Goal: Task Accomplishment & Management: Manage account settings

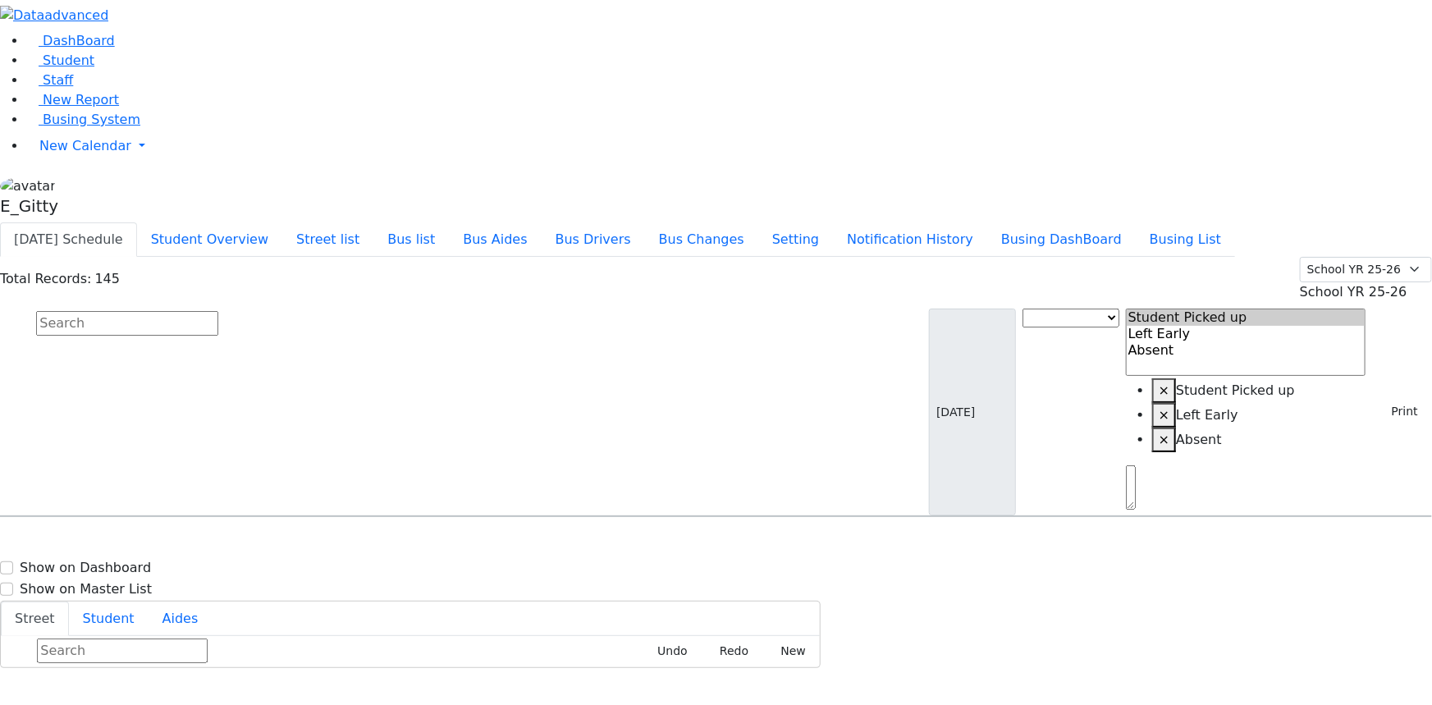
scroll to position [597, 0]
click at [282, 222] on button "Student Overview" at bounding box center [209, 239] width 145 height 34
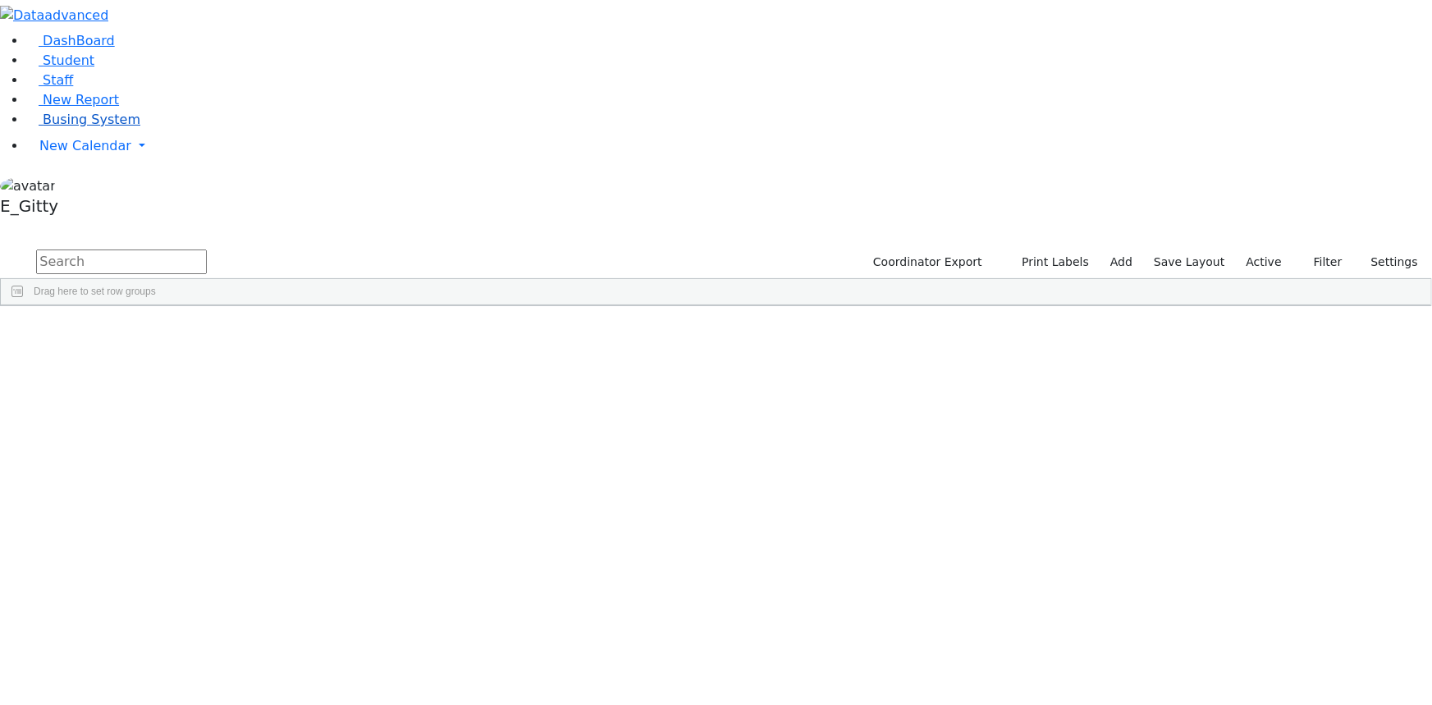
click at [135, 127] on link "Busing System" at bounding box center [83, 120] width 114 height 16
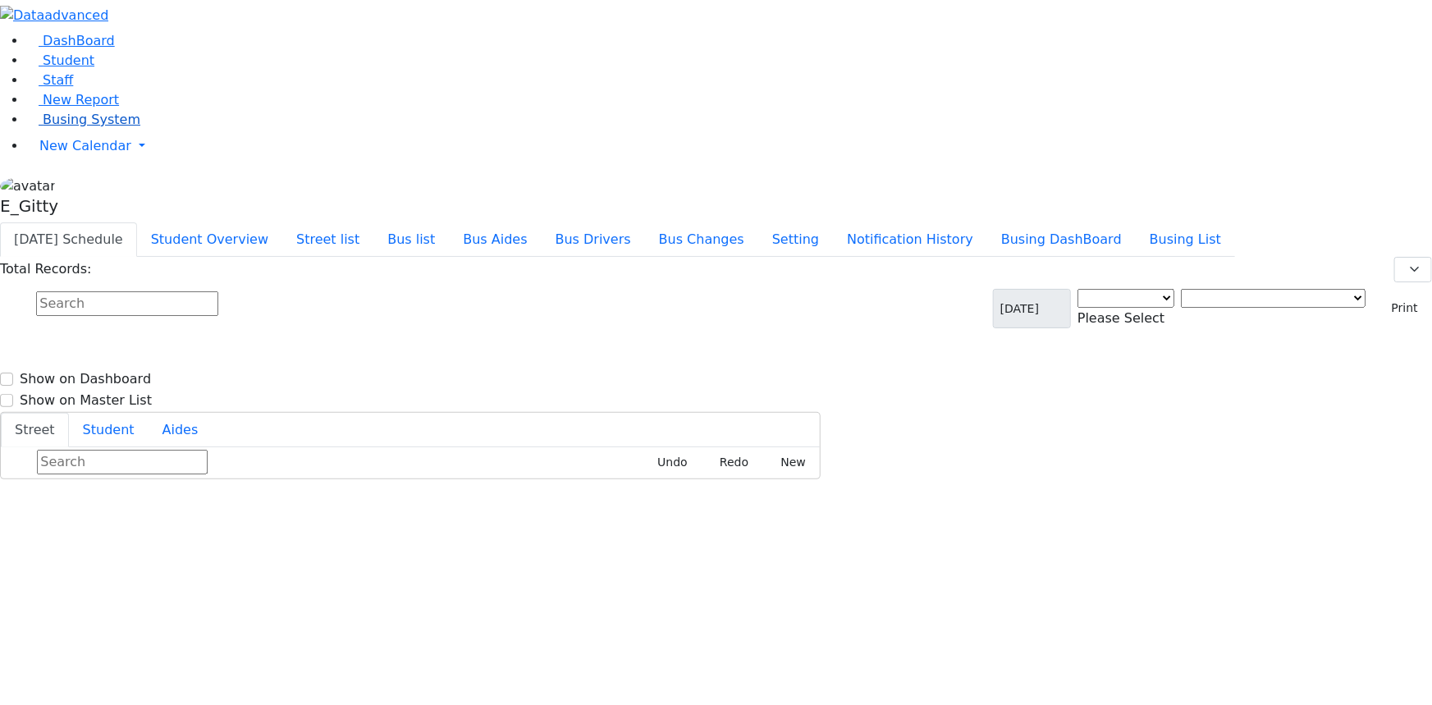
select select "3"
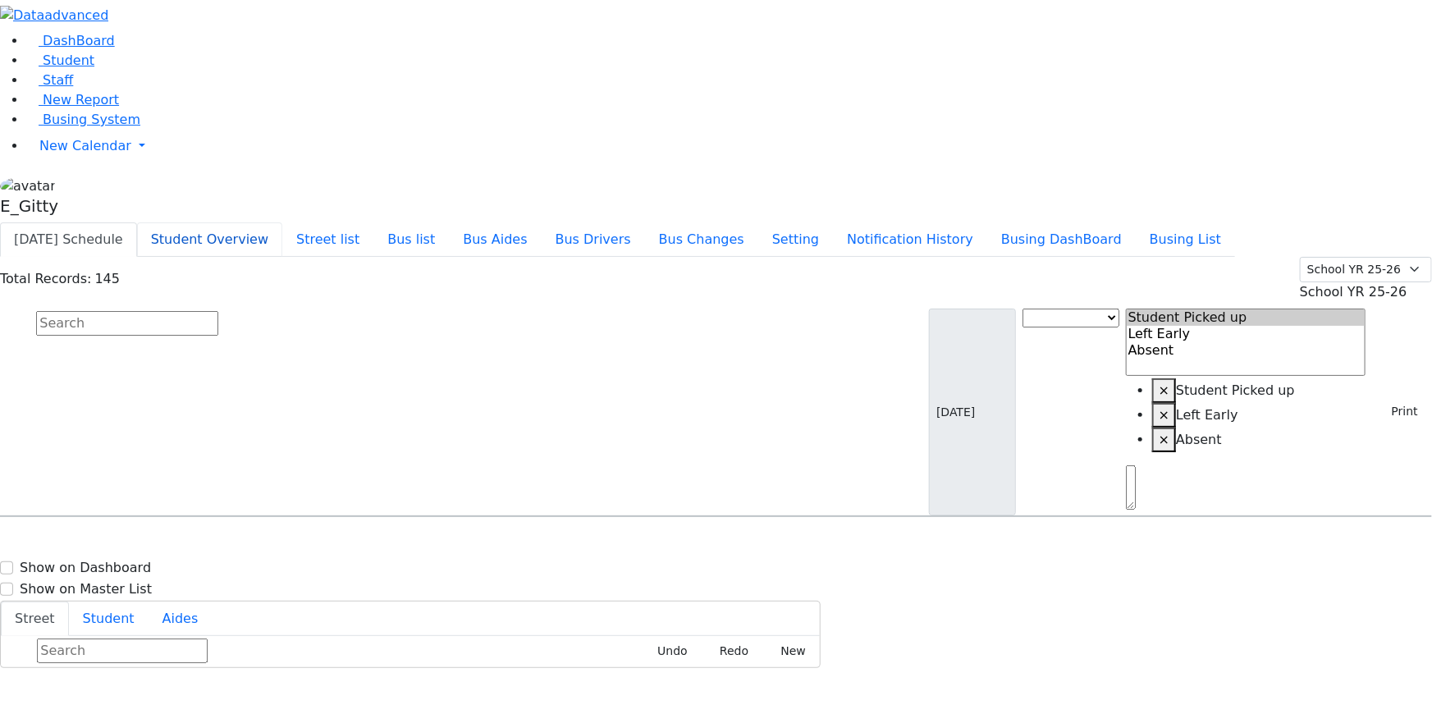
click at [282, 222] on button "Student Overview" at bounding box center [209, 239] width 145 height 34
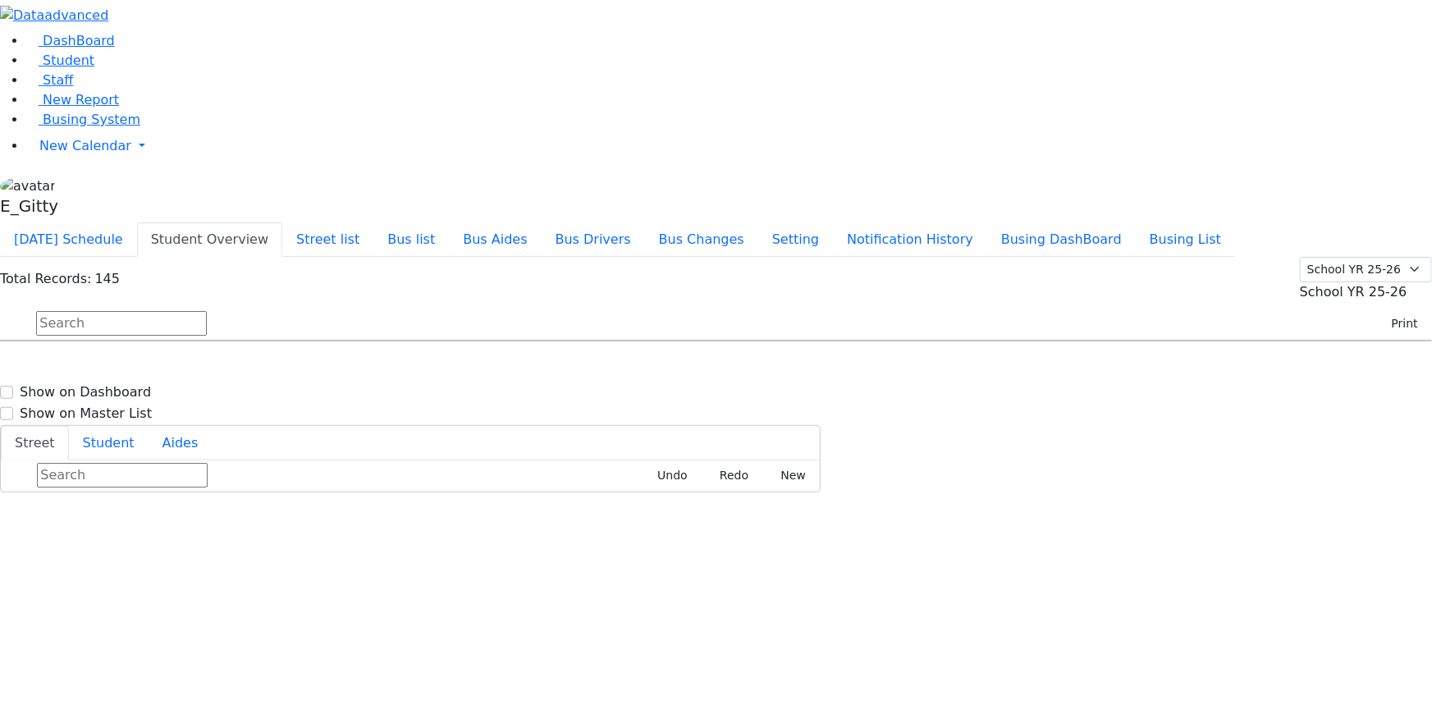
scroll to position [1044, 0]
click at [407, 472] on div "[STREET_ADDRESS]" at bounding box center [306, 492] width 204 height 41
select select
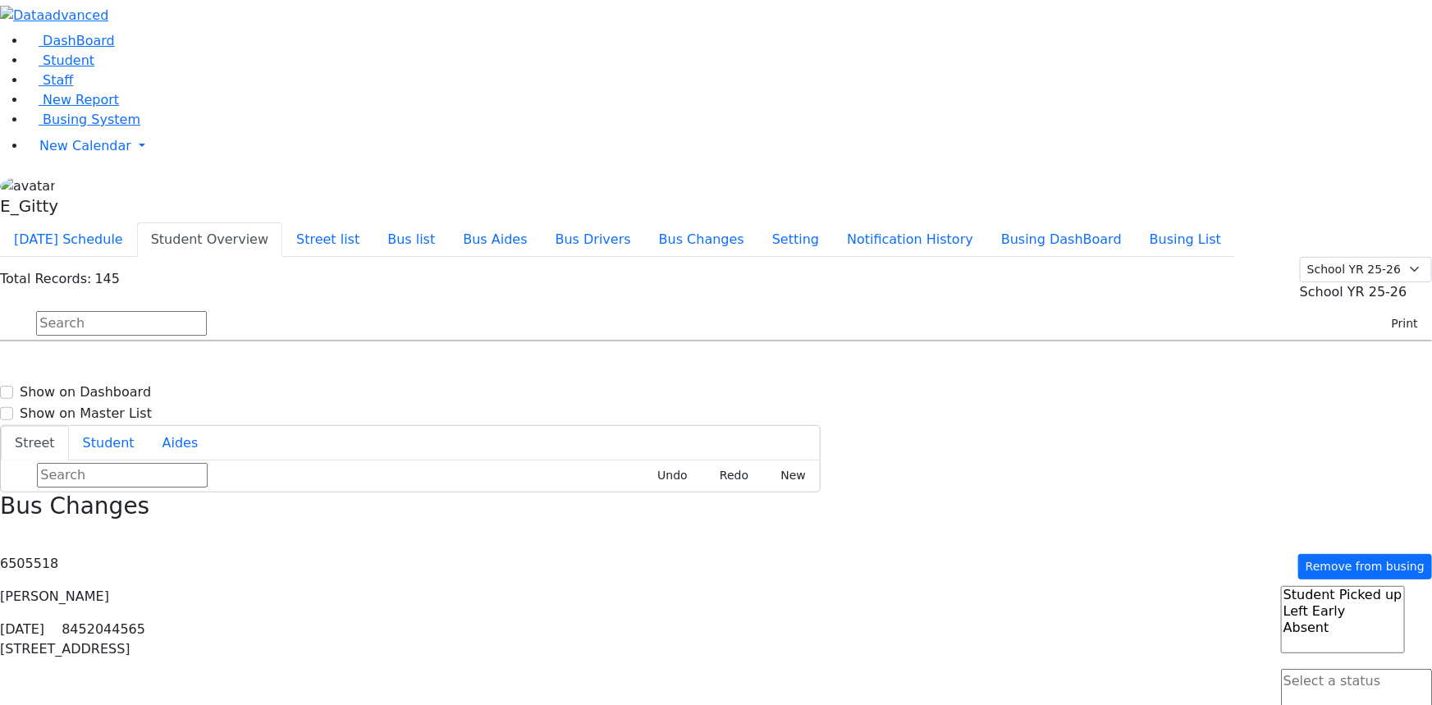
click at [407, 472] on div "86 Forest Rd. #004" at bounding box center [306, 492] width 204 height 41
select select
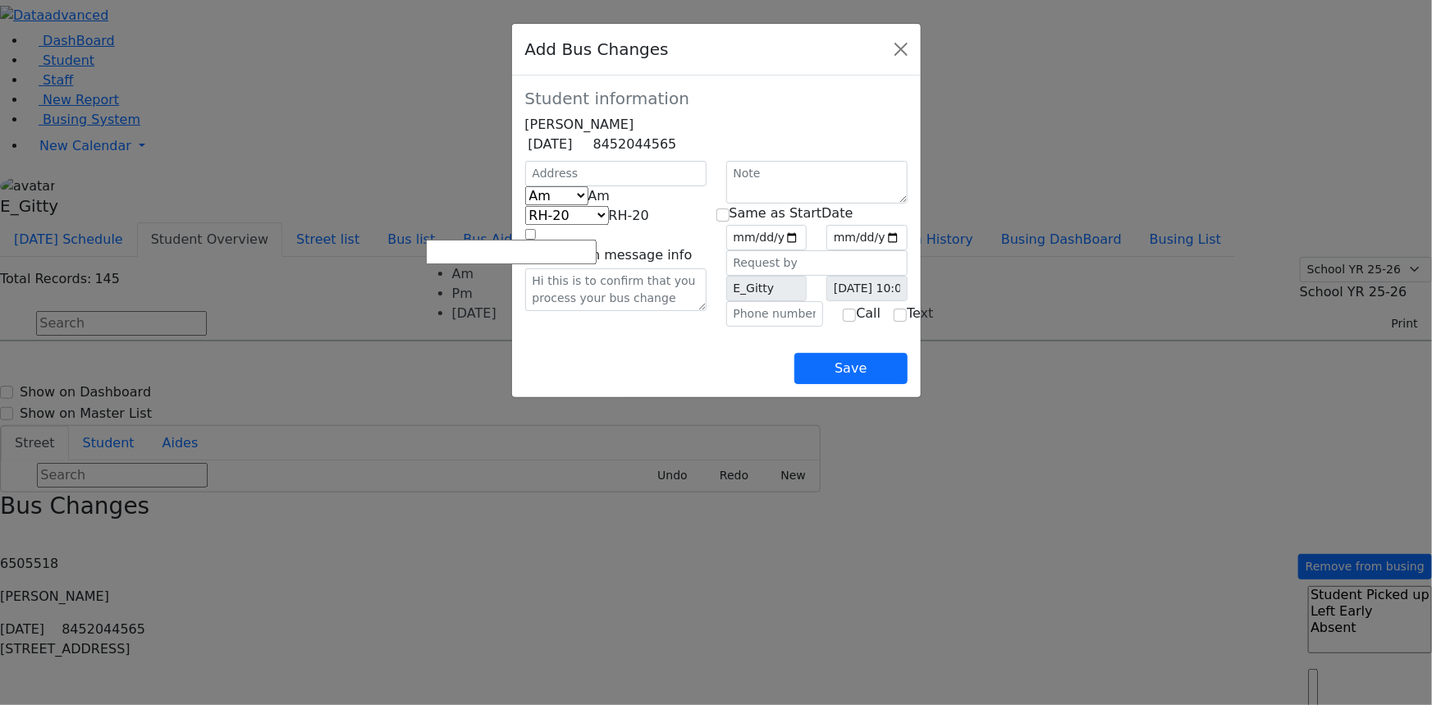
click at [610, 204] on span at bounding box center [610, 196] width 0 height 16
select select "3"
select select "404"
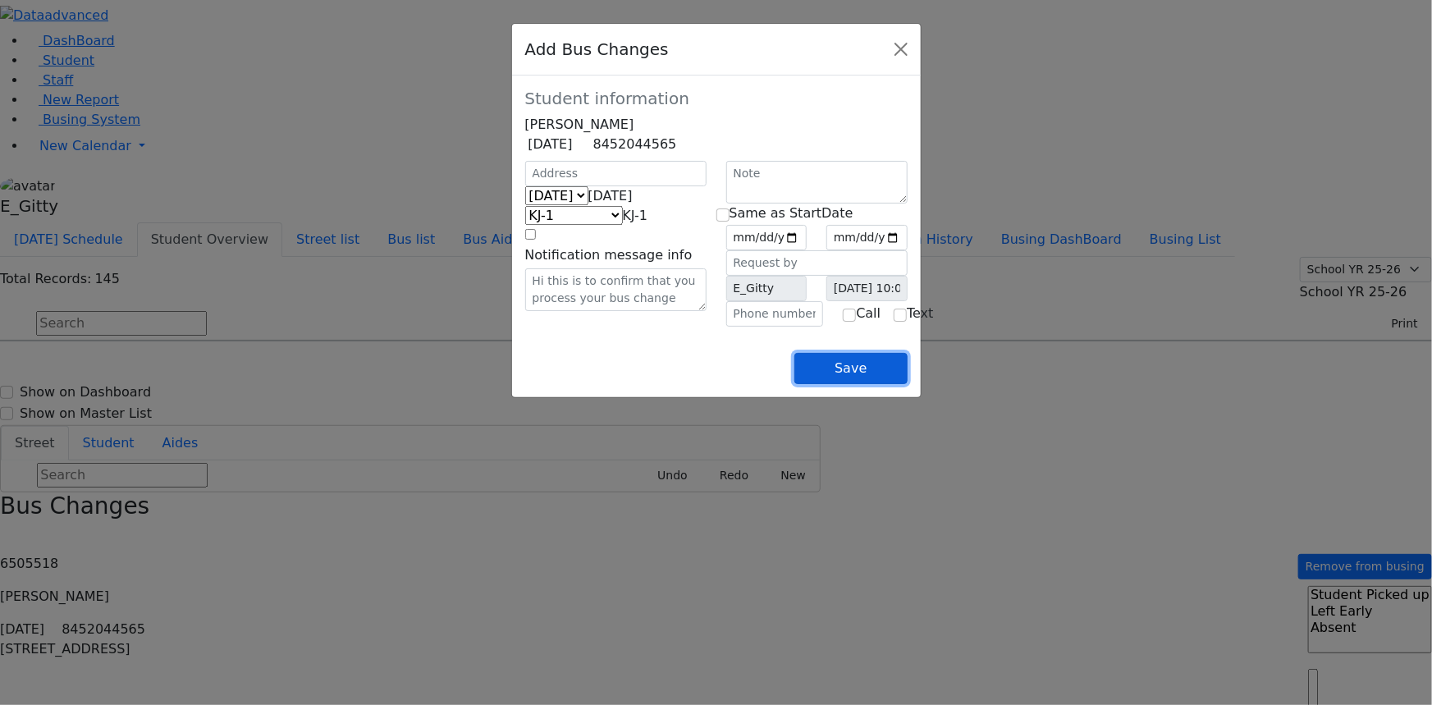
click at [907, 384] on button "Save" at bounding box center [851, 368] width 112 height 31
click at [914, 54] on button "Close" at bounding box center [901, 49] width 26 height 26
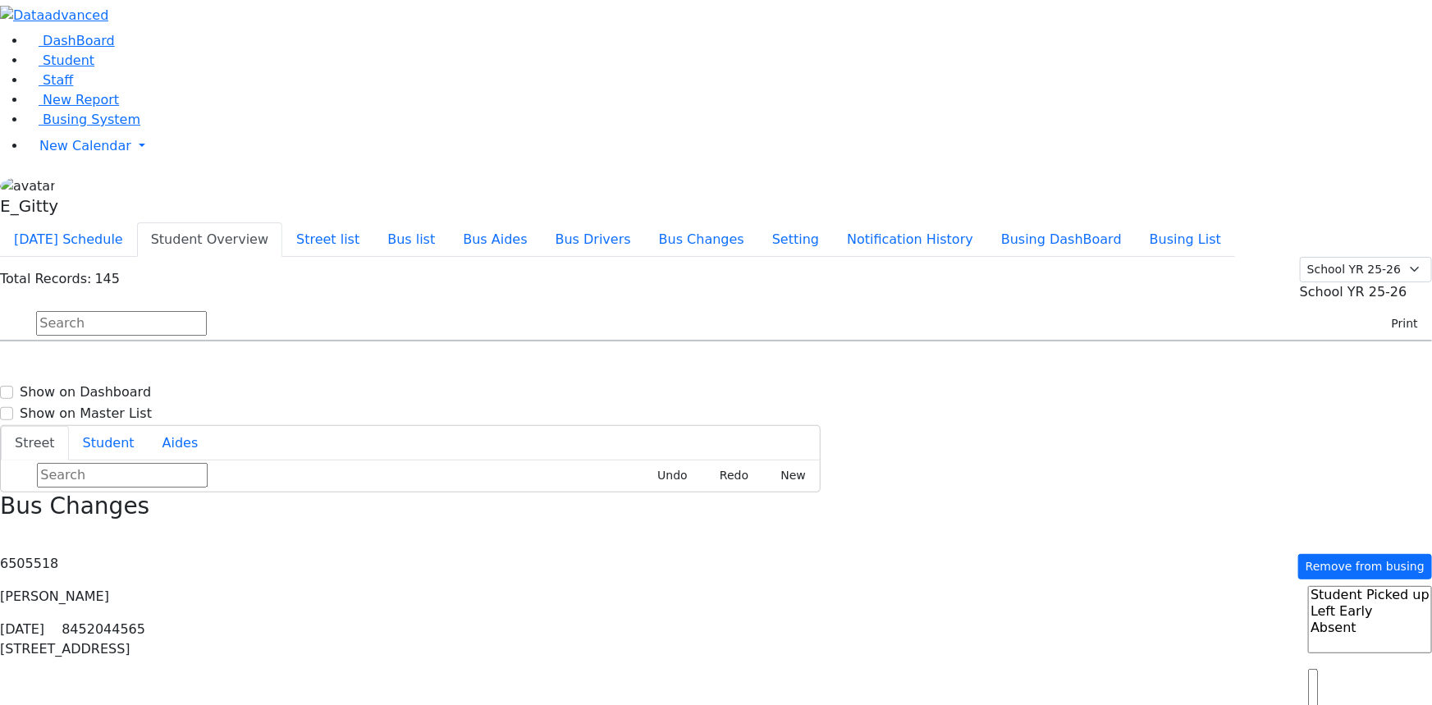
scroll to position [1119, 0]
drag, startPoint x: 427, startPoint y: 274, endPoint x: 425, endPoint y: 305, distance: 31.2
click at [407, 479] on div "25 Van Buren Drive #201" at bounding box center [306, 499] width 204 height 41
select select
click at [407, 520] on div "166 Acres Rd. #312" at bounding box center [306, 540] width 204 height 41
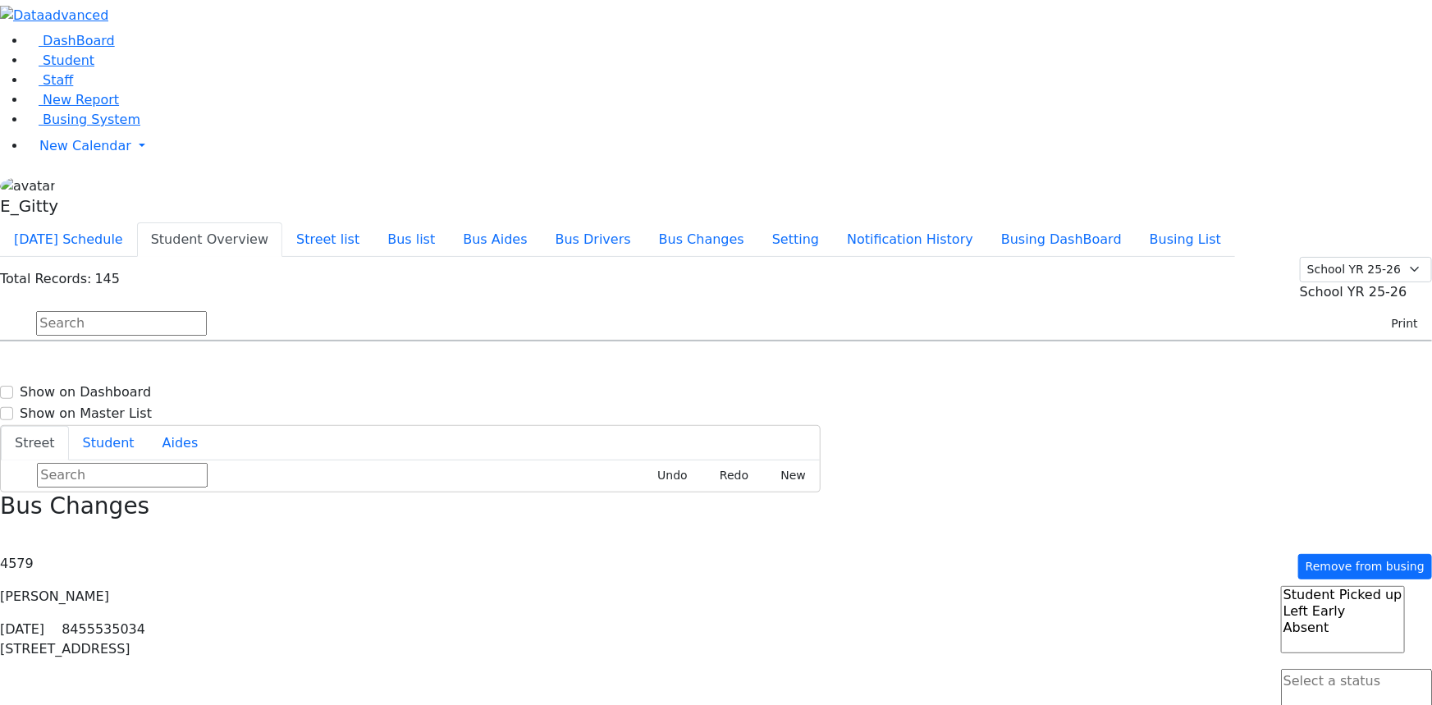
select select
click at [407, 520] on div "166 Acres Rd. #312" at bounding box center [306, 540] width 204 height 41
select select
click at [137, 222] on button "Today's Schedule" at bounding box center [68, 239] width 137 height 34
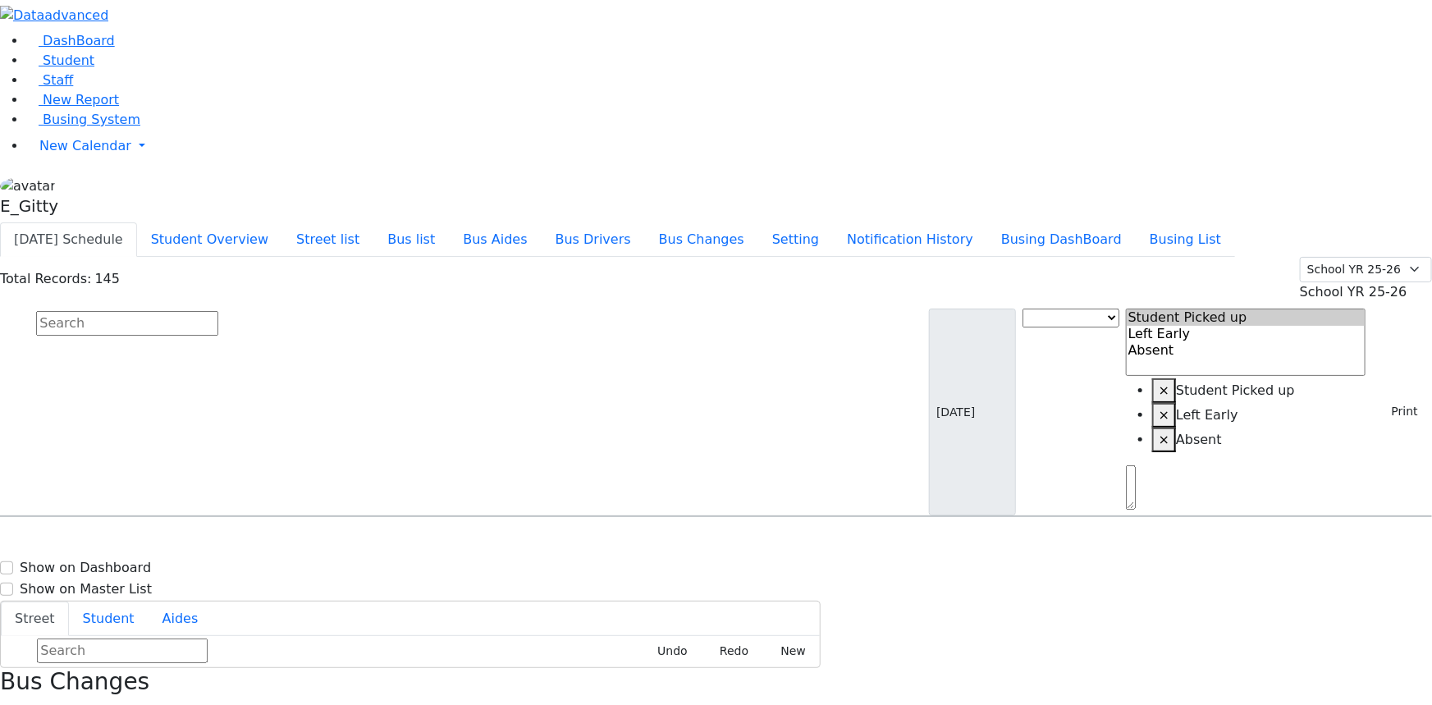
scroll to position [969, 0]
select select
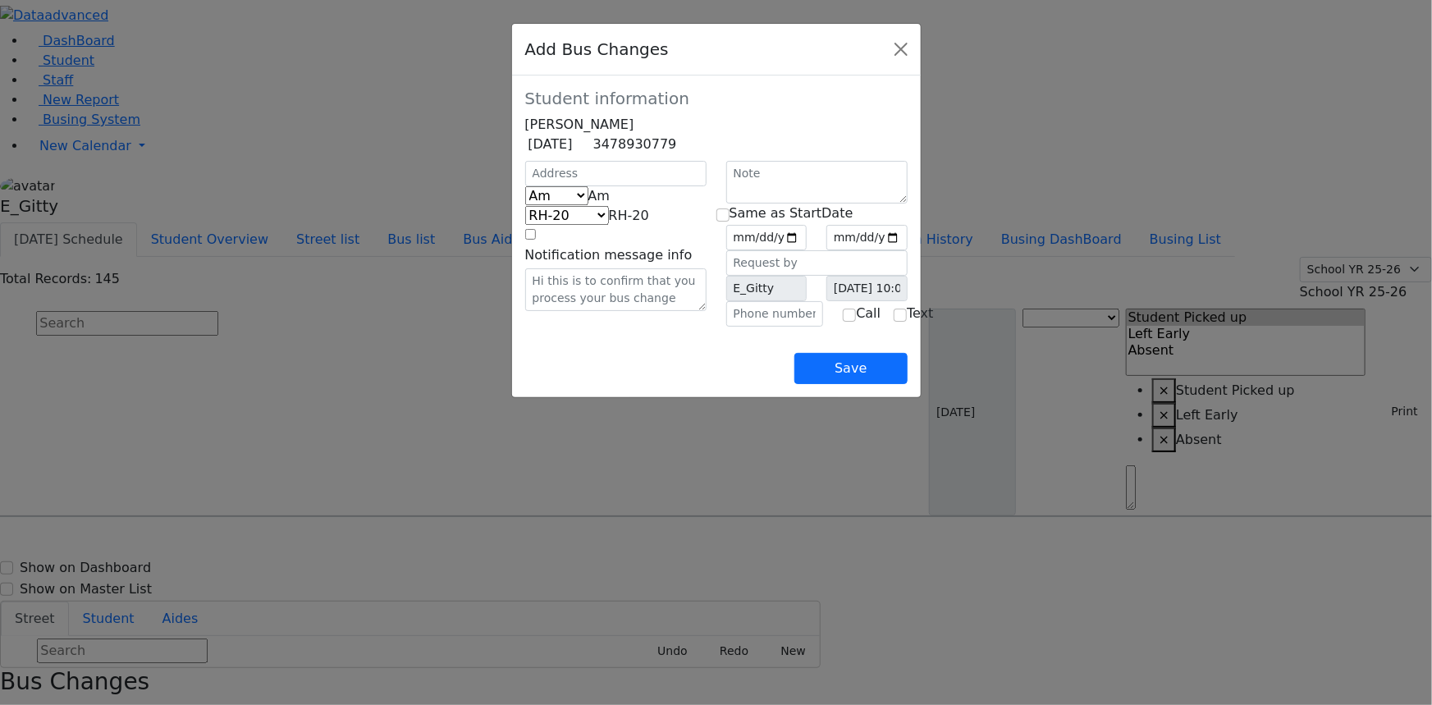
click at [1202, 516] on div "Add Bus Changes Student information Freidy Frankel 5/15/2018 3478930779 Am Pm F…" at bounding box center [716, 352] width 1432 height 705
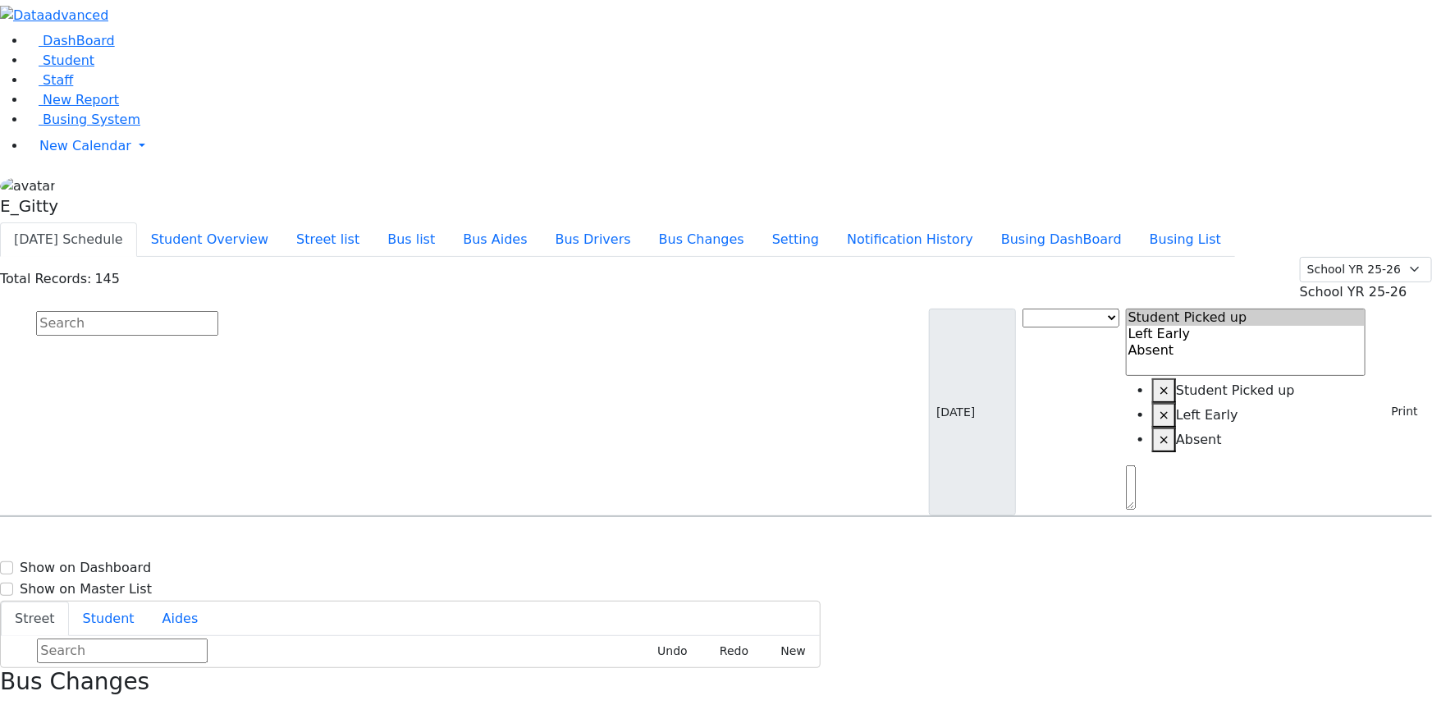
select select
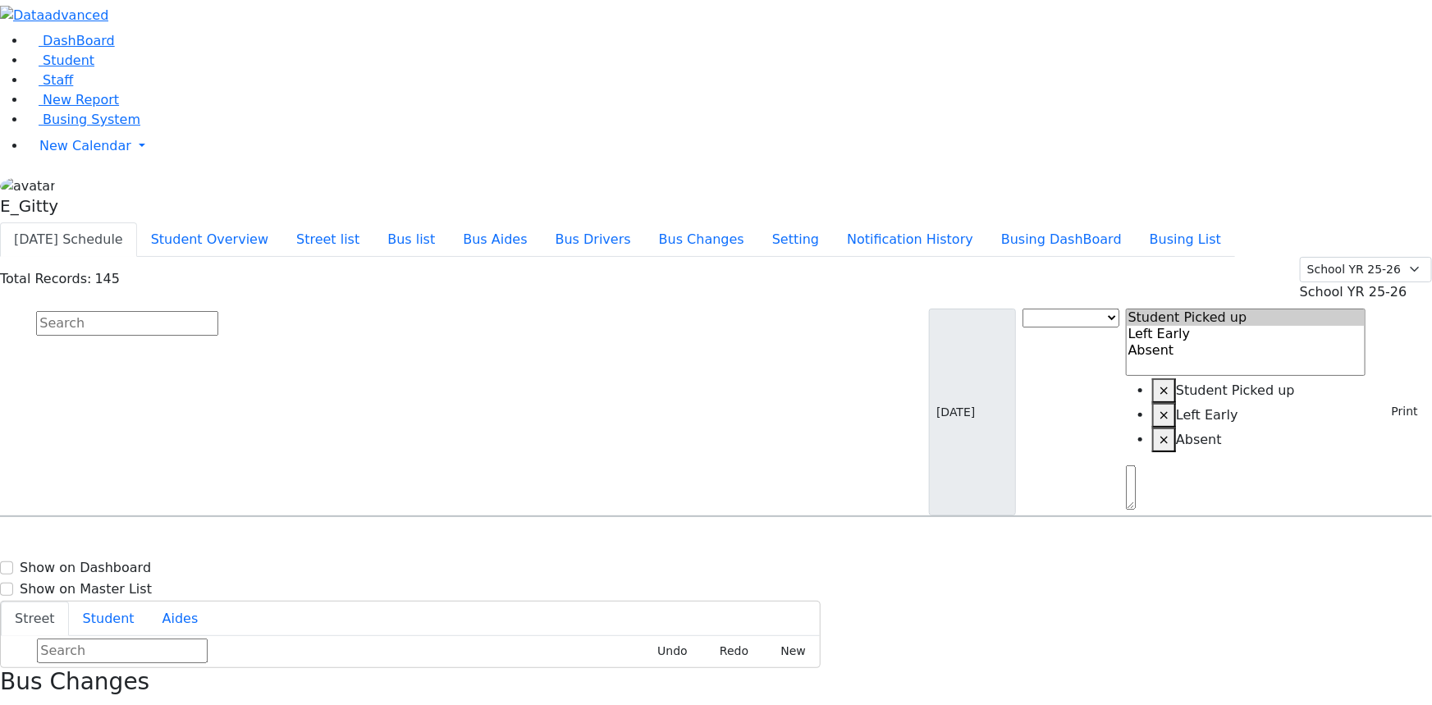
select select
drag, startPoint x: 1310, startPoint y: 224, endPoint x: 1295, endPoint y: 231, distance: 16.2
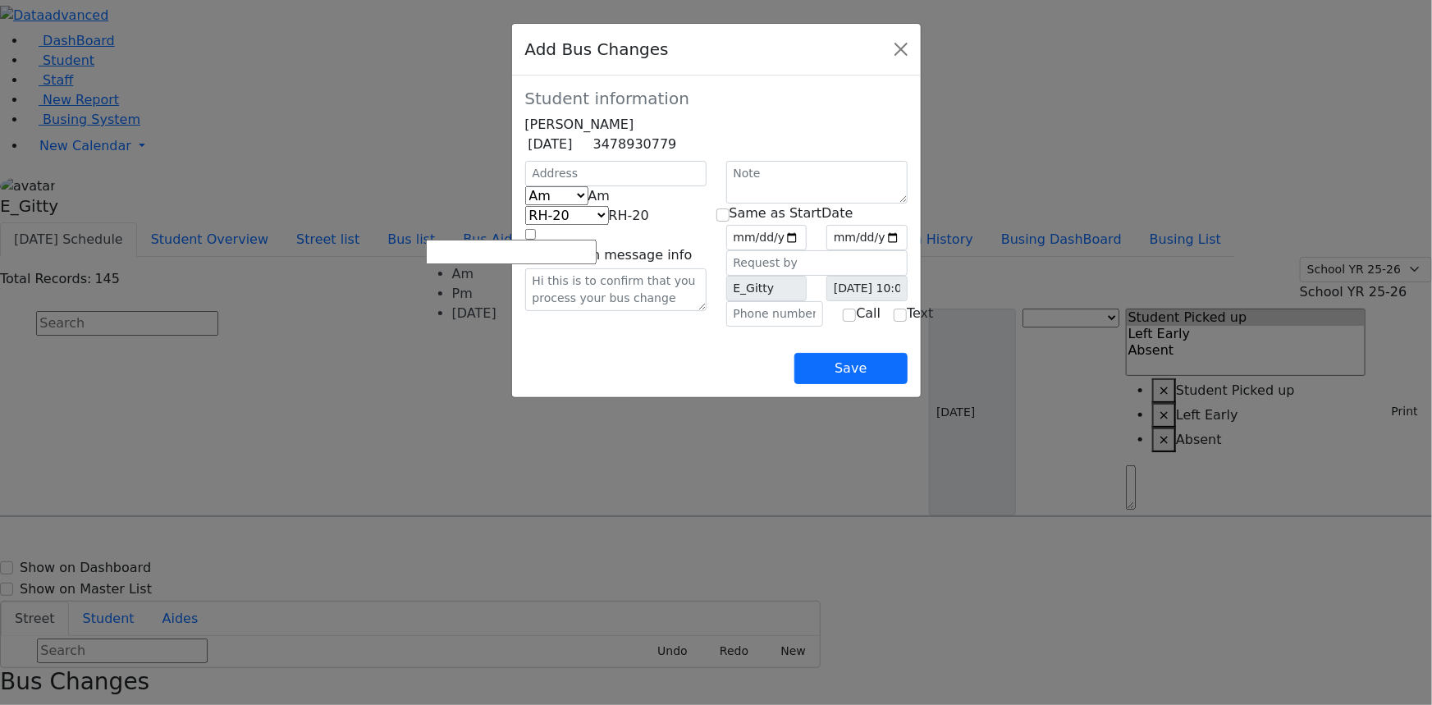
click at [589, 204] on span "Am" at bounding box center [600, 196] width 22 height 16
select select "3"
select select "404"
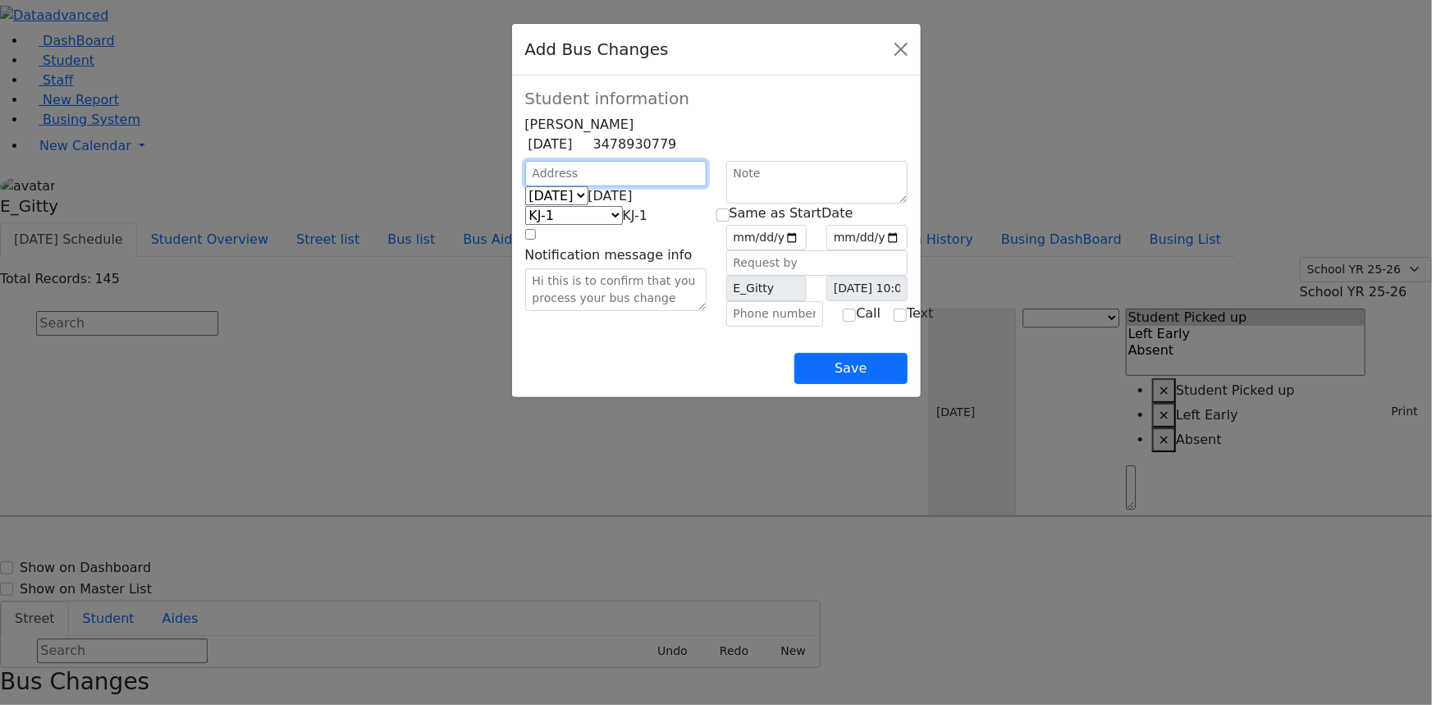
click at [545, 186] on input "text" at bounding box center [615, 173] width 181 height 25
type input "166 Acres Rd"
click at [762, 327] on input "text" at bounding box center [775, 313] width 98 height 25
type input "(845) 492-3119"
click at [808, 250] on input "date" at bounding box center [766, 237] width 81 height 25
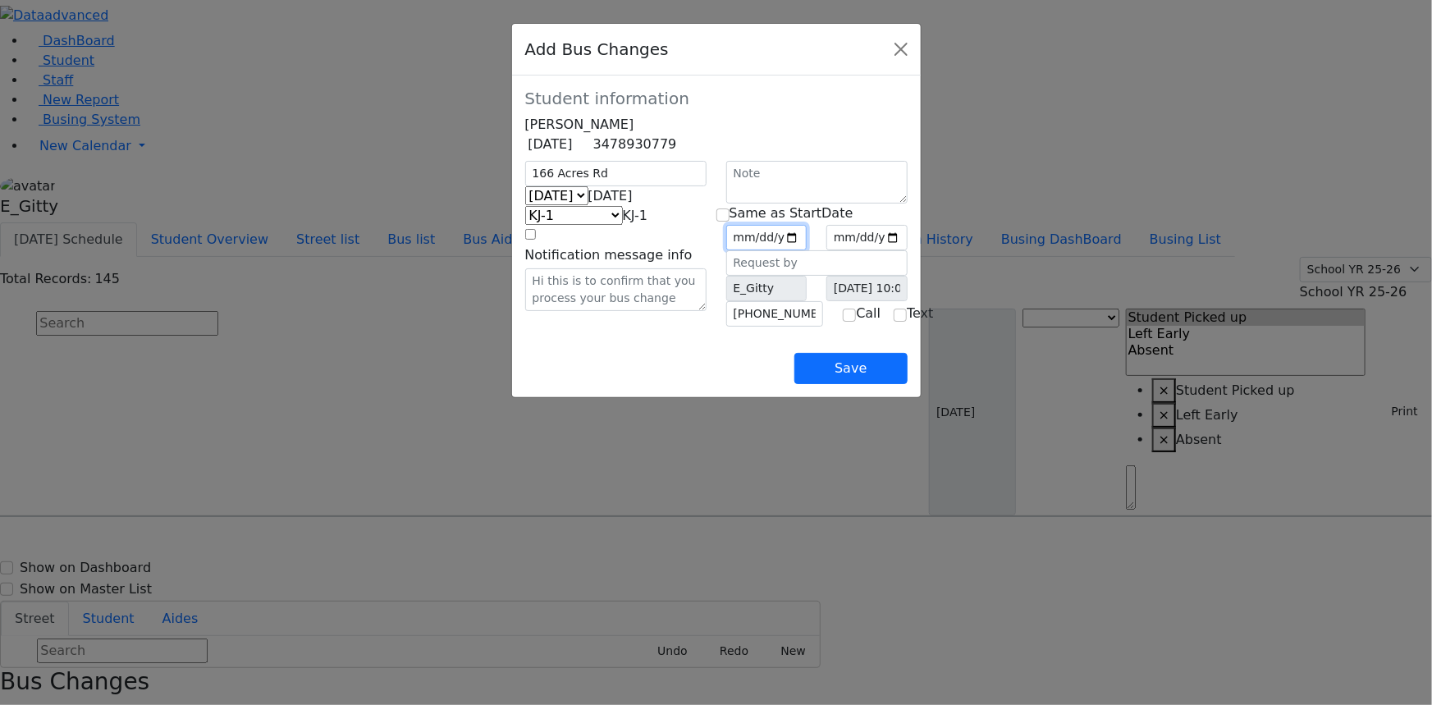
type input "2025-09-22"
click at [725, 222] on input "checkbox" at bounding box center [723, 215] width 13 height 13
checkbox input "true"
type input "2025-09-22"
click at [907, 384] on button "Save" at bounding box center [851, 368] width 112 height 31
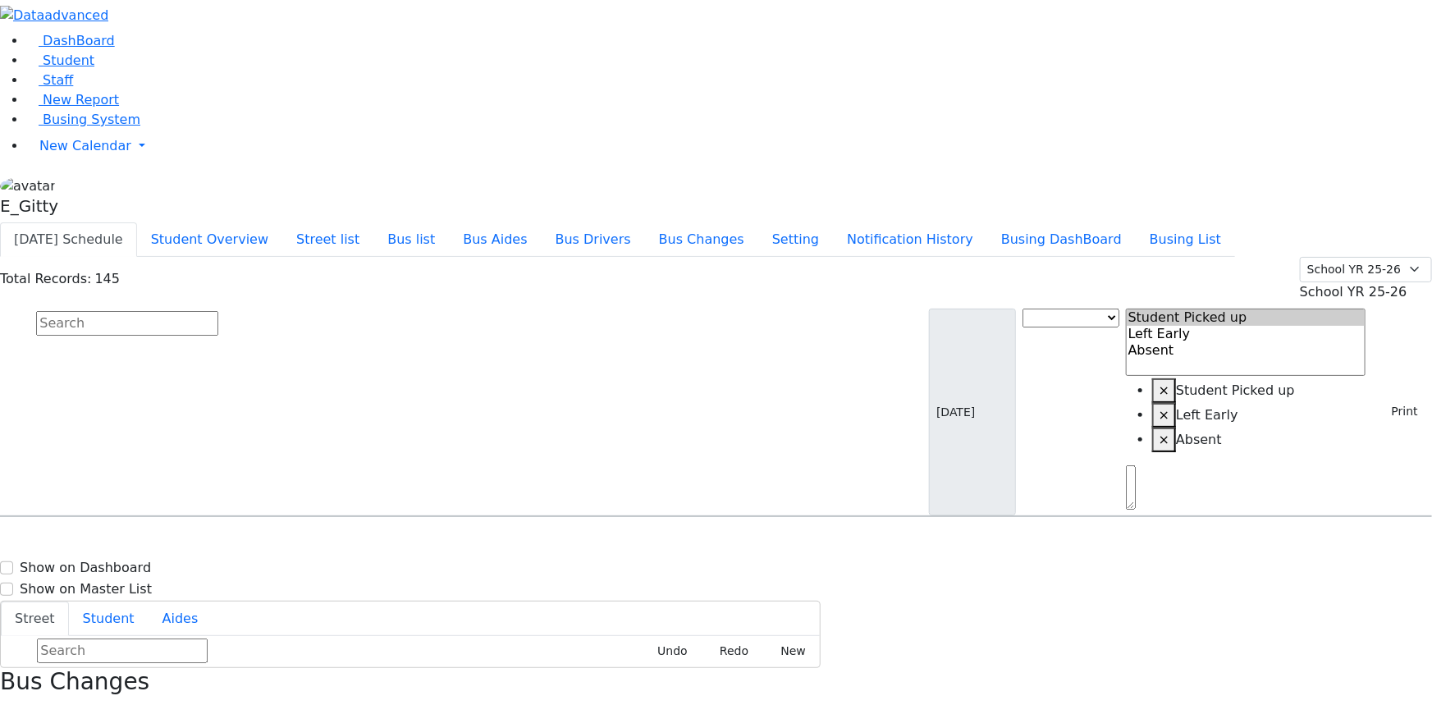
select select
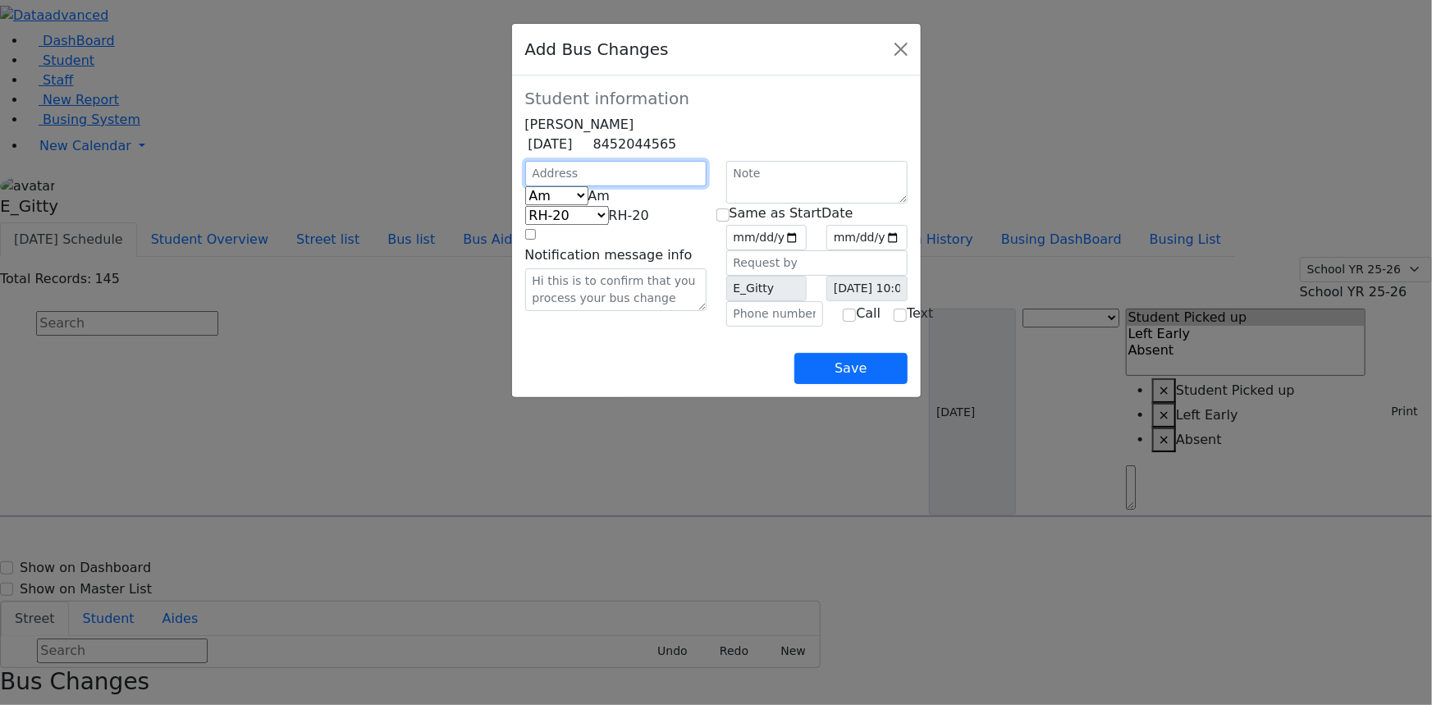
click at [525, 186] on input "text" at bounding box center [615, 173] width 181 height 25
click at [610, 204] on b at bounding box center [610, 196] width 0 height 16
select select "2"
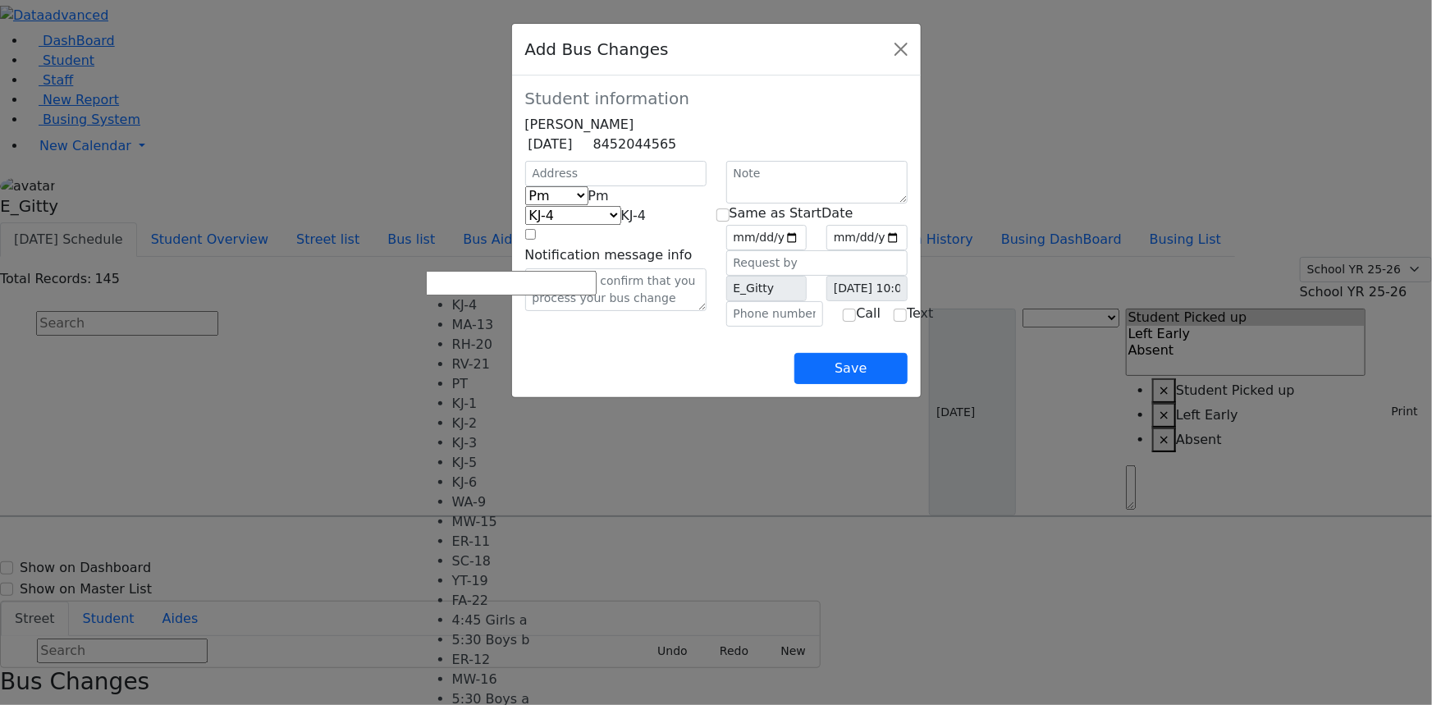
click at [646, 223] on span at bounding box center [646, 216] width 0 height 16
select select "372"
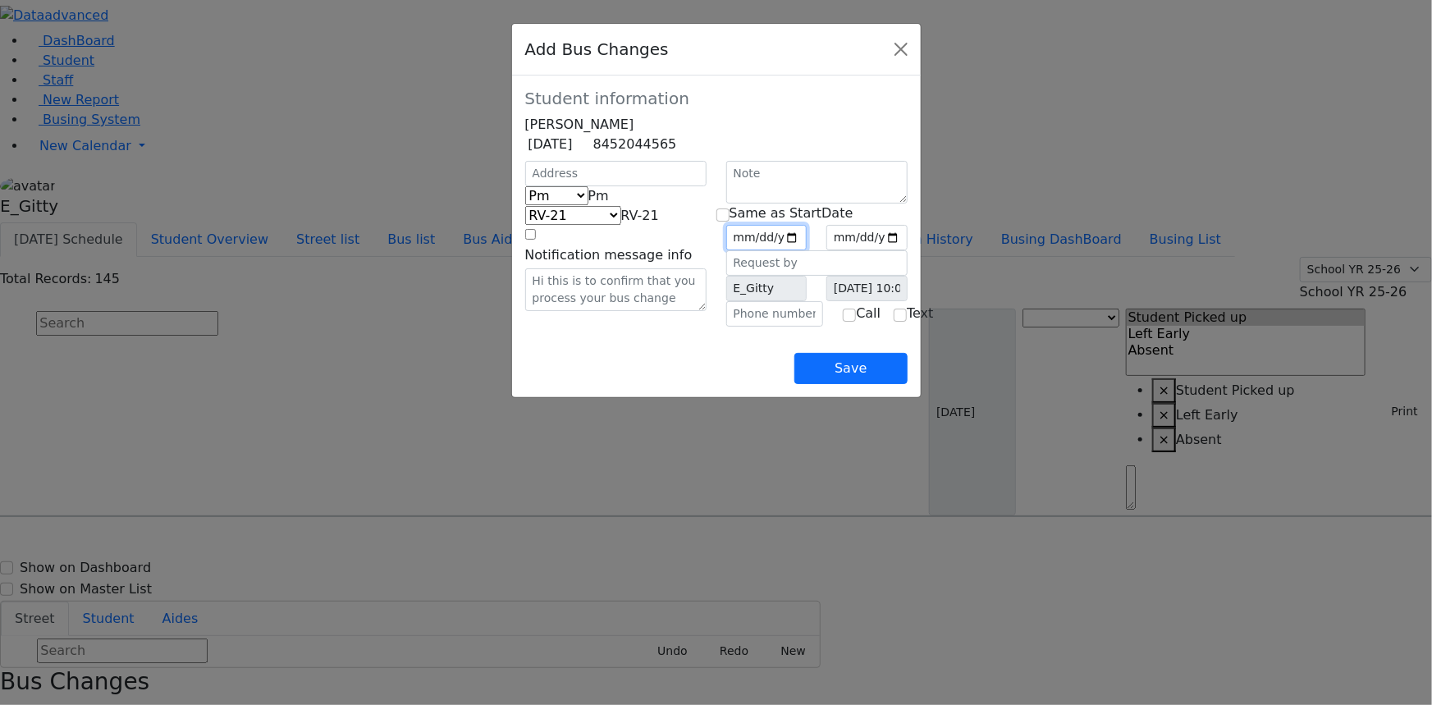
click at [808, 250] on input "date" at bounding box center [766, 237] width 81 height 25
type input "2025-09-25"
click at [730, 222] on input "checkbox" at bounding box center [723, 215] width 13 height 13
checkbox input "true"
type input "2025-09-25"
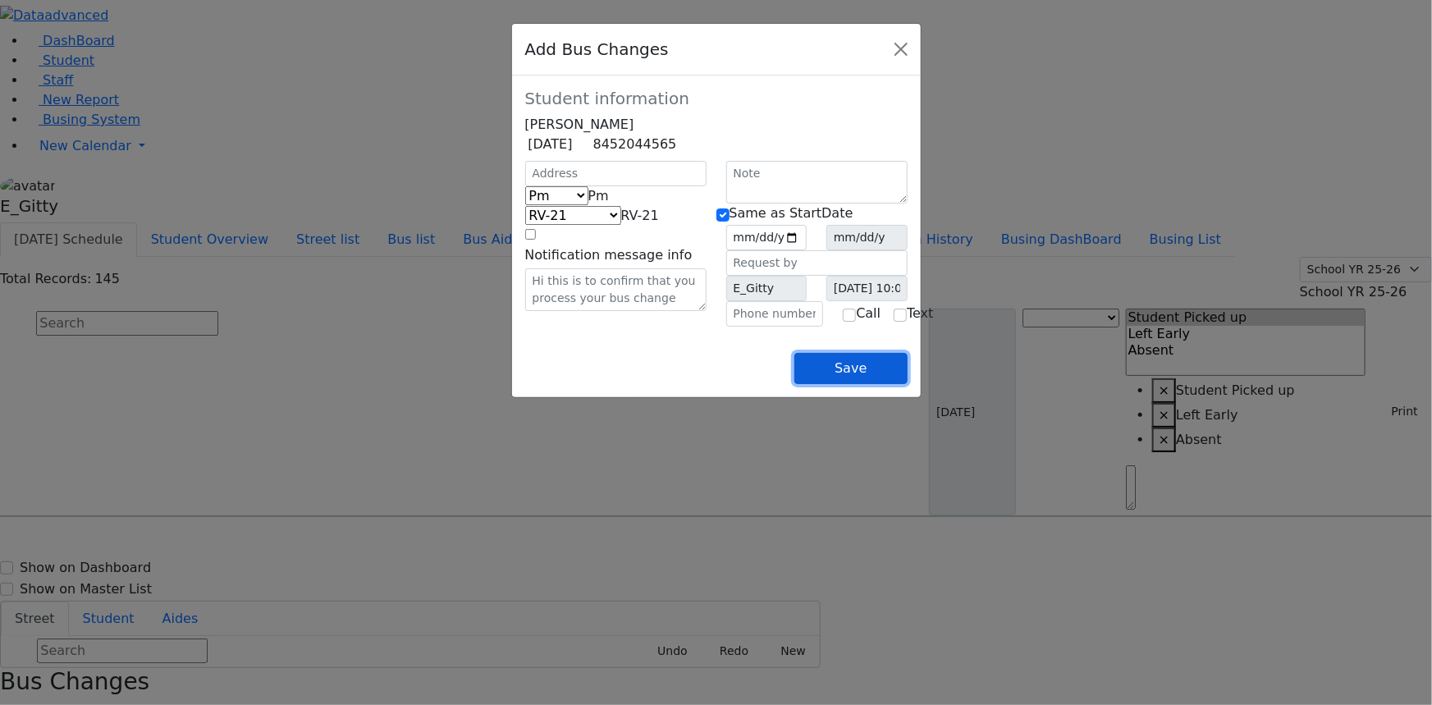
click at [907, 384] on button "Save" at bounding box center [851, 368] width 112 height 31
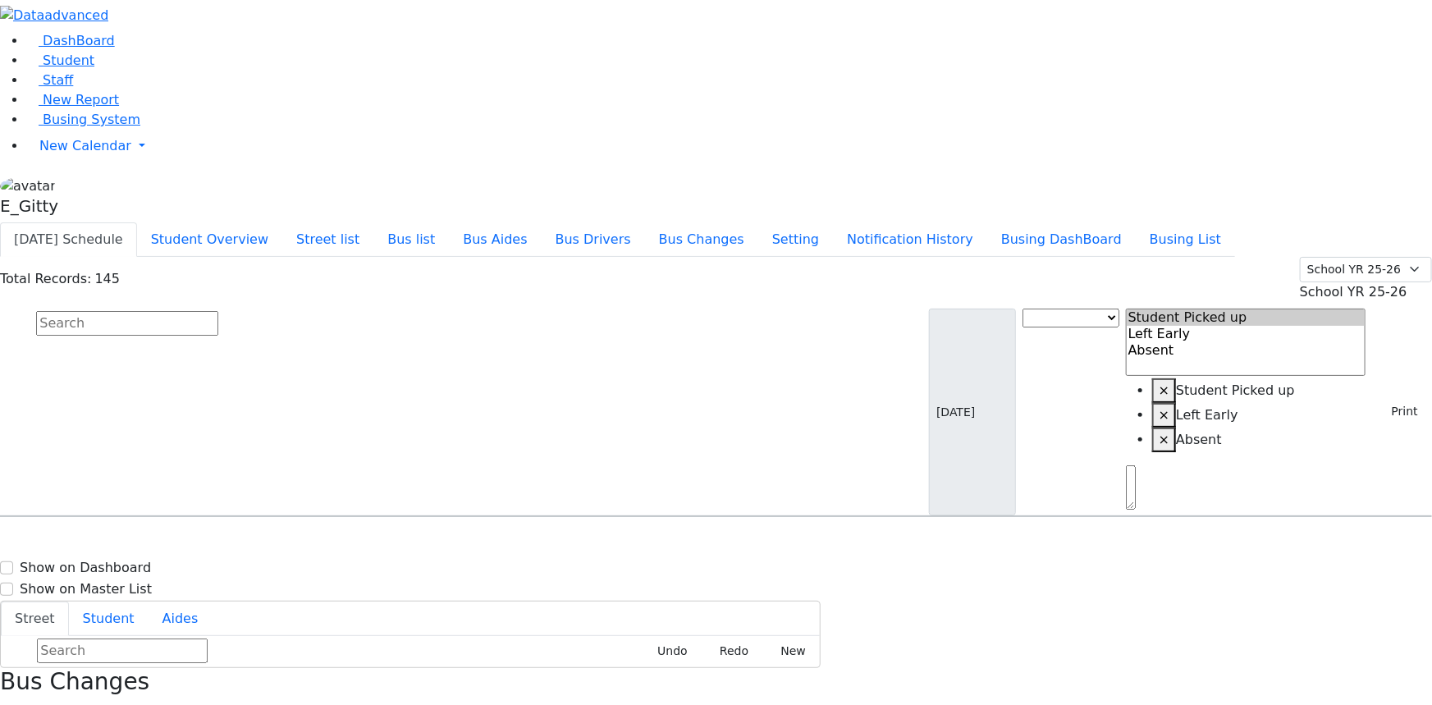
click at [1403, 668] on div "Bus Changes" at bounding box center [716, 696] width 1432 height 56
click at [10, 704] on icon "button" at bounding box center [5, 712] width 9 height 9
select select
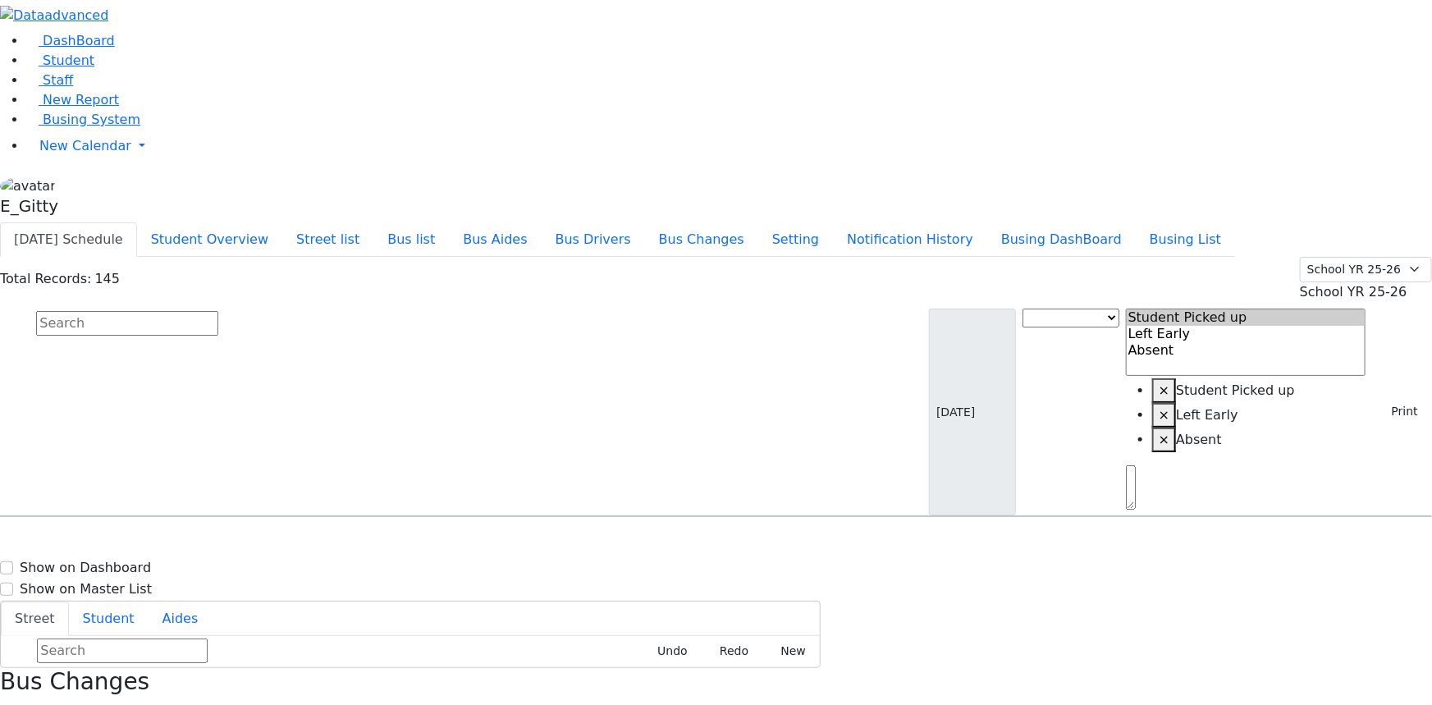
select select
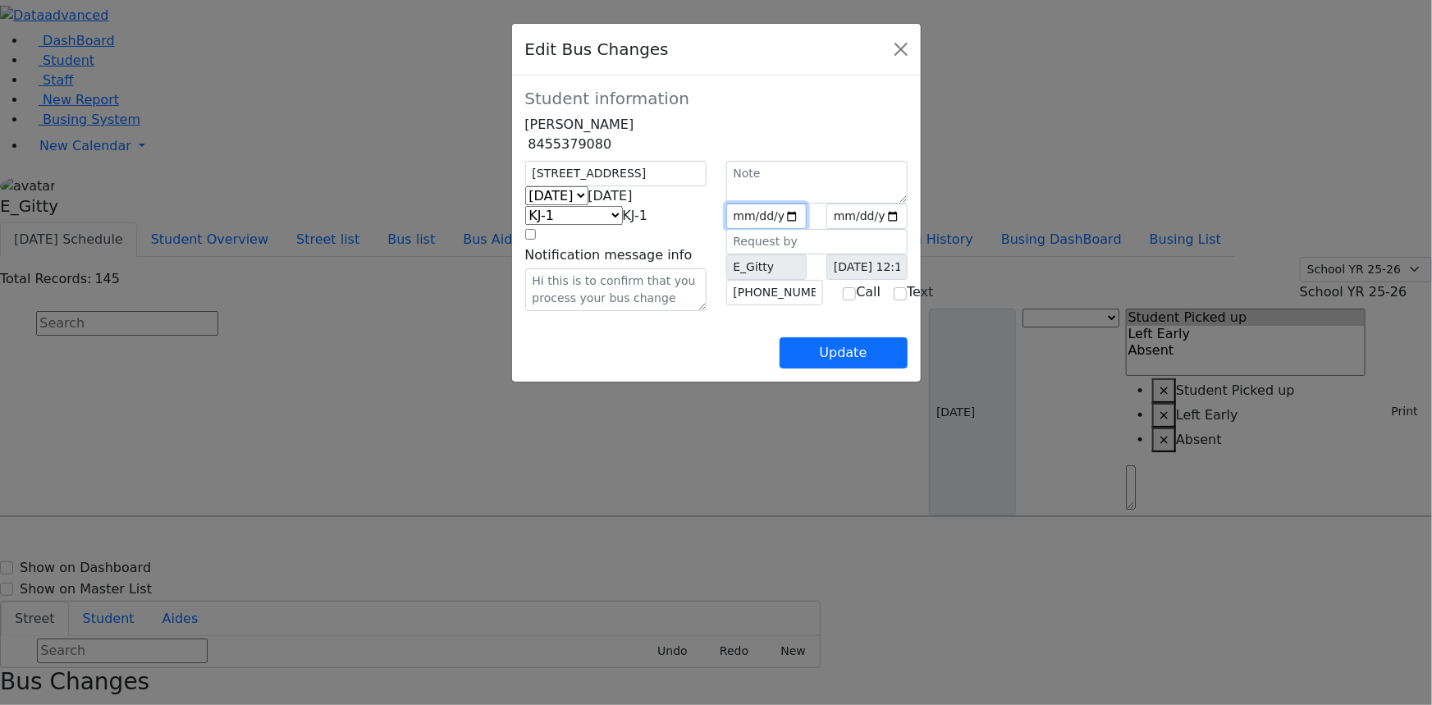
click at [808, 229] on input "2025-09-19" at bounding box center [766, 216] width 81 height 25
type input "2025-09-22"
click at [908, 229] on input "date" at bounding box center [867, 216] width 81 height 25
type input "2025-09-22"
click at [908, 369] on button "Update" at bounding box center [844, 352] width 128 height 31
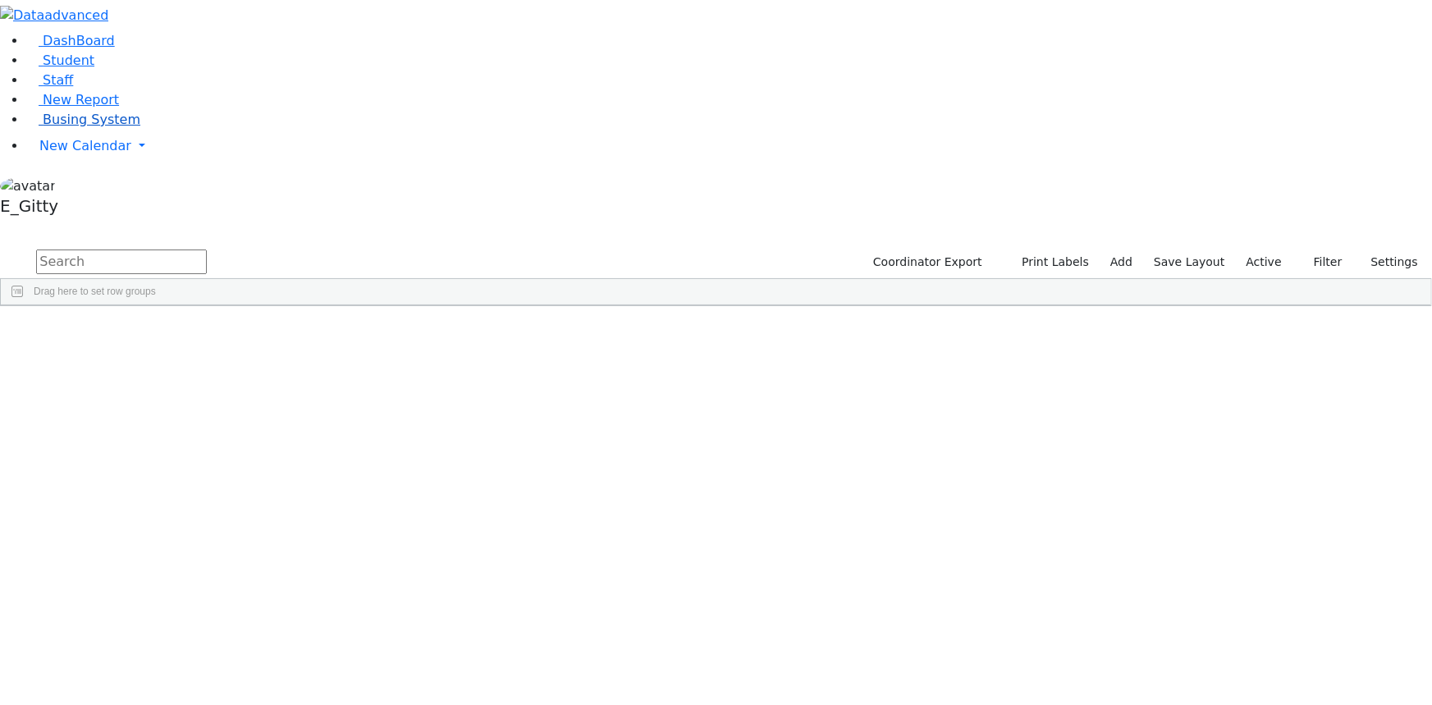
click at [74, 127] on span "Busing System" at bounding box center [92, 120] width 98 height 16
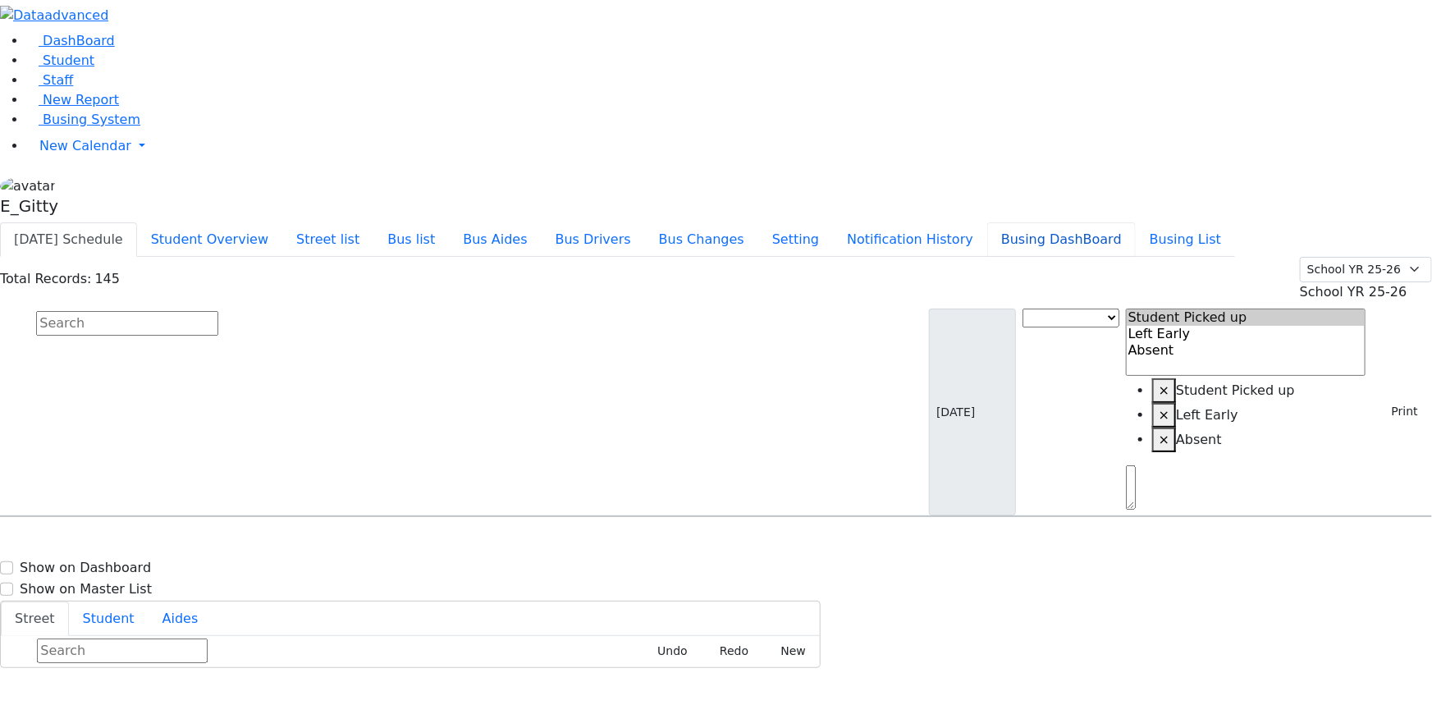
click at [1120, 222] on button "Busing DashBoard" at bounding box center [1062, 239] width 149 height 34
click at [218, 311] on input "text" at bounding box center [127, 323] width 182 height 25
type input "fran"
click at [398, 584] on div "166 Acres Rd. #312" at bounding box center [306, 604] width 204 height 41
select select
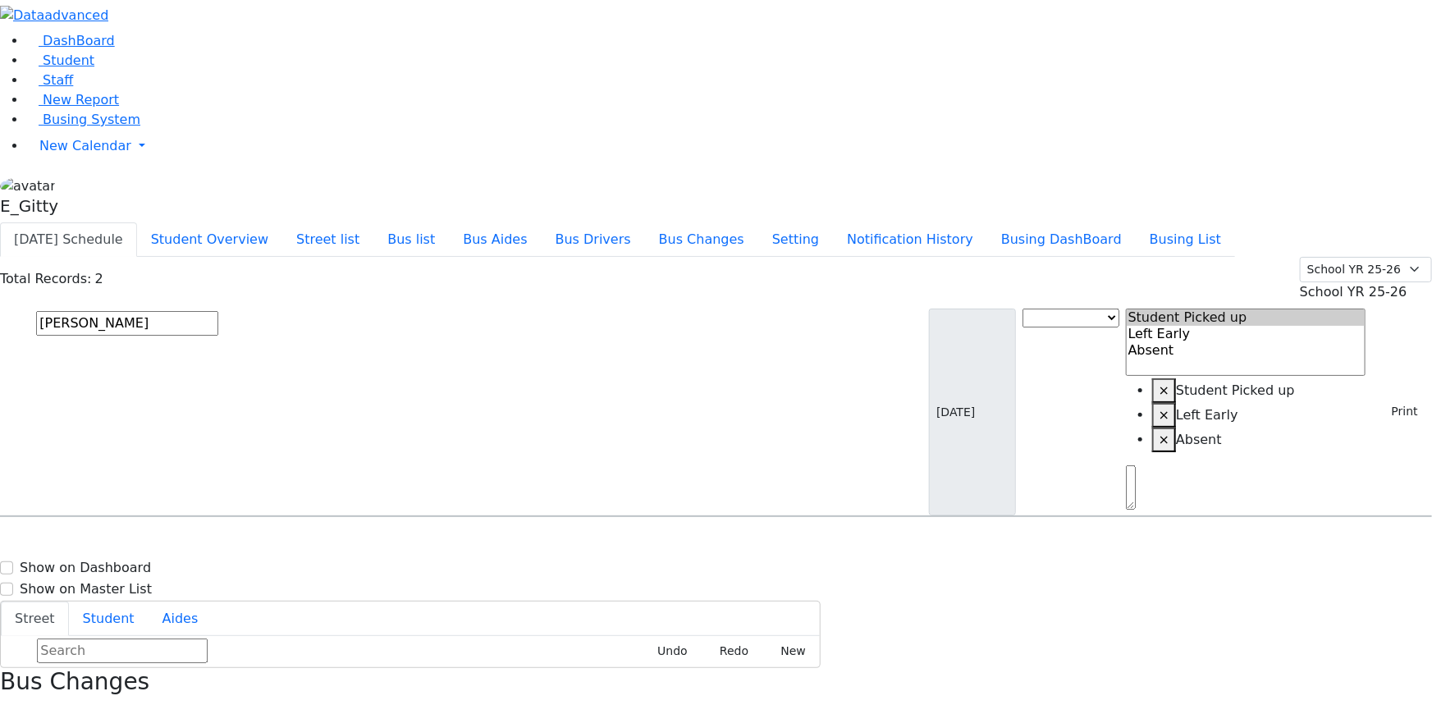
click at [398, 584] on div "166 Acres Rd. #312" at bounding box center [306, 604] width 204 height 41
select select
click at [218, 311] on input "fran" at bounding box center [127, 323] width 182 height 25
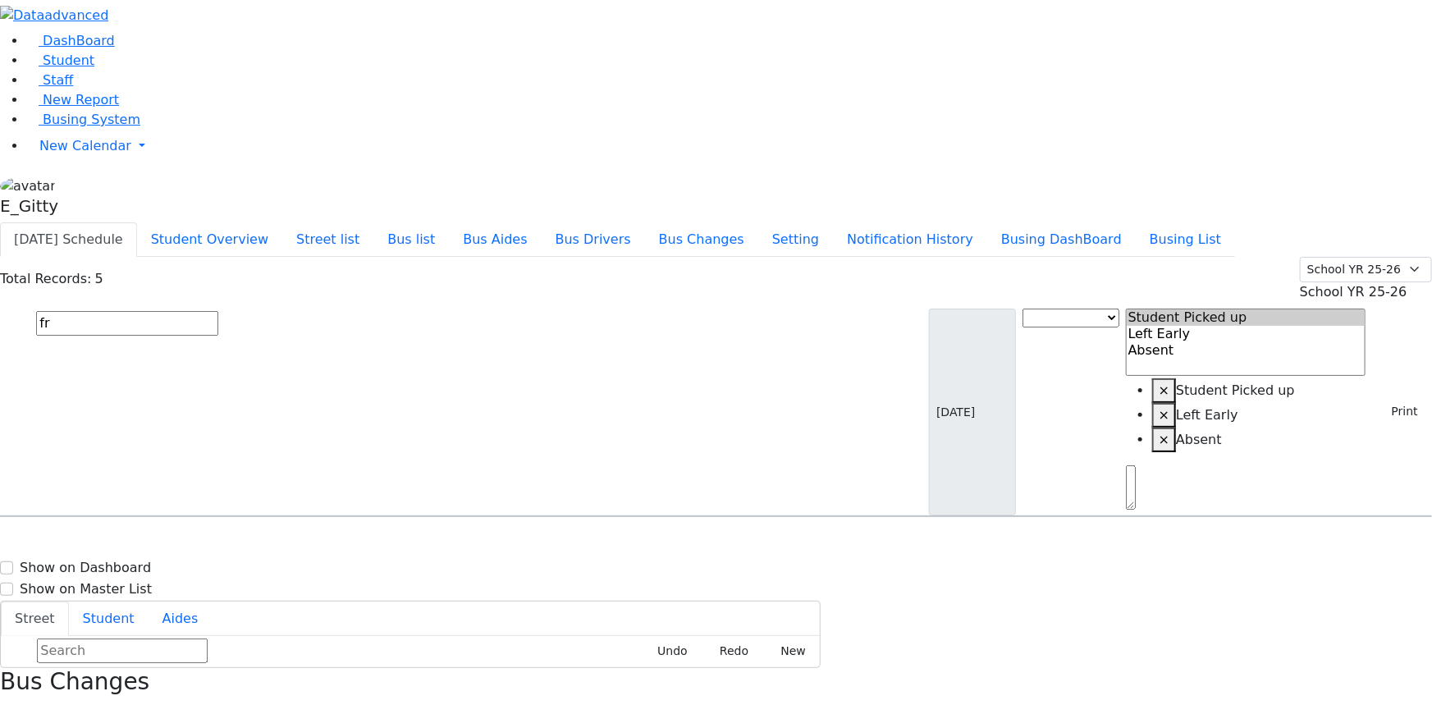
type input "f"
type input "katz"
click at [131, 622] on h6 "Katz Rivka" at bounding box center [71, 630] width 121 height 16
select select
click at [131, 622] on h6 "Katz Rivka" at bounding box center [71, 630] width 121 height 16
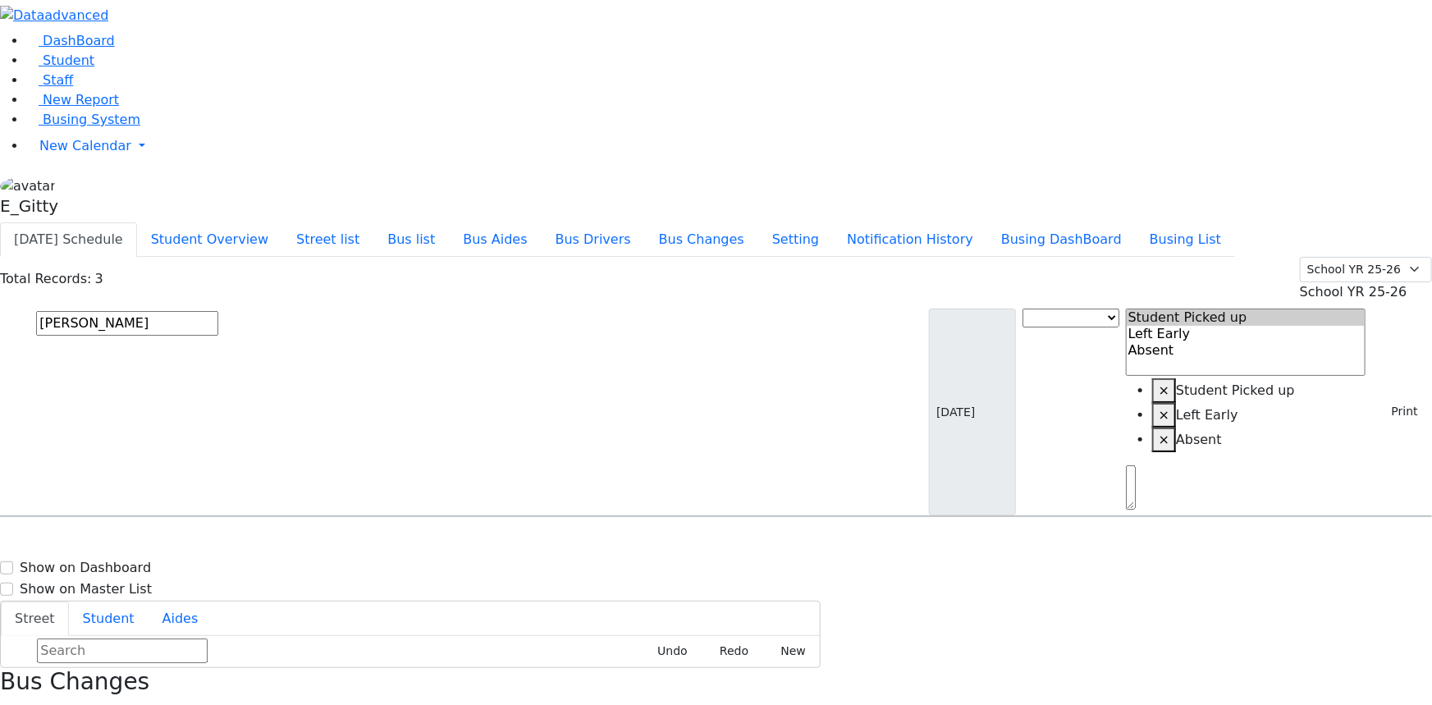
select select
click at [218, 311] on input "katz" at bounding box center [127, 323] width 182 height 25
type input "k"
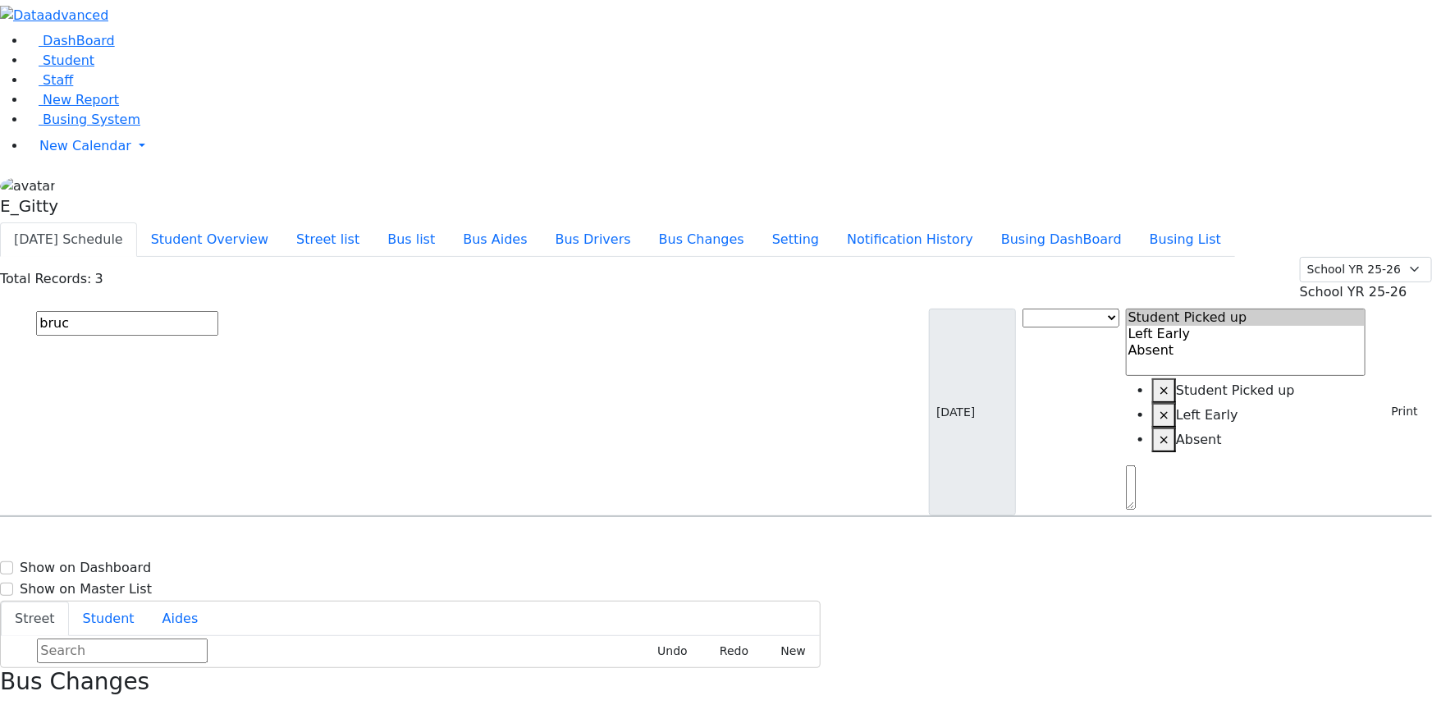
type input "bruc"
click at [131, 564] on span "8457832423" at bounding box center [93, 571] width 76 height 14
select select
click at [131, 564] on span "8457832423" at bounding box center [93, 571] width 76 height 14
select select
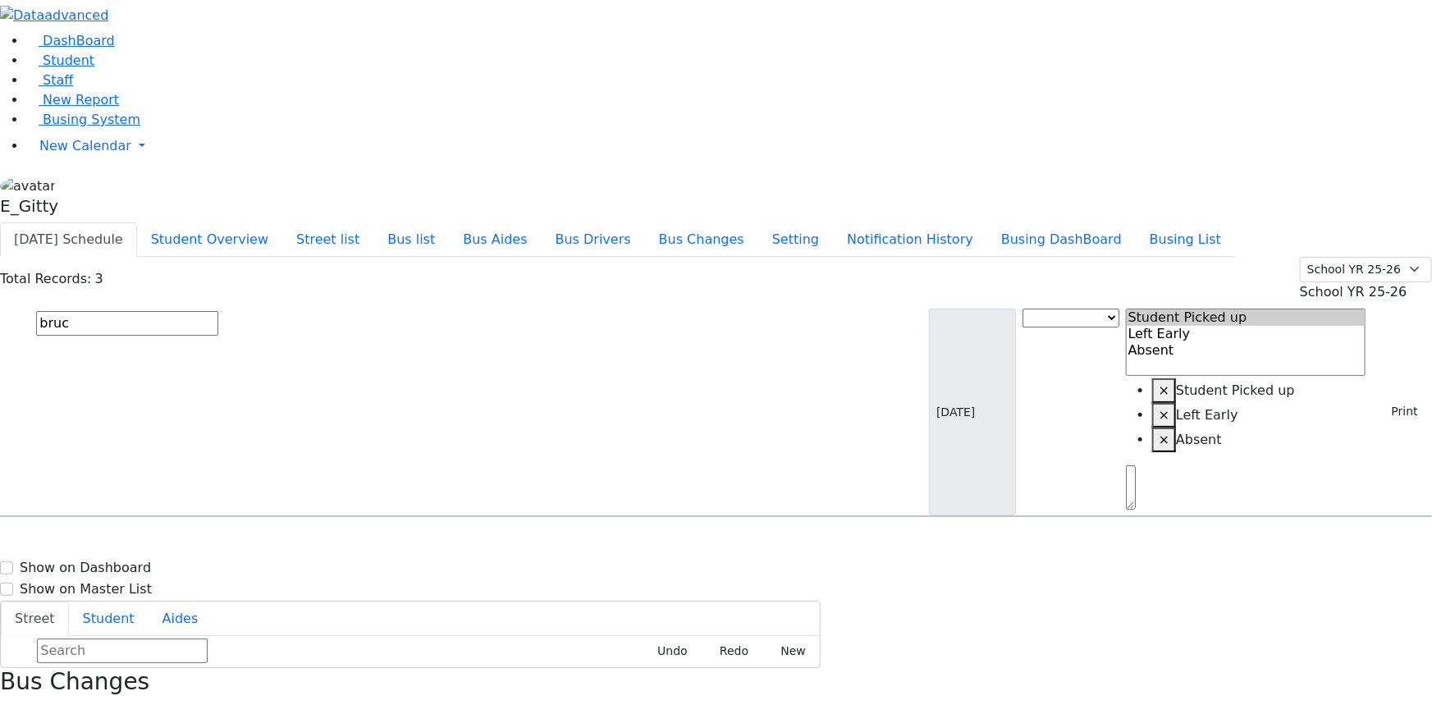
click at [218, 311] on input "bruc" at bounding box center [127, 323] width 182 height 25
type input "b"
type input "per"
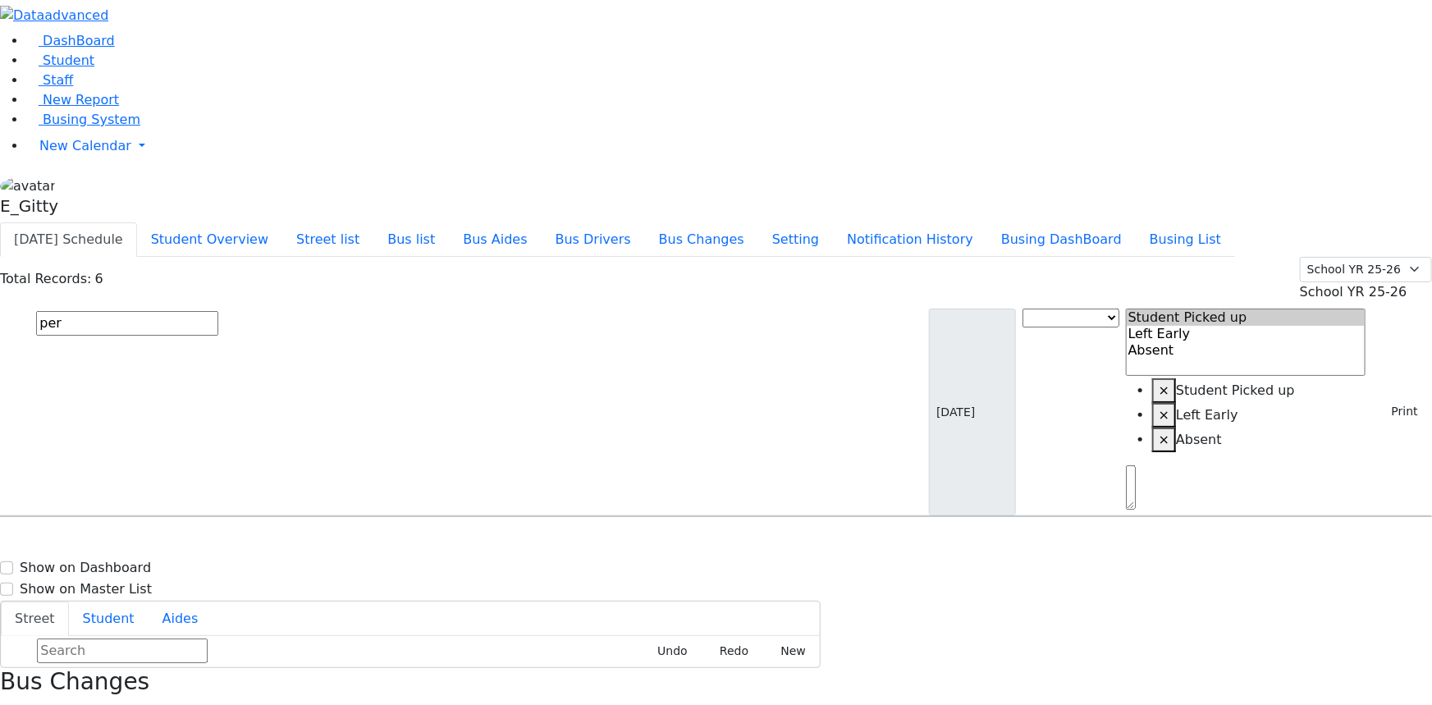
click at [145, 622] on h6 "Perl Aaron" at bounding box center [78, 630] width 135 height 16
select select
click at [145, 622] on h6 "Perl Aaron" at bounding box center [78, 630] width 135 height 16
select select
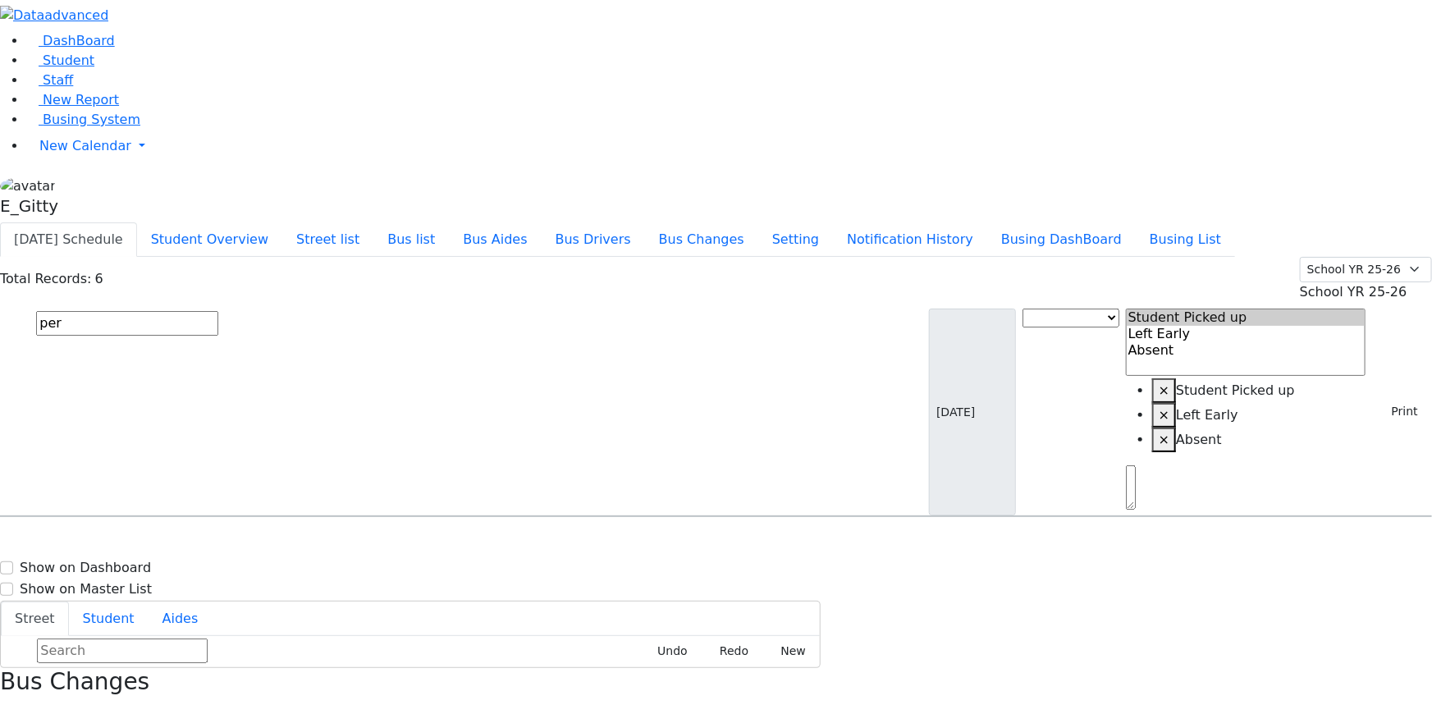
drag, startPoint x: 268, startPoint y: 107, endPoint x: 247, endPoint y: 107, distance: 21.3
click at [218, 311] on input "per" at bounding box center [127, 323] width 182 height 25
type input "p"
type input "ell"
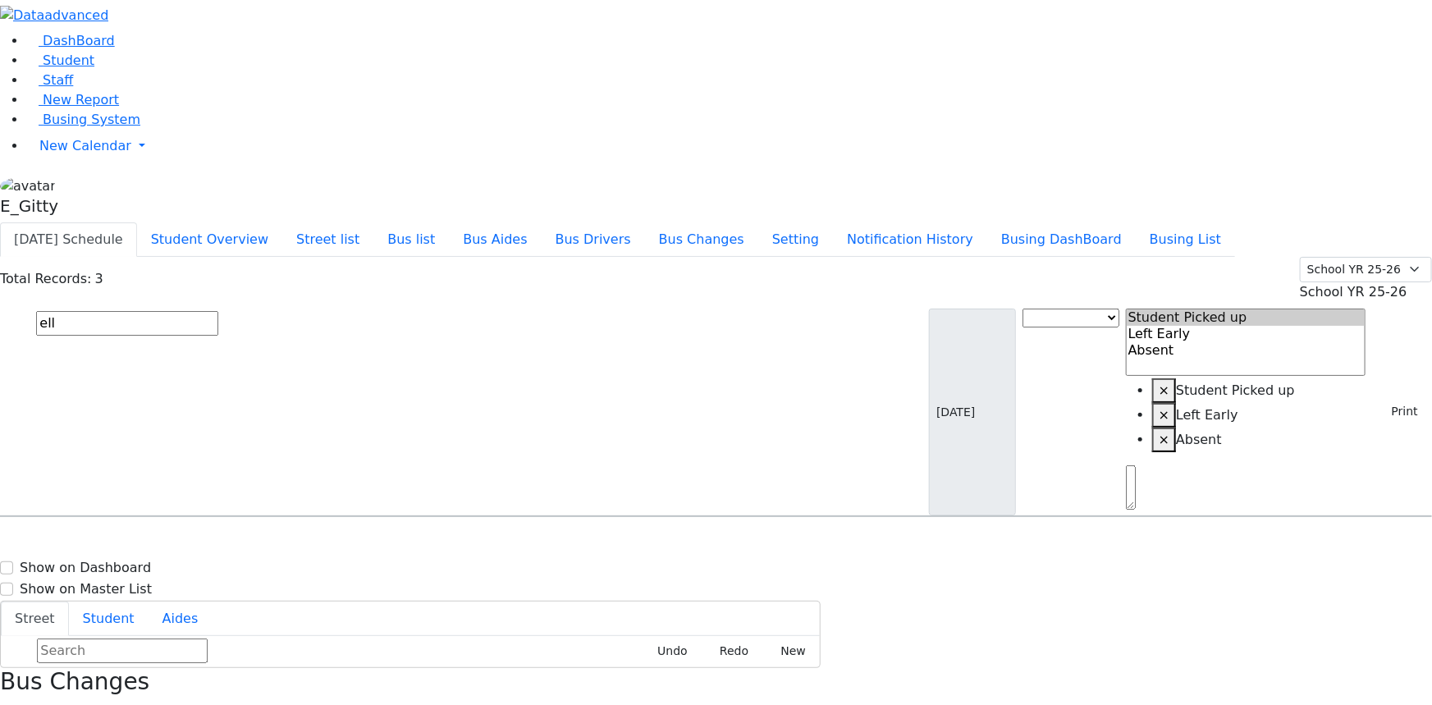
click at [131, 540] on h6 "Ellenbogen Pinchus" at bounding box center [71, 548] width 121 height 16
select select
click at [131, 540] on h6 "Ellenbogen Pinchus" at bounding box center [71, 548] width 121 height 16
select select
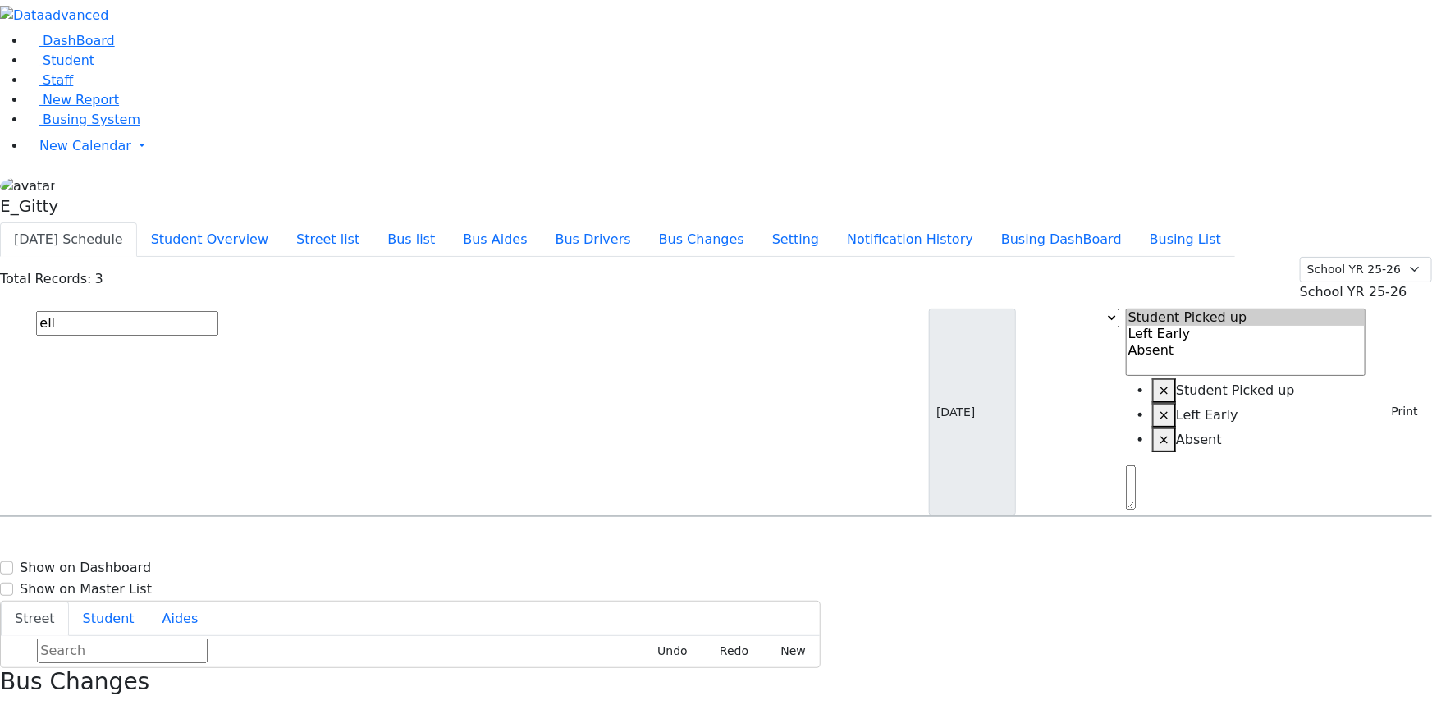
click at [218, 311] on input "ell" at bounding box center [127, 323] width 182 height 25
type input "e"
click at [0, 309] on button "submit" at bounding box center [16, 324] width 32 height 31
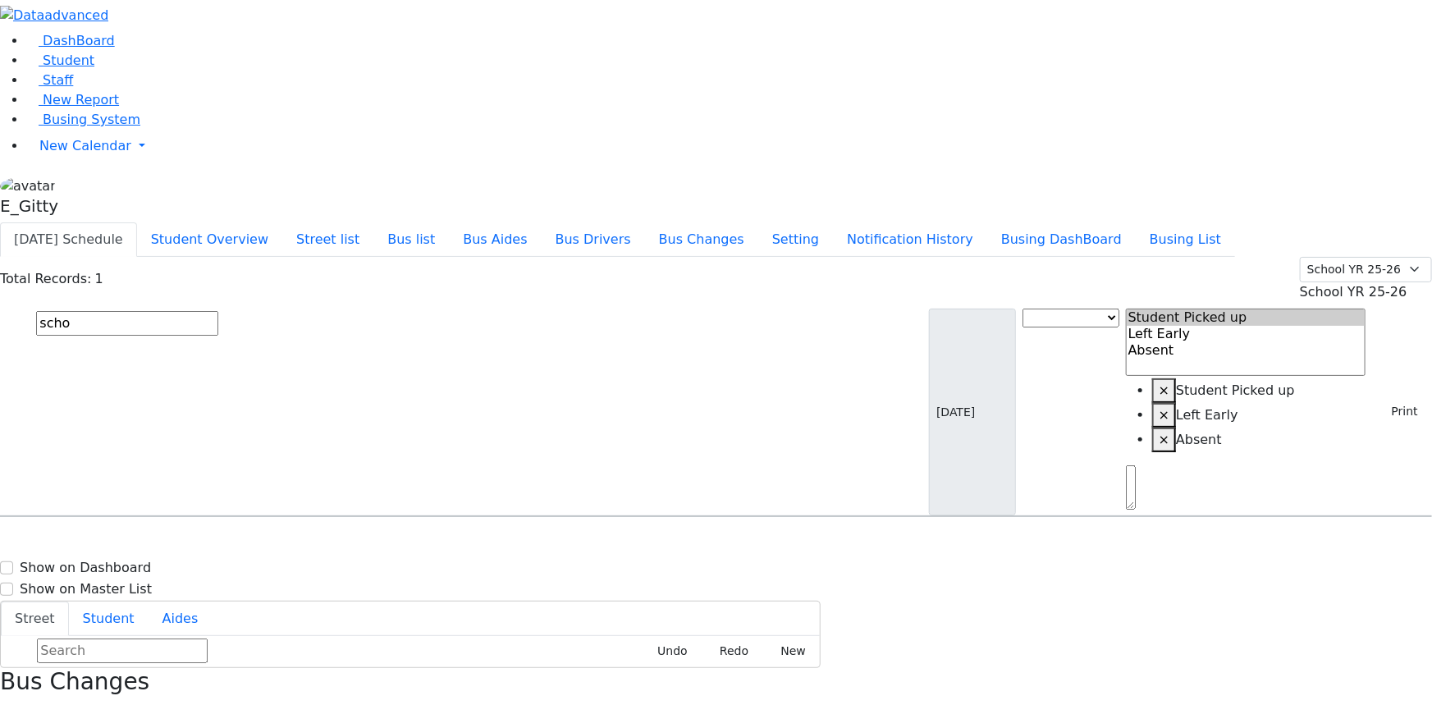
type input "scho"
click at [131, 563] on h6 "1/7/2014 8457824384" at bounding box center [71, 571] width 121 height 16
select select
click at [131, 563] on h6 "1/7/2014 8457824384" at bounding box center [71, 571] width 121 height 16
select select
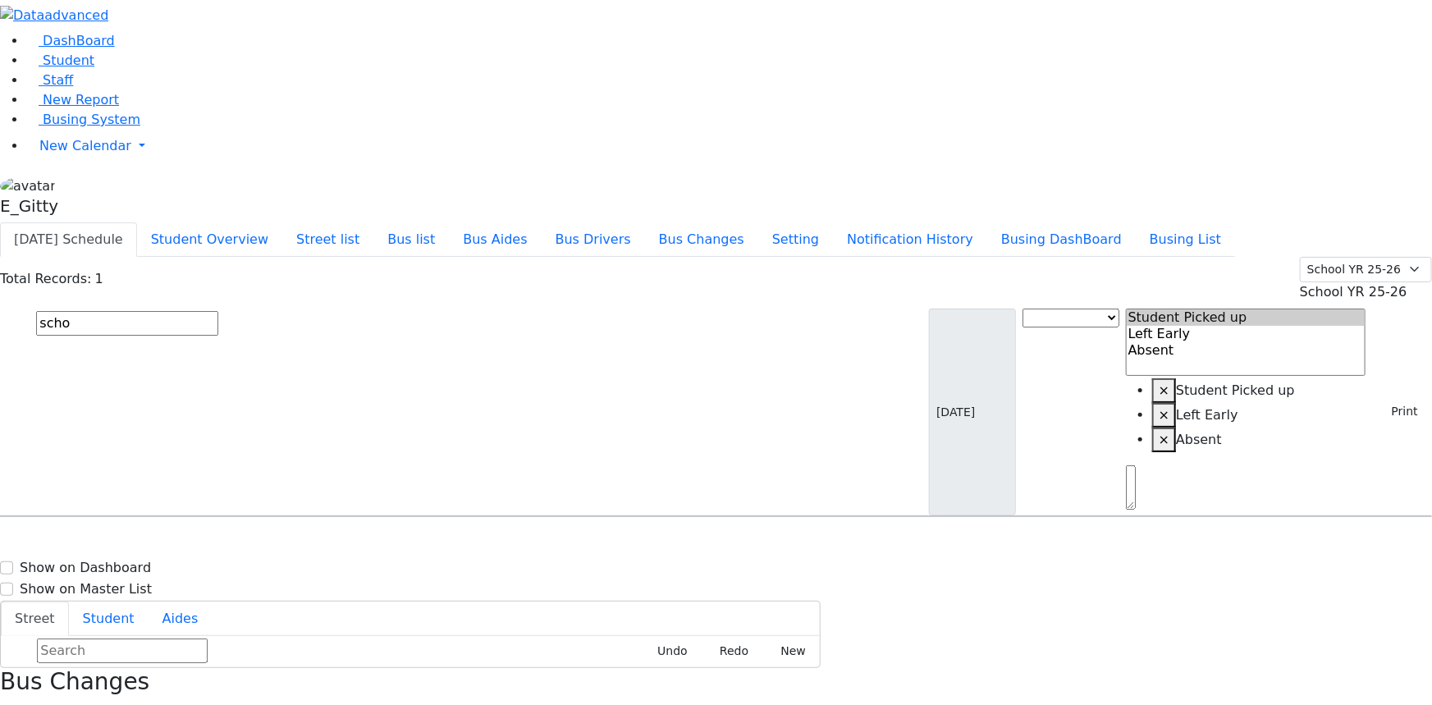
drag, startPoint x: 266, startPoint y: 98, endPoint x: 252, endPoint y: 98, distance: 14.0
click at [218, 311] on input "scho" at bounding box center [127, 323] width 182 height 25
type input "s"
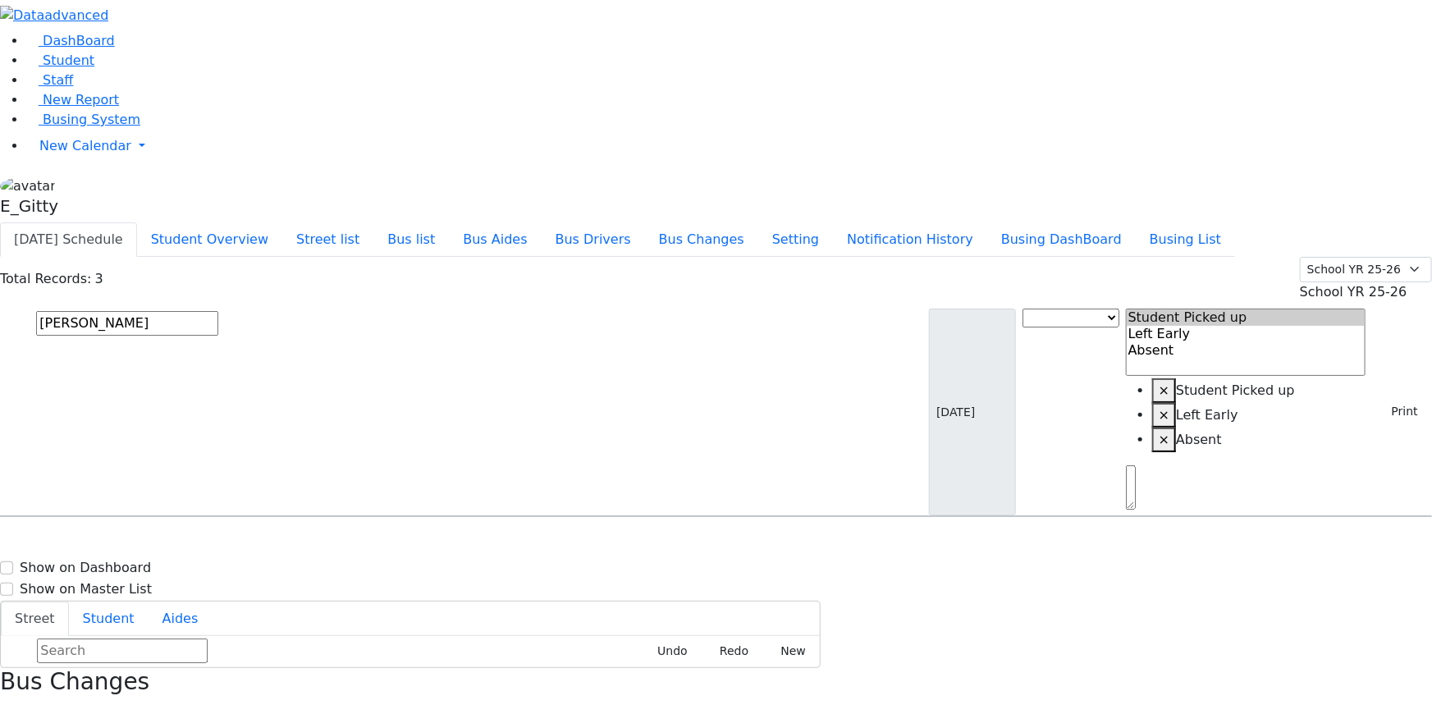
type input "joel"
click at [204, 543] on div "Kaufman Joel 6/3/2013 8457829455" at bounding box center [102, 563] width 203 height 41
select select
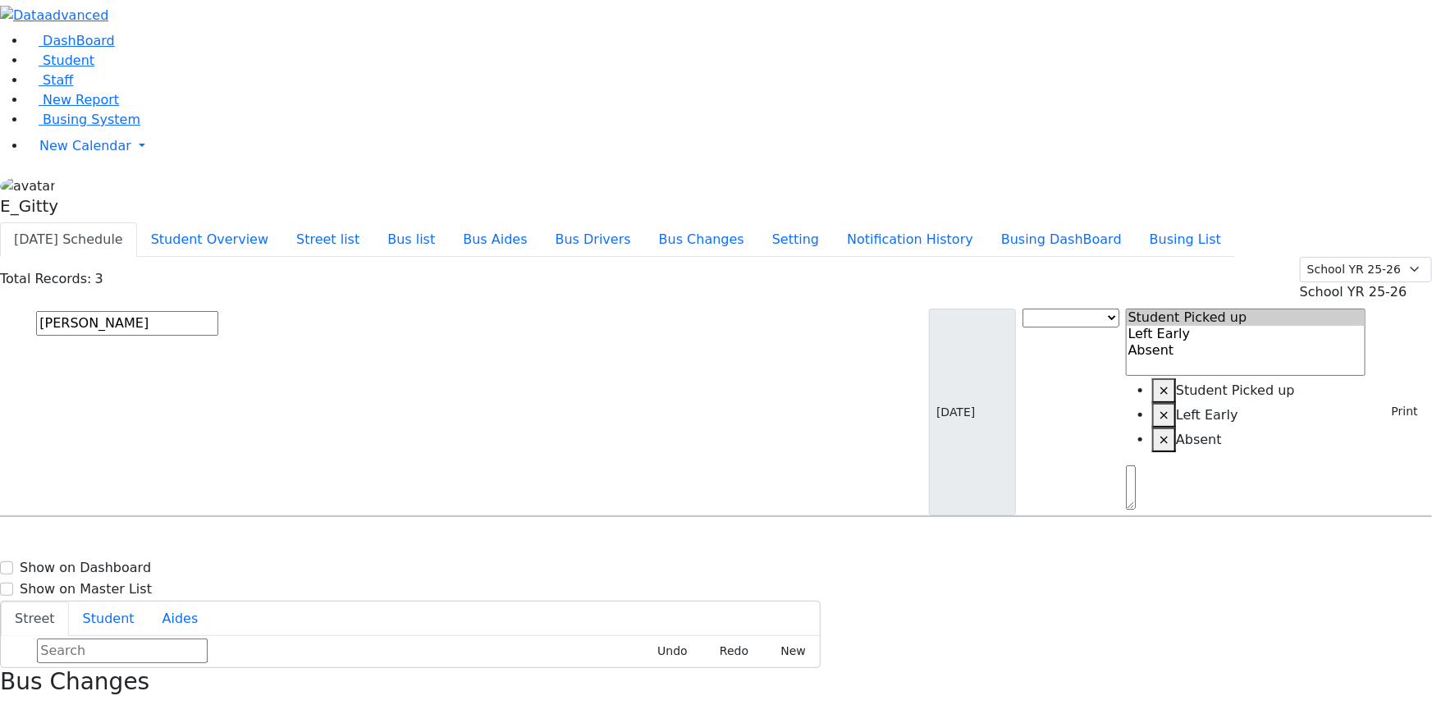
click at [218, 311] on input "joel" at bounding box center [127, 323] width 182 height 25
type input "jaco"
click at [407, 543] on div "5 Blackmoor Ct." at bounding box center [306, 563] width 204 height 41
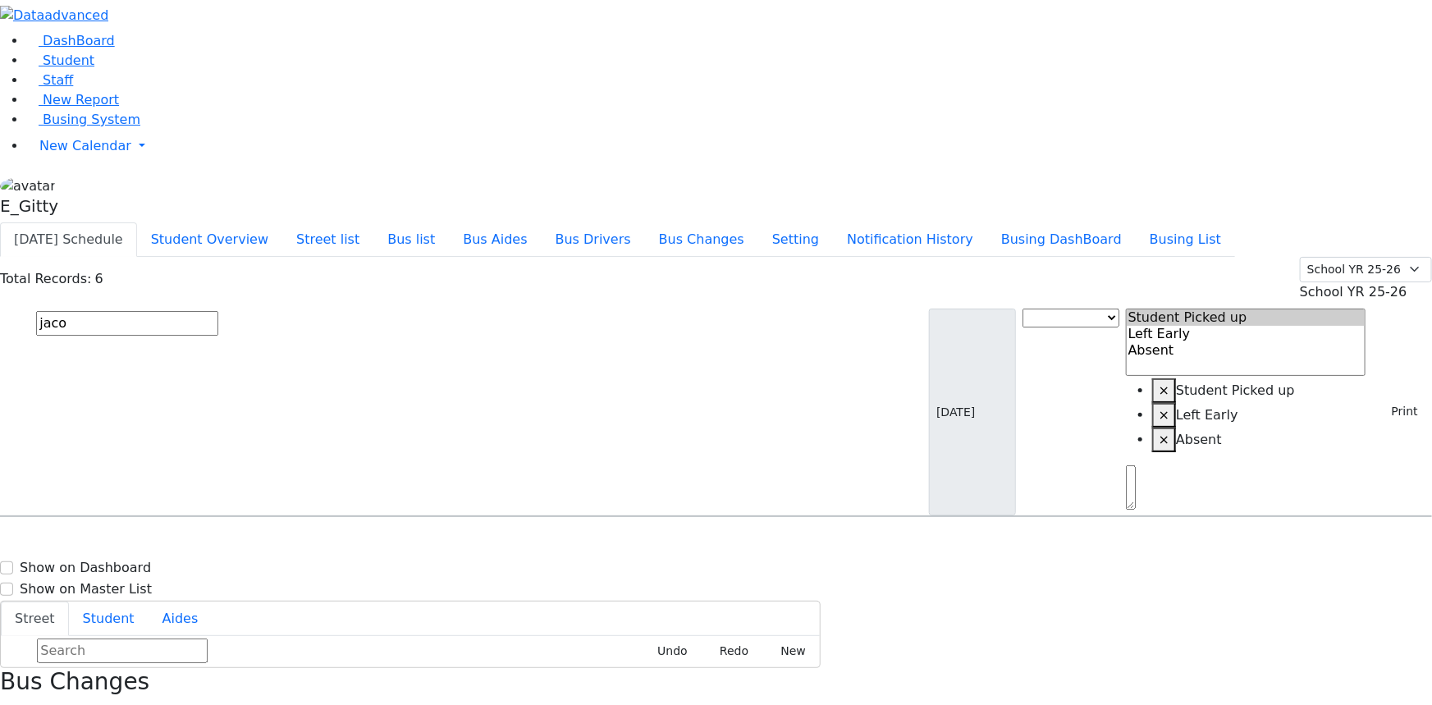
select select
click at [407, 543] on div "5 Blackmoor Ct." at bounding box center [306, 563] width 204 height 41
select select
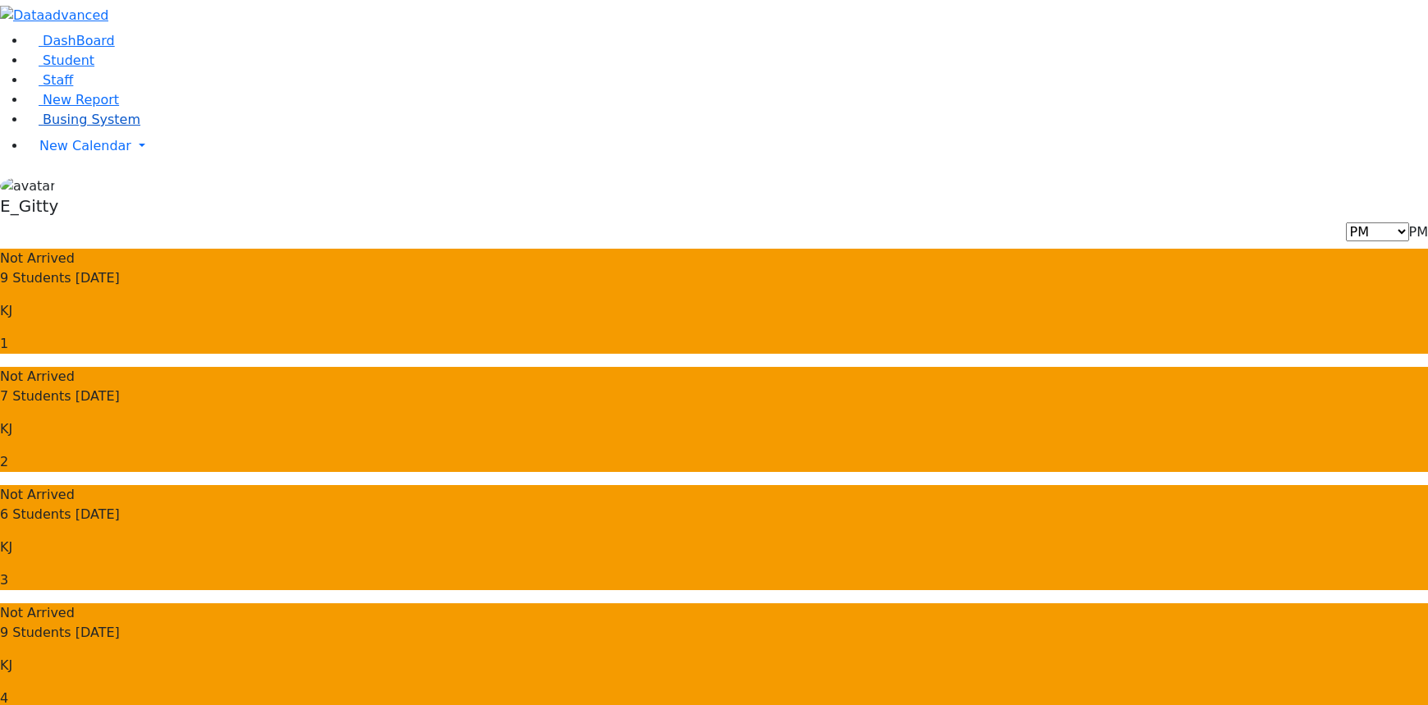
click at [73, 127] on span "Busing System" at bounding box center [92, 120] width 98 height 16
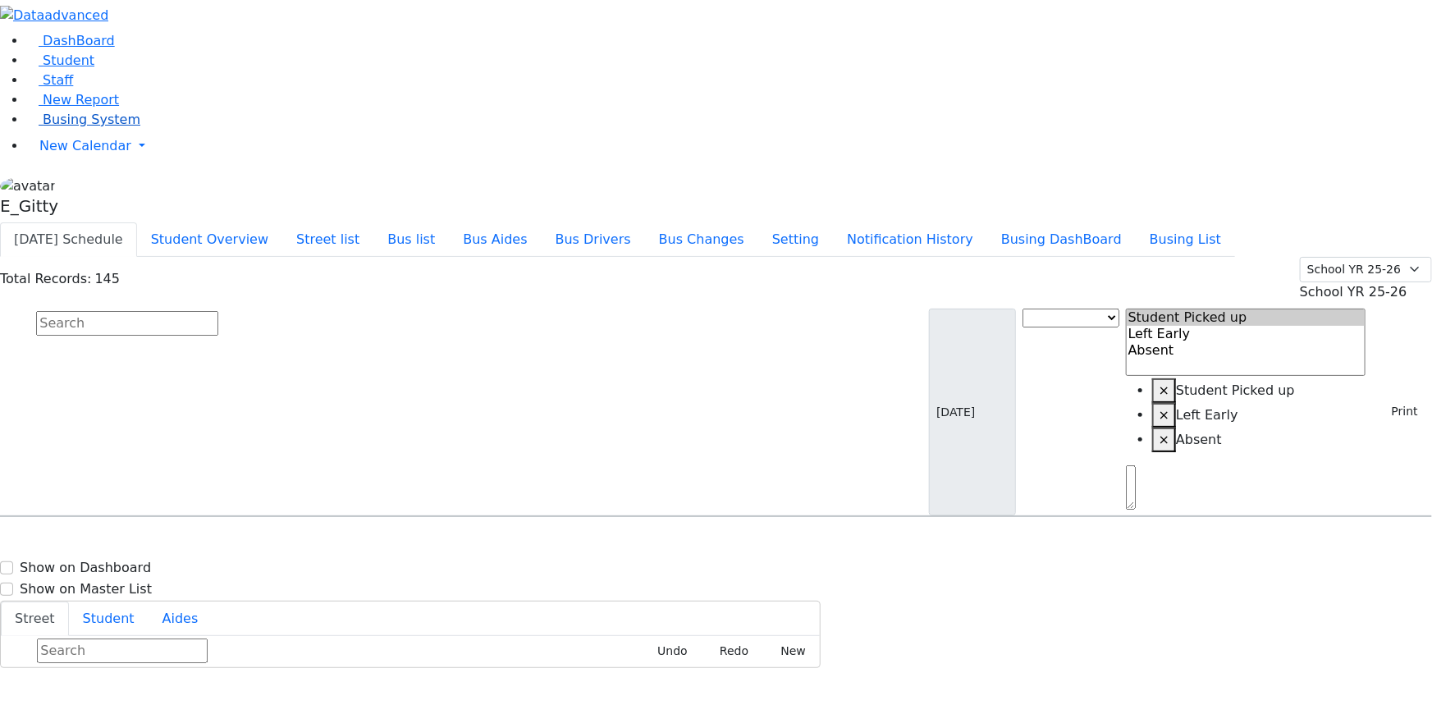
drag, startPoint x: 0, startPoint y: 0, endPoint x: 74, endPoint y: 221, distance: 232.9
click at [74, 127] on span "Busing System" at bounding box center [92, 120] width 98 height 16
click at [1123, 222] on button "Busing DashBoard" at bounding box center [1062, 239] width 149 height 34
click at [218, 311] on input "text" at bounding box center [127, 323] width 182 height 25
type input "blim"
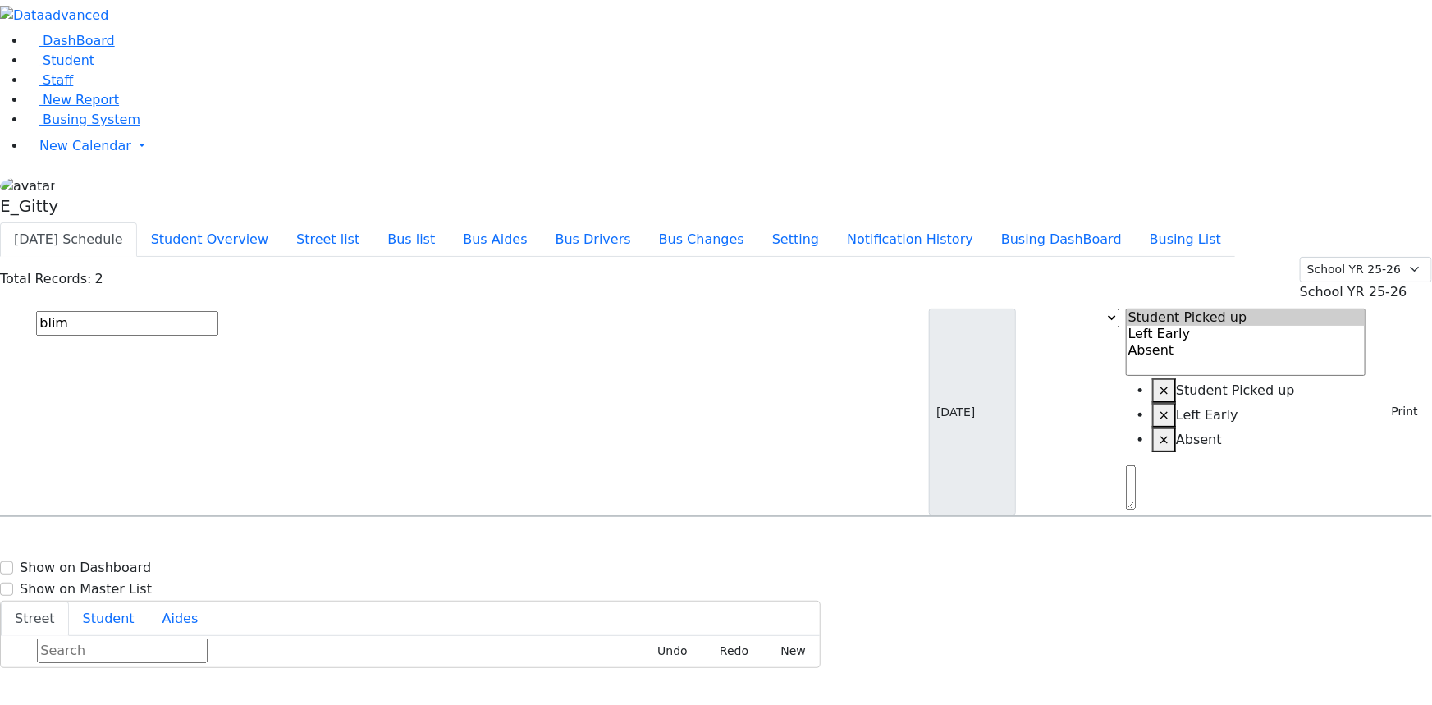
click at [131, 564] on span "8457833858" at bounding box center [93, 571] width 76 height 14
select select
click at [131, 564] on span "8457833858" at bounding box center [93, 571] width 76 height 14
select select
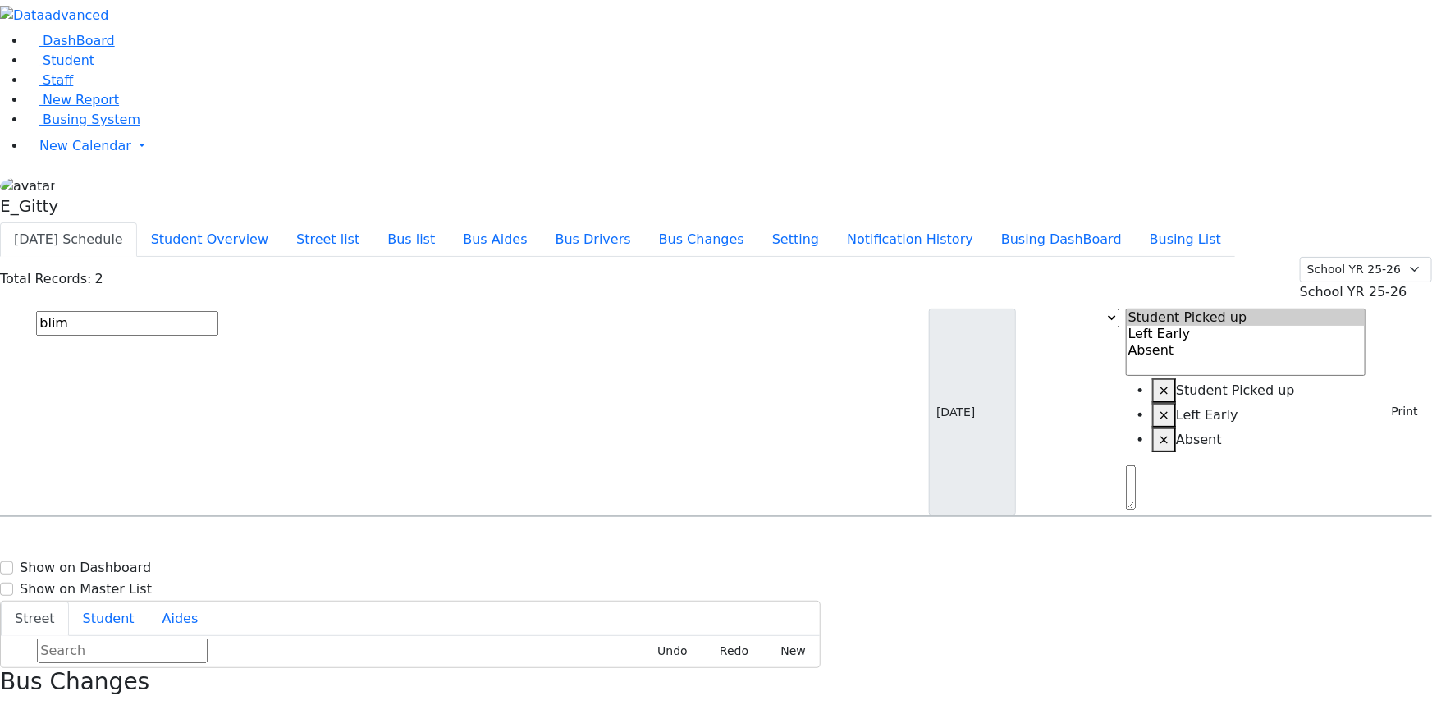
click at [603, 584] on div "MW-16 7 Meribeth Lane - (845) 783-1087" at bounding box center [509, 604] width 204 height 41
select select
click at [603, 584] on div "MW-16 7 Meribeth Lane - (845) 783-1087" at bounding box center [509, 604] width 204 height 41
select select
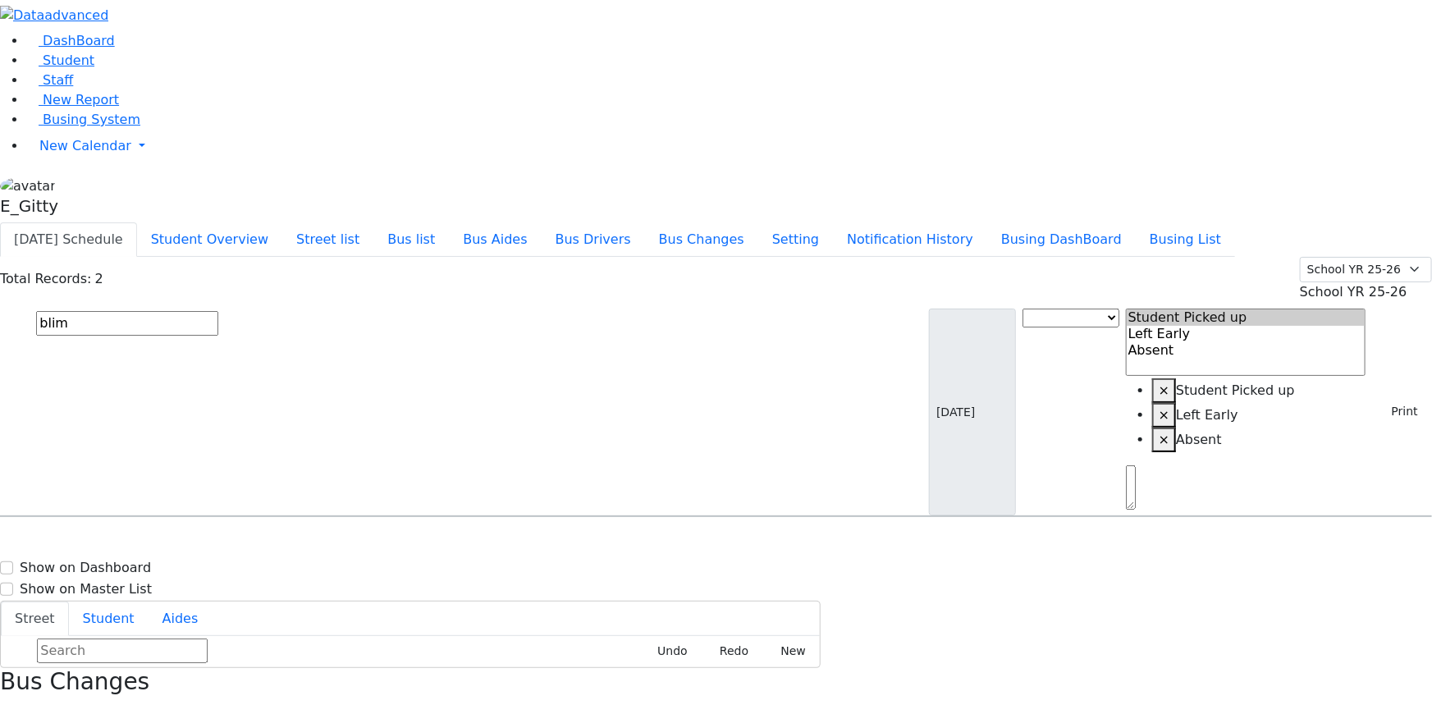
click at [218, 311] on input "blim" at bounding box center [127, 323] width 182 height 25
type input "bail"
click at [407, 543] on div "[STREET_ADDRESS]" at bounding box center [306, 563] width 204 height 41
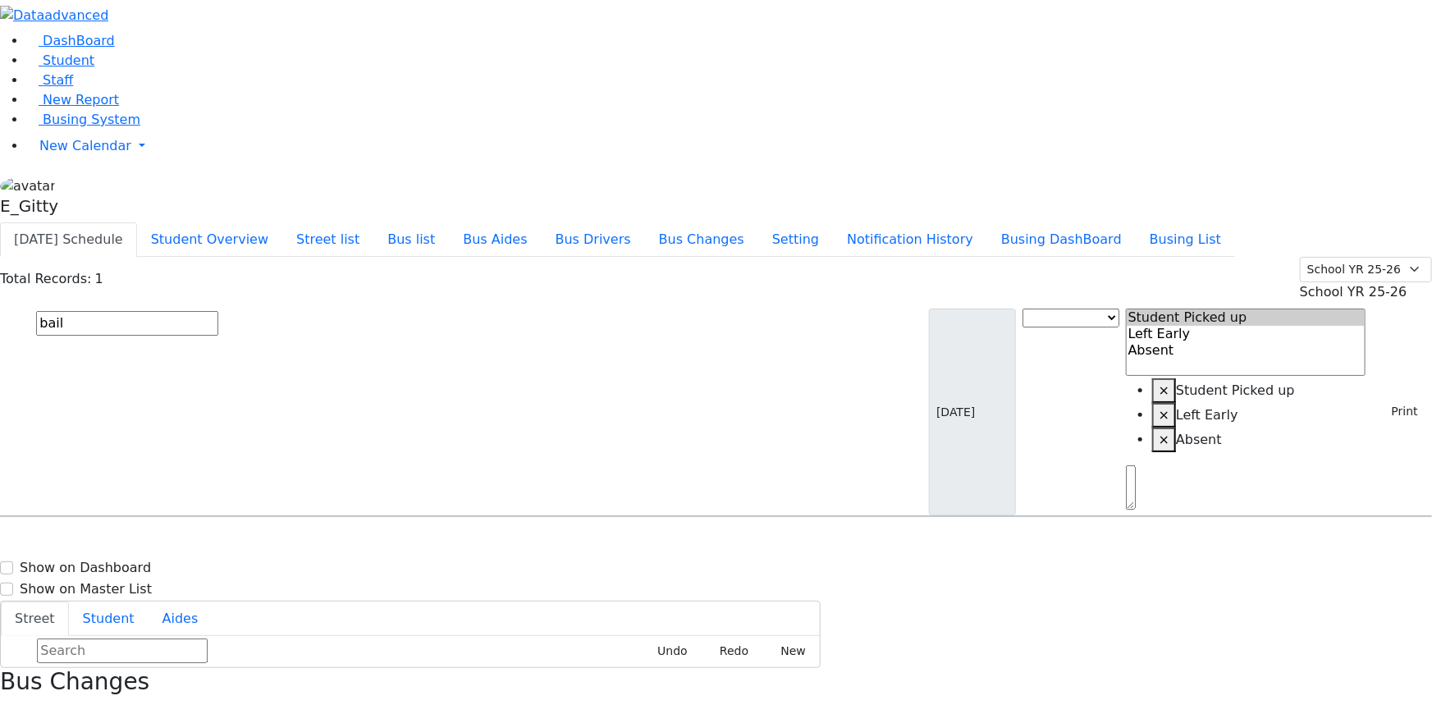
click at [407, 543] on div "[STREET_ADDRESS]" at bounding box center [306, 563] width 204 height 41
select select
click at [218, 311] on input "bail" at bounding box center [127, 323] width 182 height 25
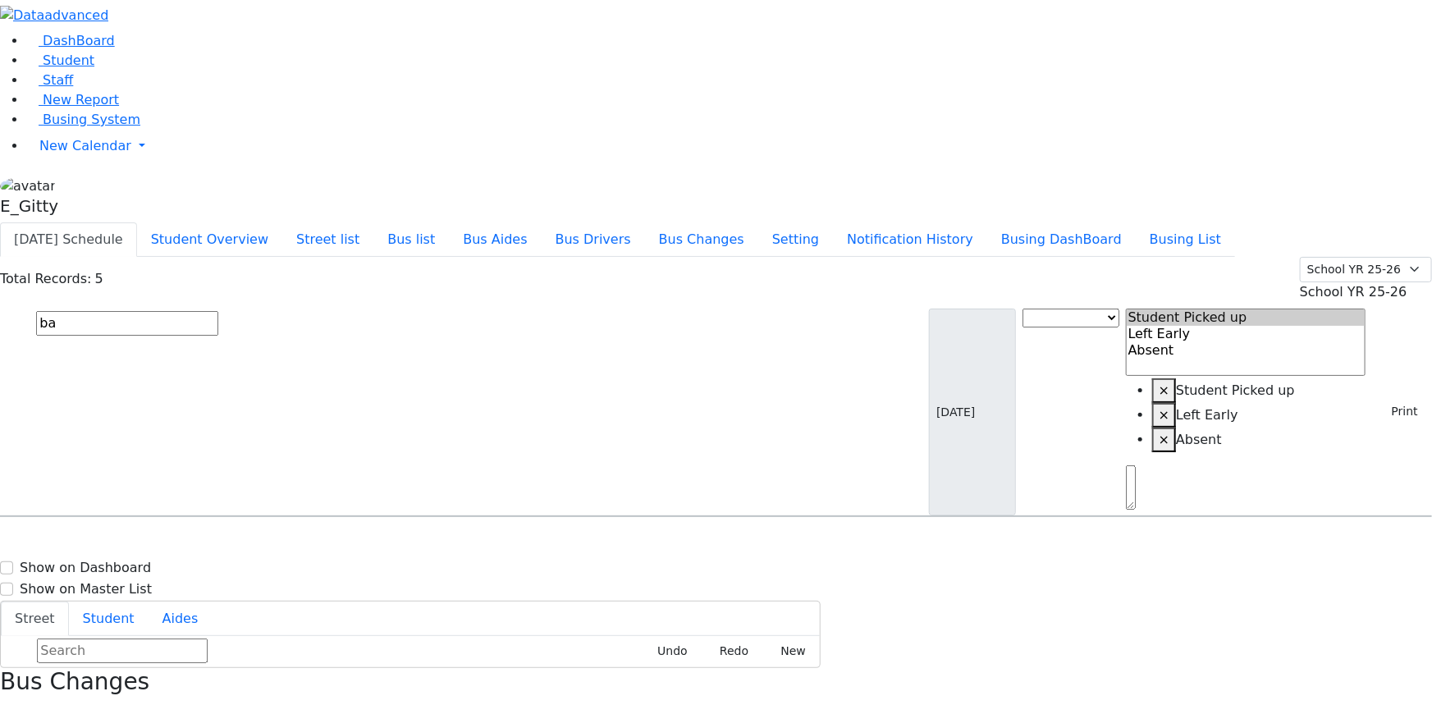
type input "b"
type input "herm"
click at [181, 516] on div "Student information" at bounding box center [96, 528] width 170 height 25
click at [181, 516] on div "Student information 1" at bounding box center [96, 528] width 170 height 25
click at [204, 543] on div "Herman Yocheved 4/1/2010 8452742279" at bounding box center [102, 563] width 203 height 41
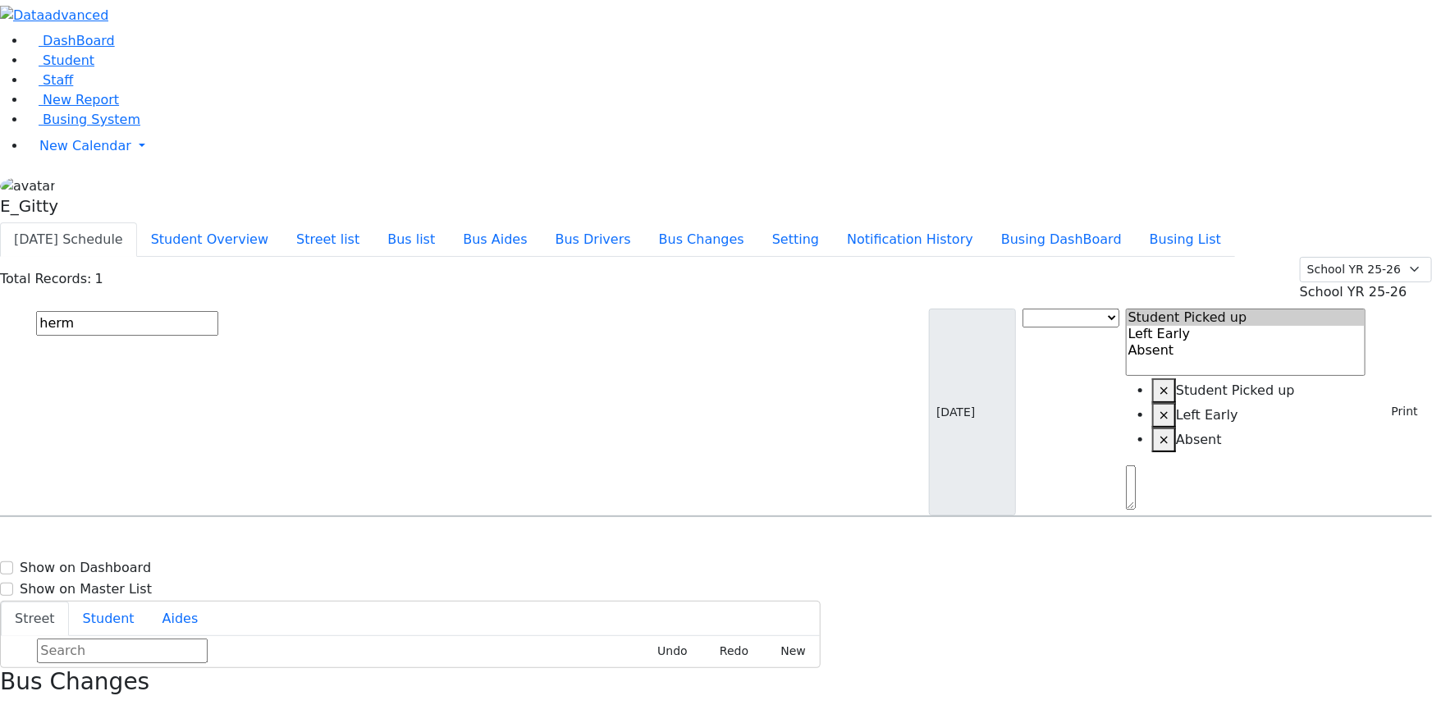
click at [204, 543] on div "Herman Yocheved 4/1/2010 8452742279" at bounding box center [102, 563] width 203 height 41
select select
click at [218, 311] on input "herm" at bounding box center [127, 323] width 182 height 25
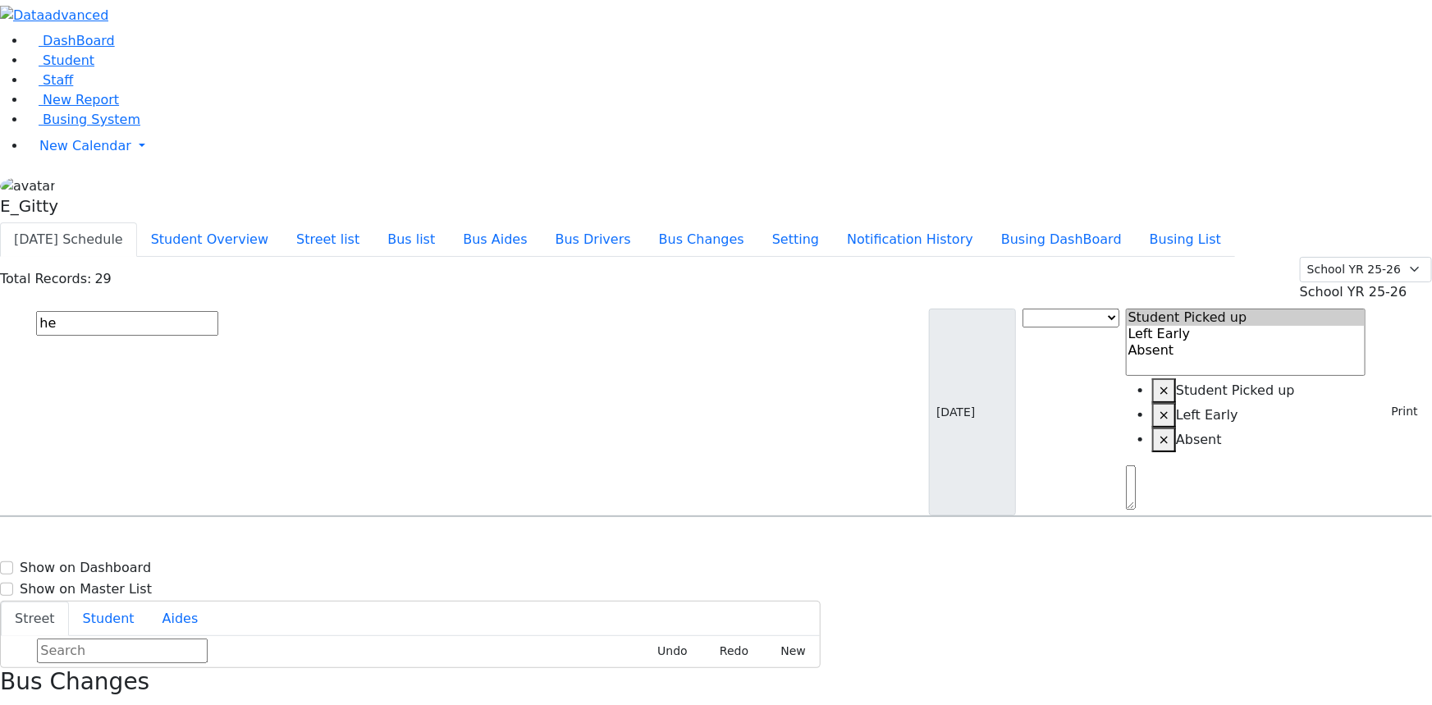
type input "h"
type input "schn"
click at [680, 564] on span "[PHONE_NUMBER]" at bounding box center [620, 571] width 118 height 14
select select
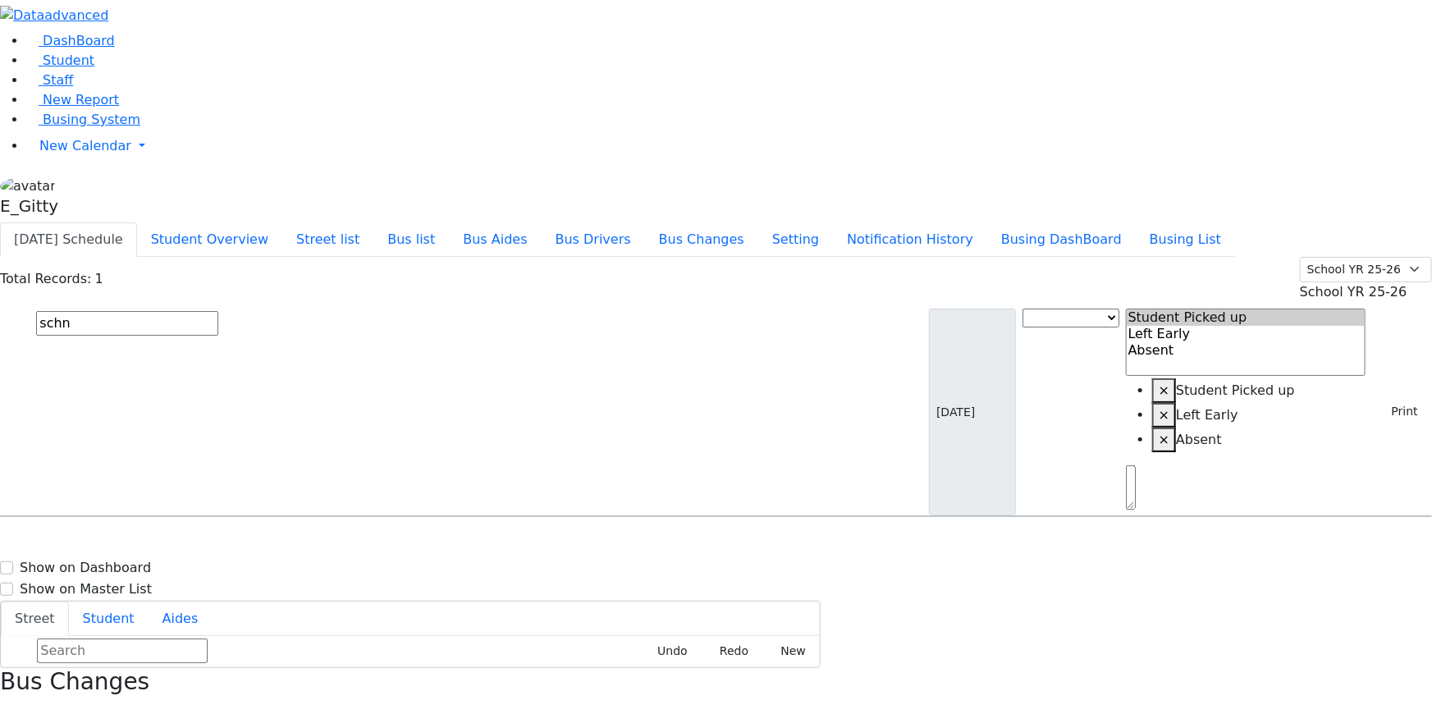
click at [218, 311] on input "schn" at bounding box center [127, 323] width 182 height 25
type input "s"
type input "bra"
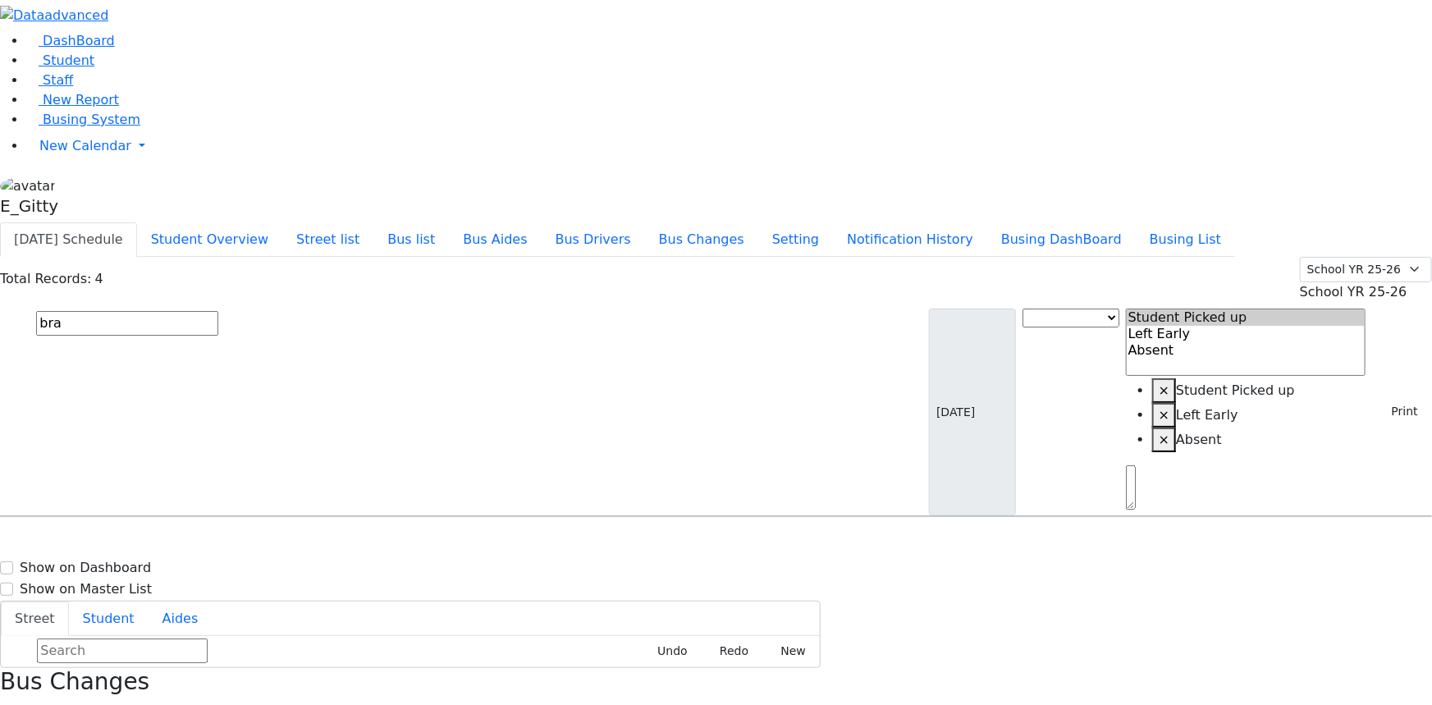
click at [407, 666] on div "[STREET_ADDRESS]" at bounding box center [306, 686] width 204 height 41
select select
click at [407, 666] on div "[STREET_ADDRESS]" at bounding box center [306, 686] width 204 height 41
select select
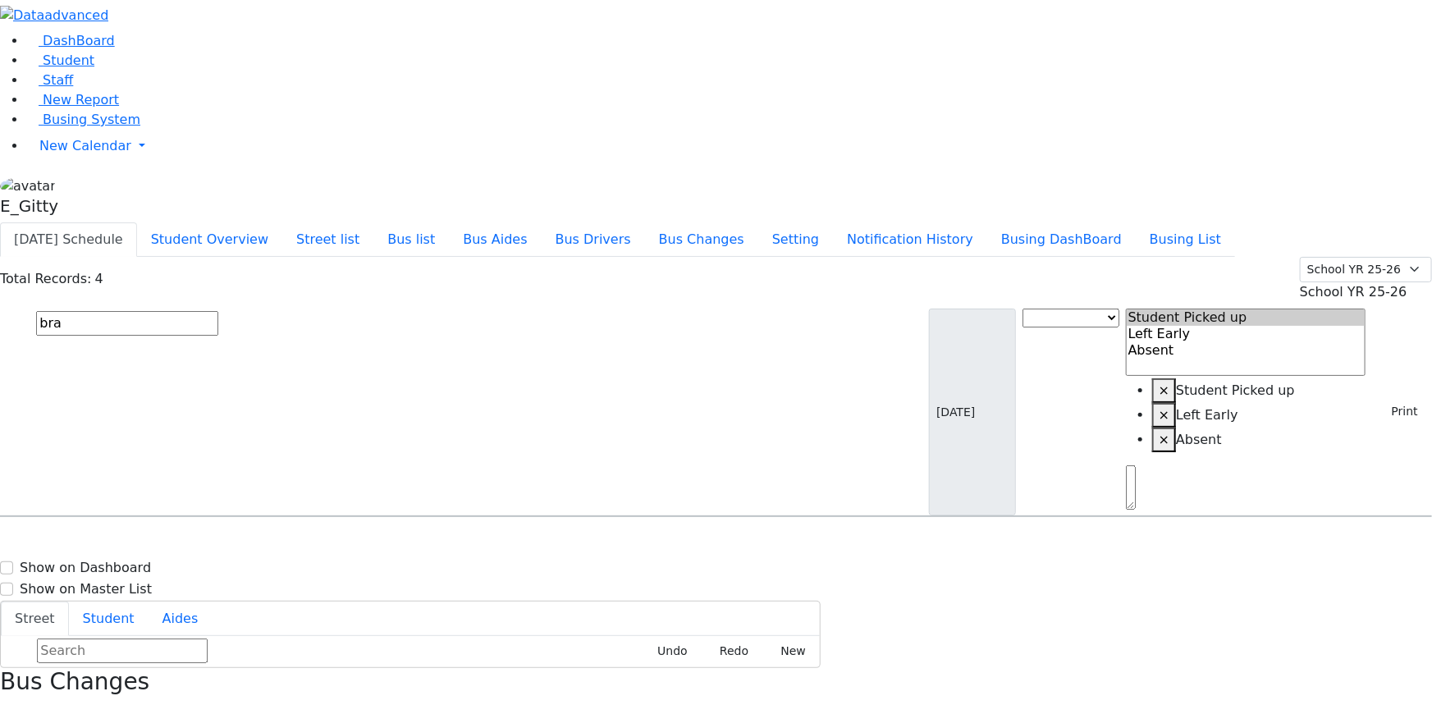
click at [218, 311] on input "bra" at bounding box center [127, 323] width 182 height 25
type input "b"
type input "green"
click at [131, 563] on h6 "4/5/2017 8457823317" at bounding box center [71, 571] width 121 height 16
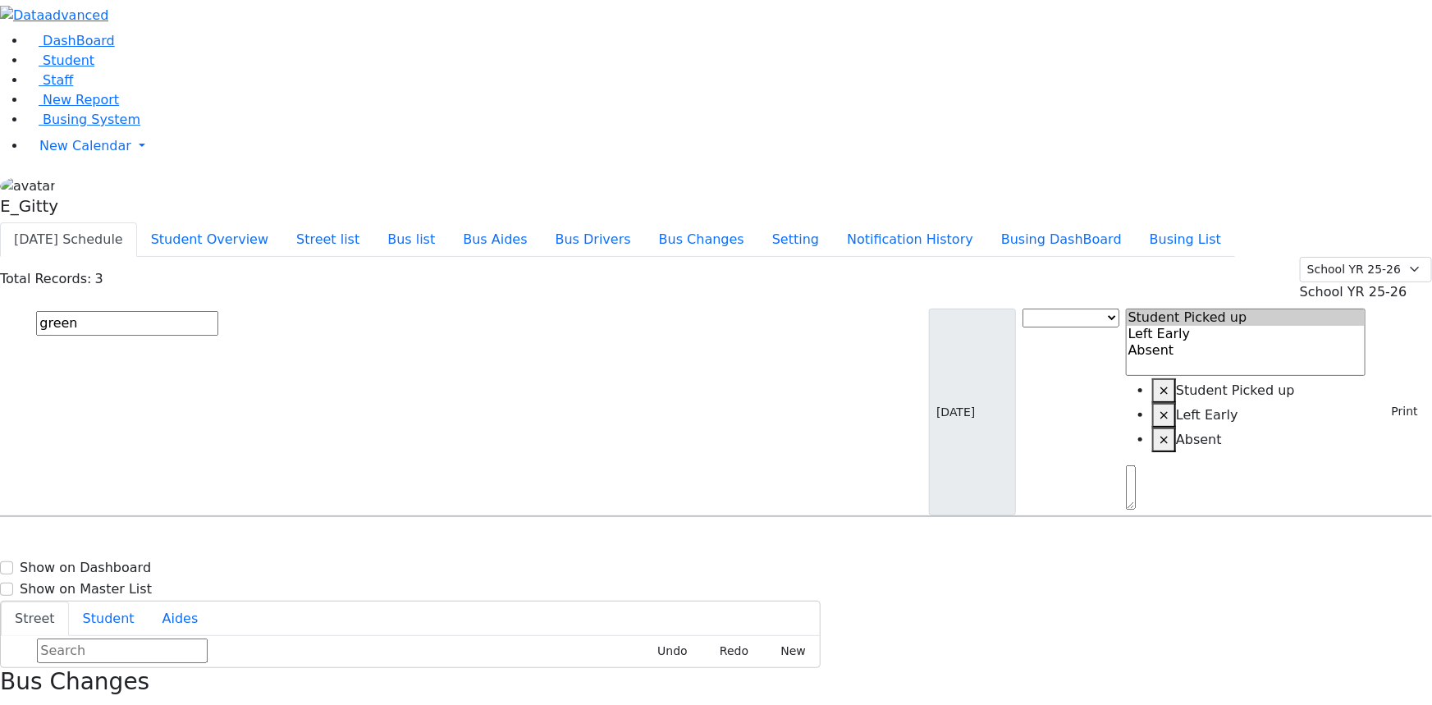
select select
click at [131, 563] on h6 "4/5/2017 8457823317" at bounding box center [71, 571] width 121 height 16
select select
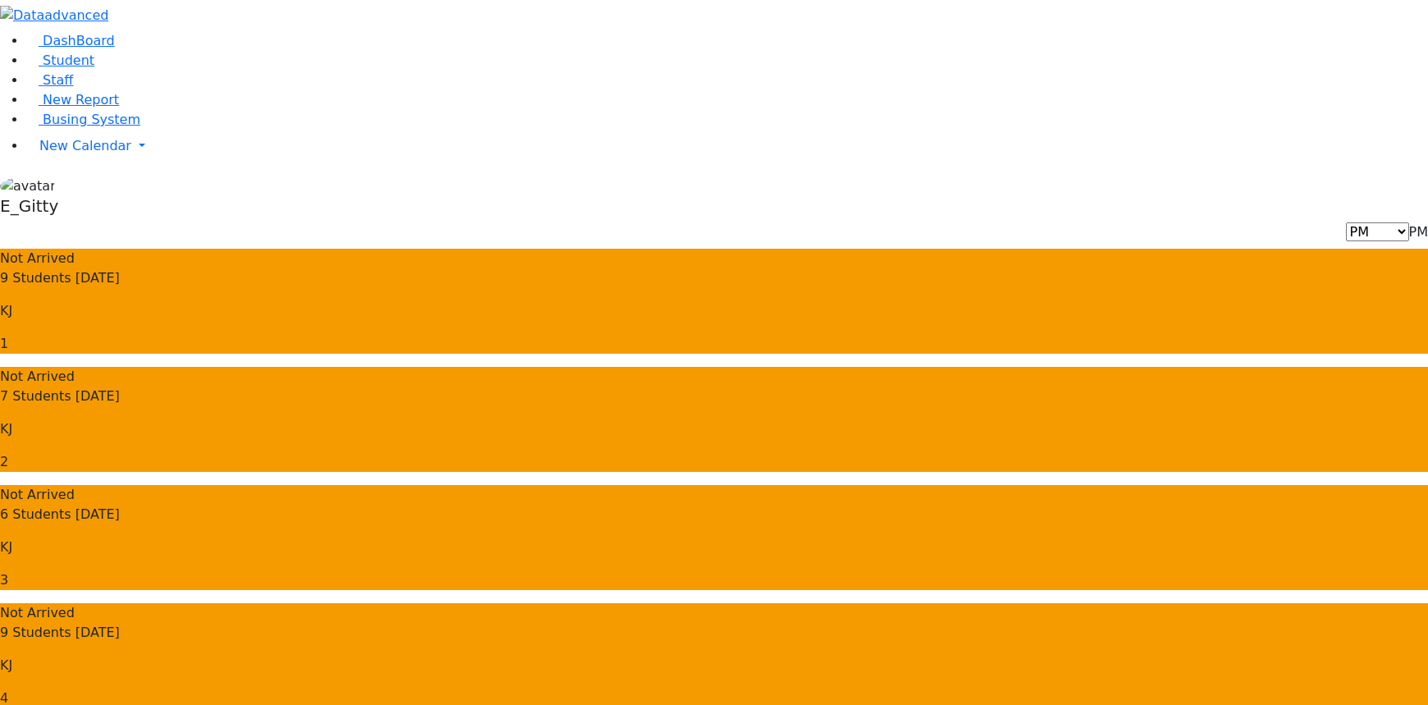
click at [1428, 224] on b at bounding box center [1428, 232] width 0 height 16
select select "3"
click at [73, 127] on link "Busing System" at bounding box center [83, 120] width 114 height 16
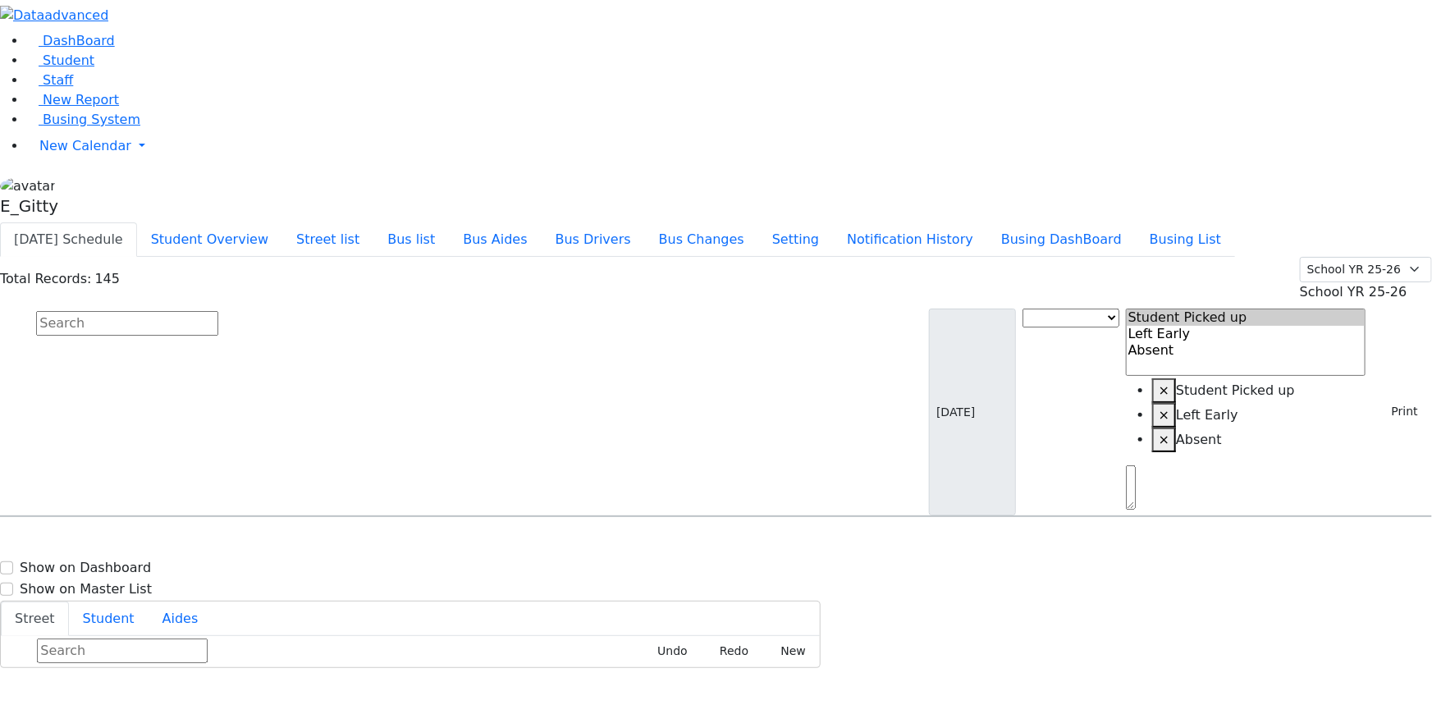
scroll to position [2835, 0]
select select
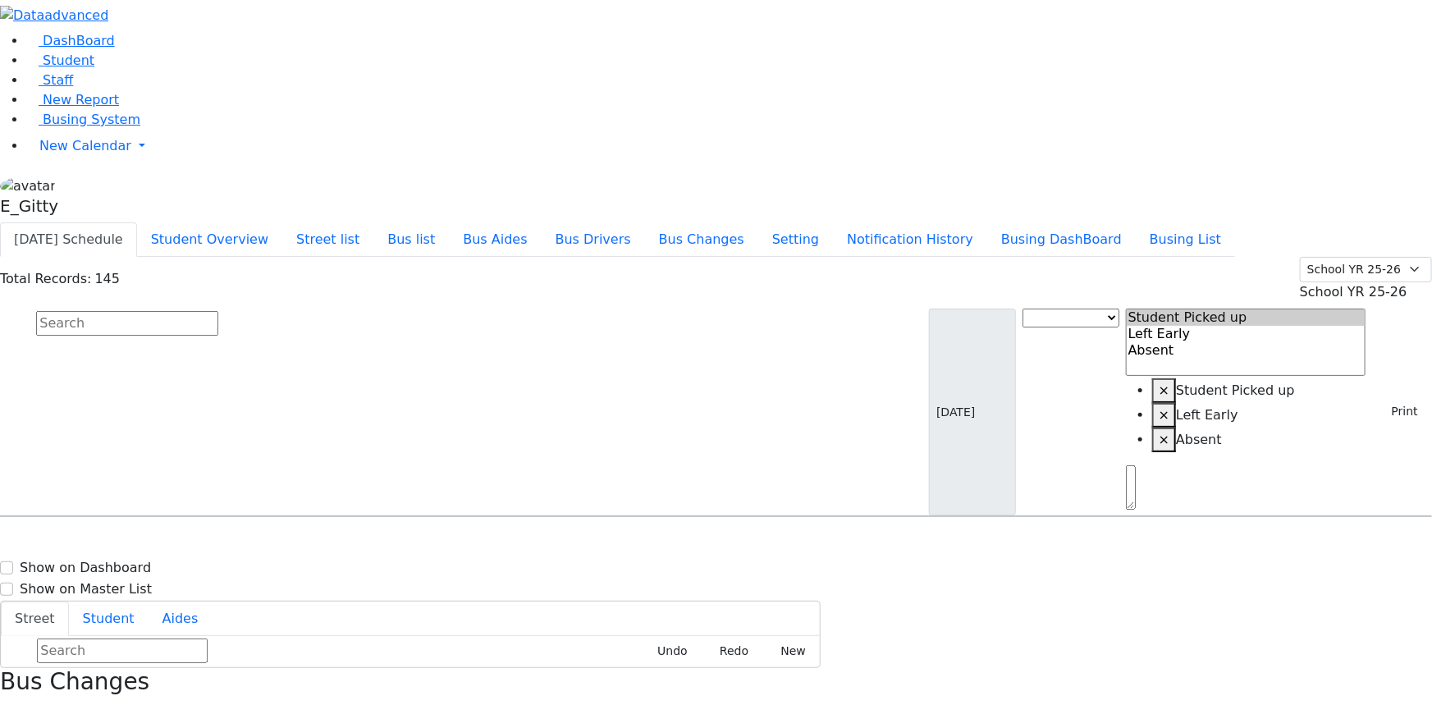
select select "3"
click at [218, 311] on input "text" at bounding box center [127, 323] width 182 height 25
click at [131, 638] on span "[PERSON_NAME] [DATE] 9146534213" at bounding box center [71, 660] width 121 height 44
click at [131, 662] on span "9146534213" at bounding box center [93, 669] width 76 height 14
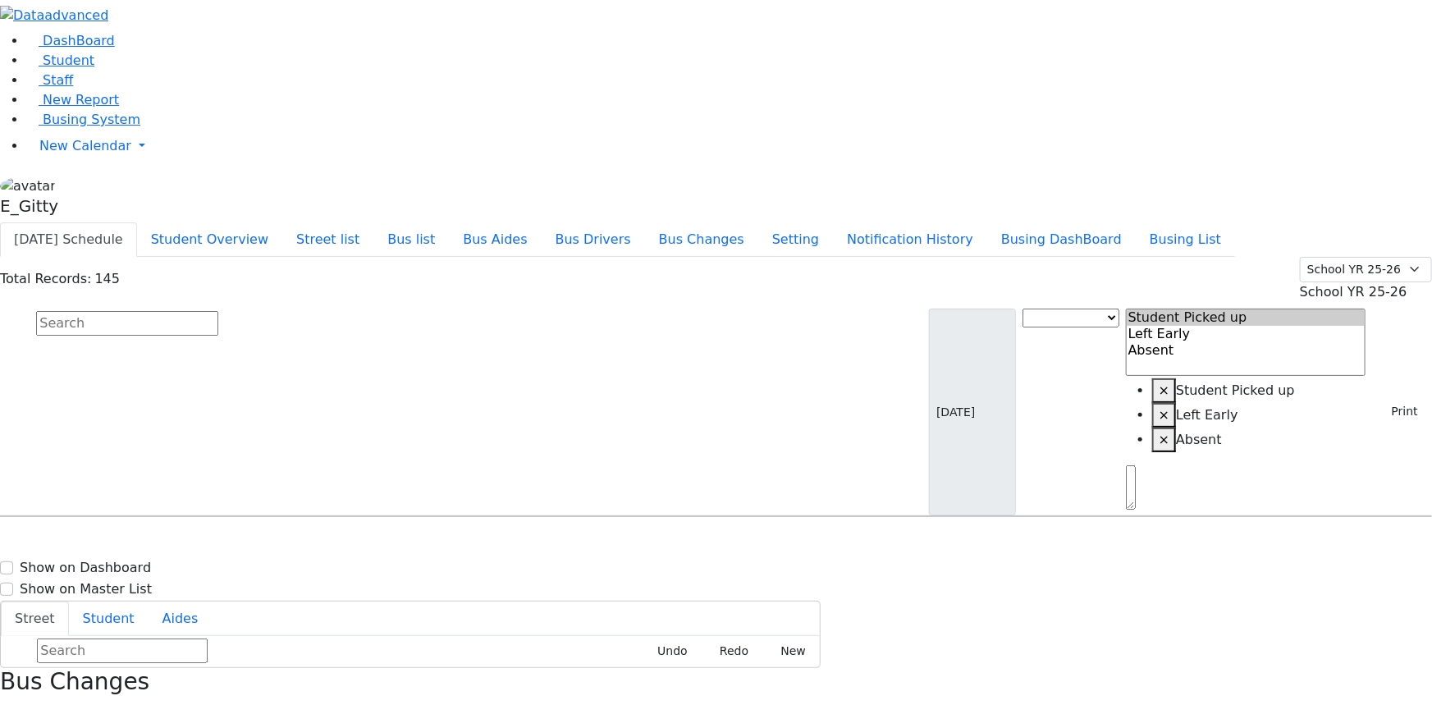
select select "3"
select select
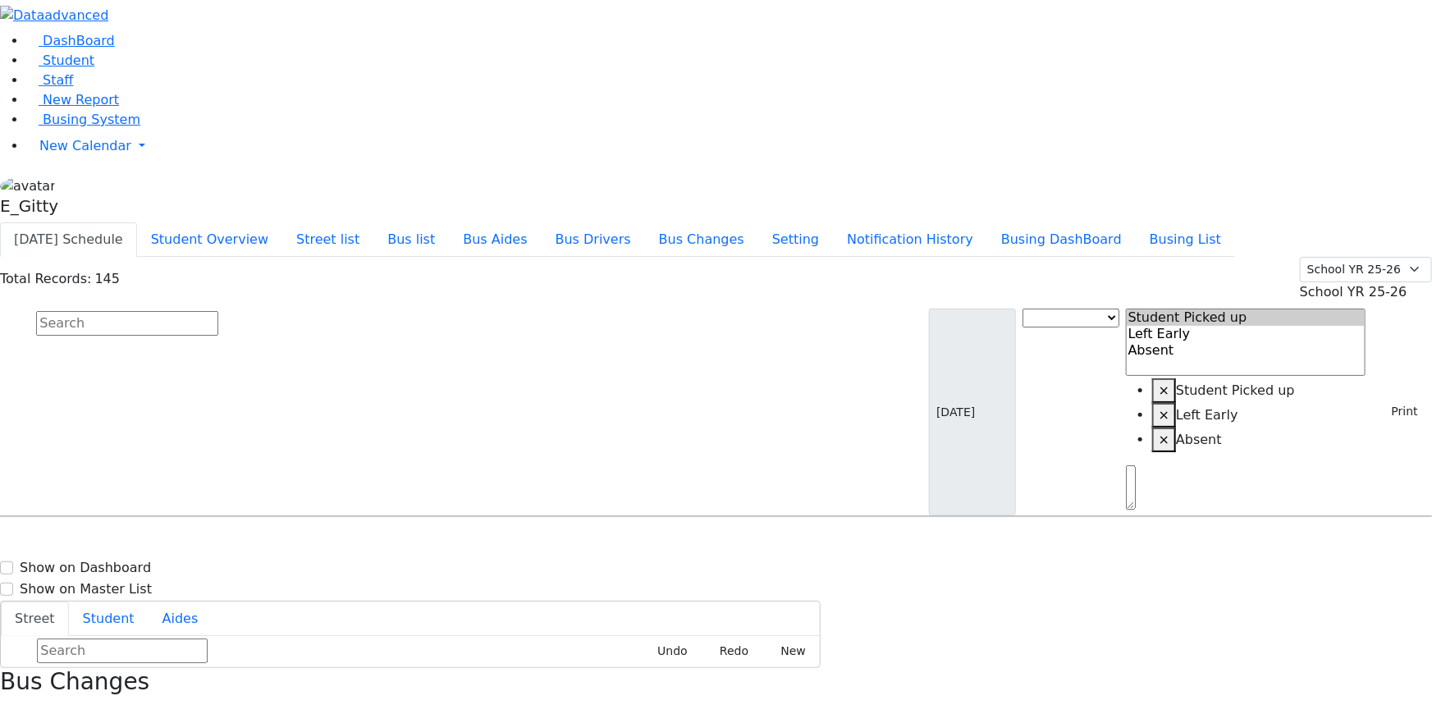
click at [99, 222] on aside "DashBoard Student Staff New Report Busing System" at bounding box center [716, 111] width 1432 height 222
click at [11, 702] on button "button" at bounding box center [5, 712] width 11 height 21
click at [131, 222] on aside "DashBoard Student Staff New Report Busing System" at bounding box center [716, 111] width 1432 height 222
click at [140, 127] on link "Busing System" at bounding box center [83, 120] width 114 height 16
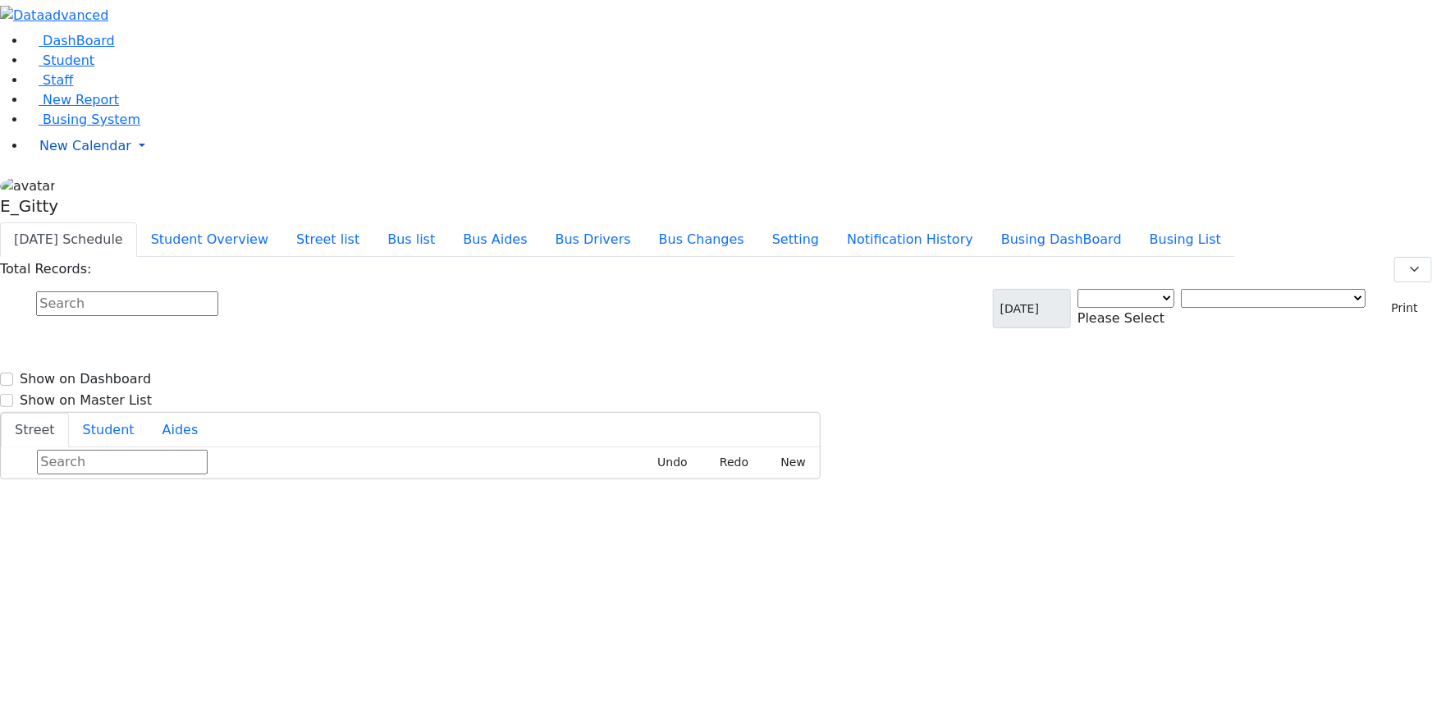
select select "3"
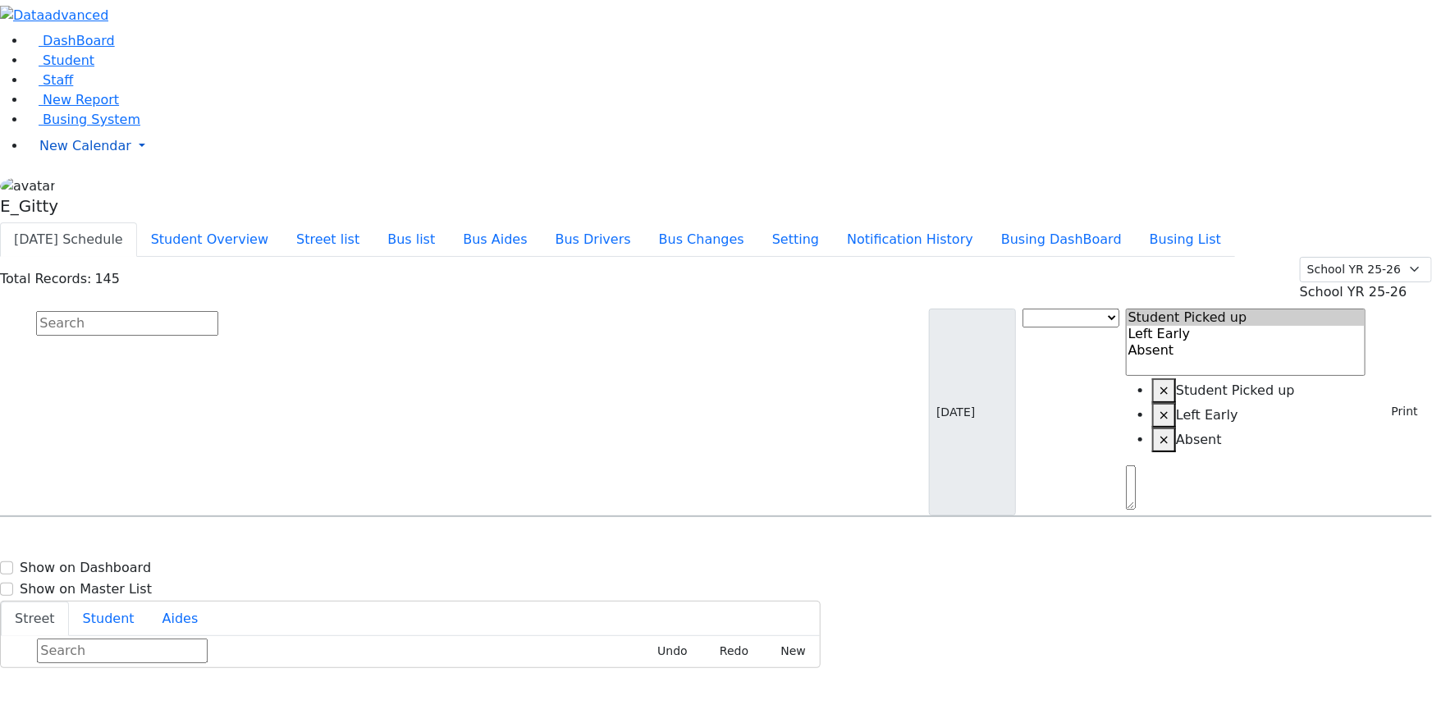
drag, startPoint x: 118, startPoint y: 261, endPoint x: 98, endPoint y: 266, distance: 21.1
click at [218, 311] on input "text" at bounding box center [127, 323] width 182 height 25
type input "min"
click at [407, 584] on div "[STREET_ADDRESS]" at bounding box center [306, 604] width 204 height 41
select select
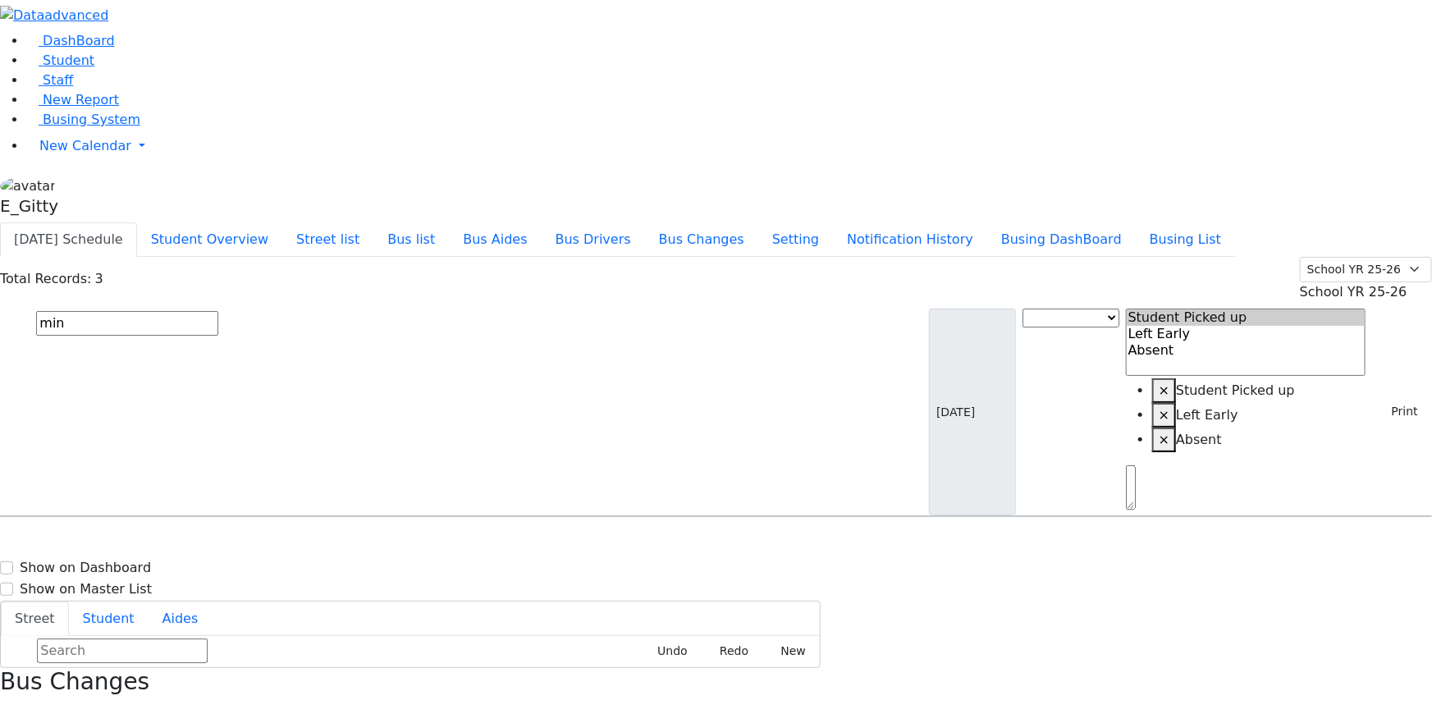
click at [407, 584] on div "[STREET_ADDRESS]" at bounding box center [306, 604] width 204 height 41
select select
click at [401, 584] on div "[STREET_ADDRESS]" at bounding box center [306, 604] width 204 height 41
select select
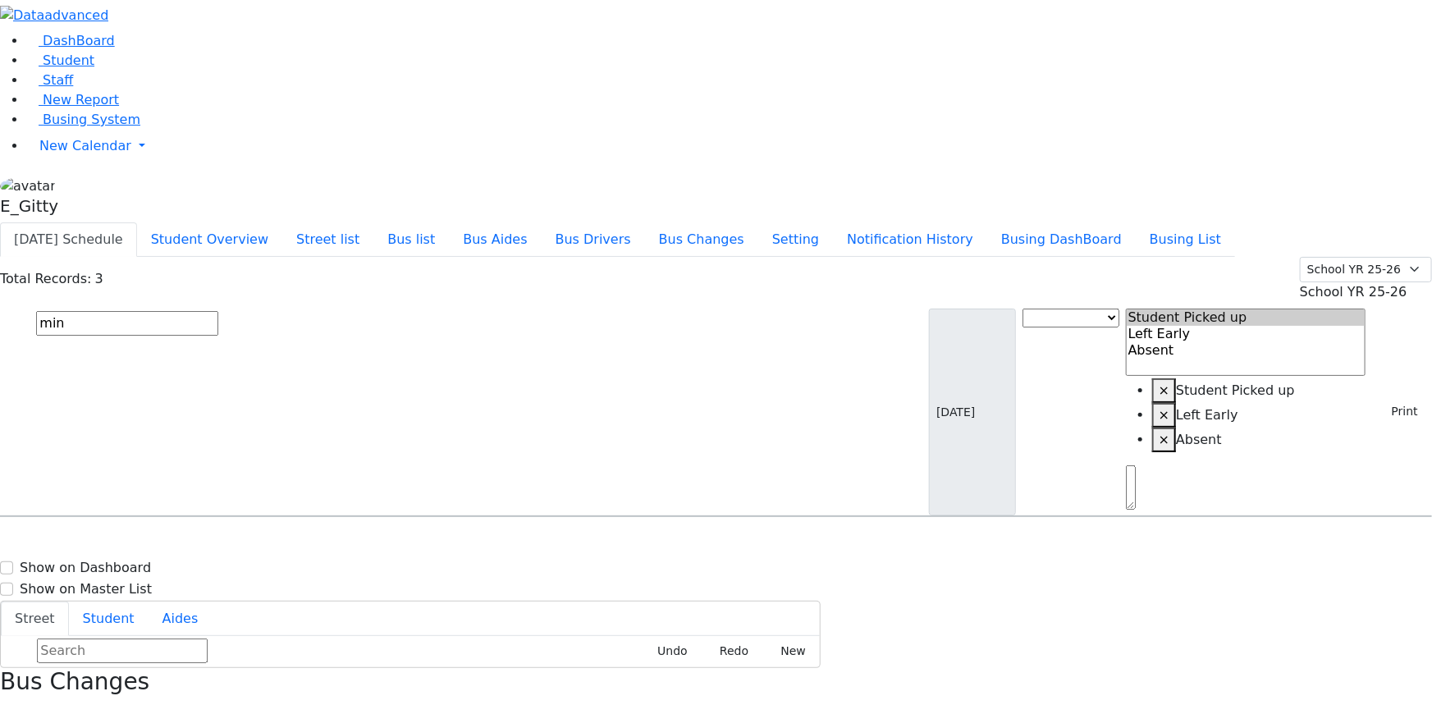
click at [401, 584] on div "[STREET_ADDRESS]" at bounding box center [306, 604] width 204 height 41
select select
drag, startPoint x: 264, startPoint y: 76, endPoint x: 289, endPoint y: 89, distance: 28.3
click at [289, 257] on div "Total Records: 3 Summer YR 25 School YR 25-26 Summer YR 25 School YR 24-25 Summ…" at bounding box center [716, 387] width 1432 height 260
drag, startPoint x: 282, startPoint y: 123, endPoint x: 255, endPoint y: 99, distance: 36.1
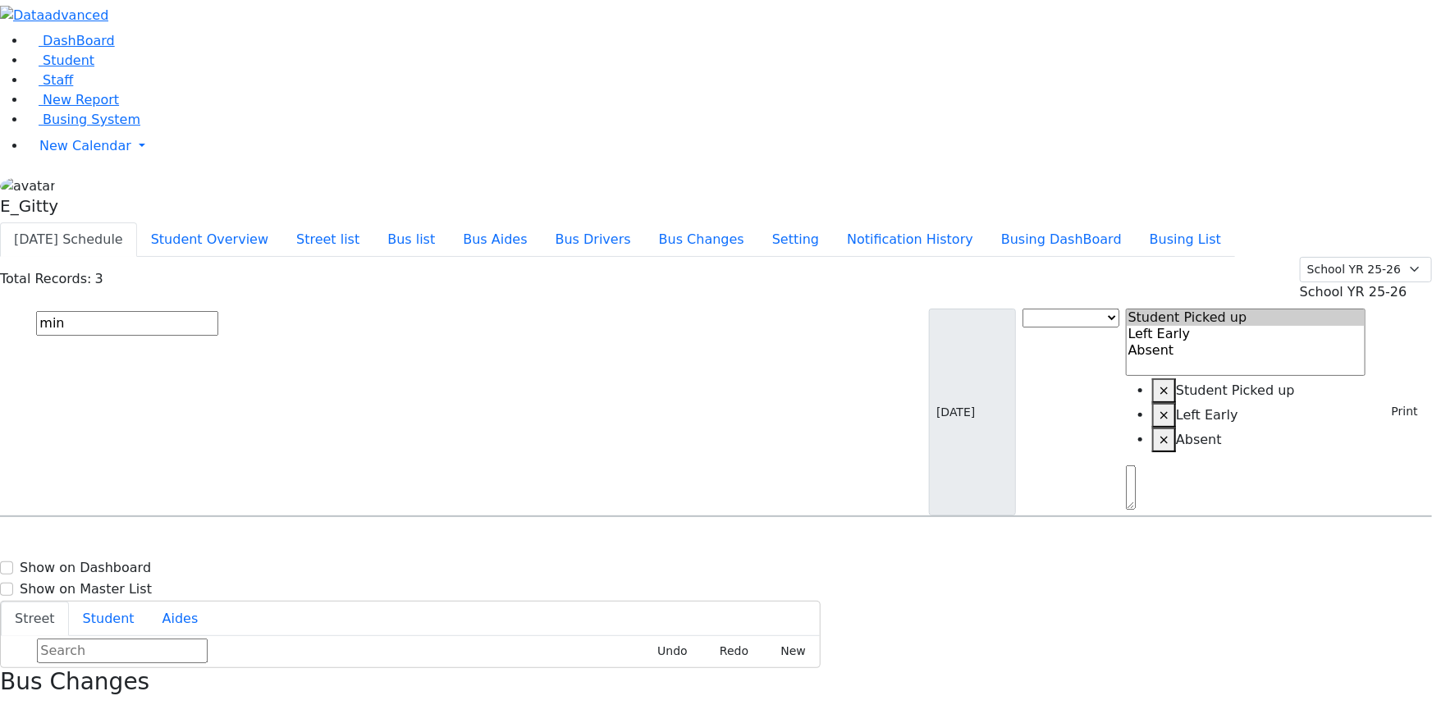
click at [218, 311] on input "min" at bounding box center [127, 323] width 182 height 25
type input "m"
click at [68, 68] on span "Student" at bounding box center [69, 61] width 52 height 16
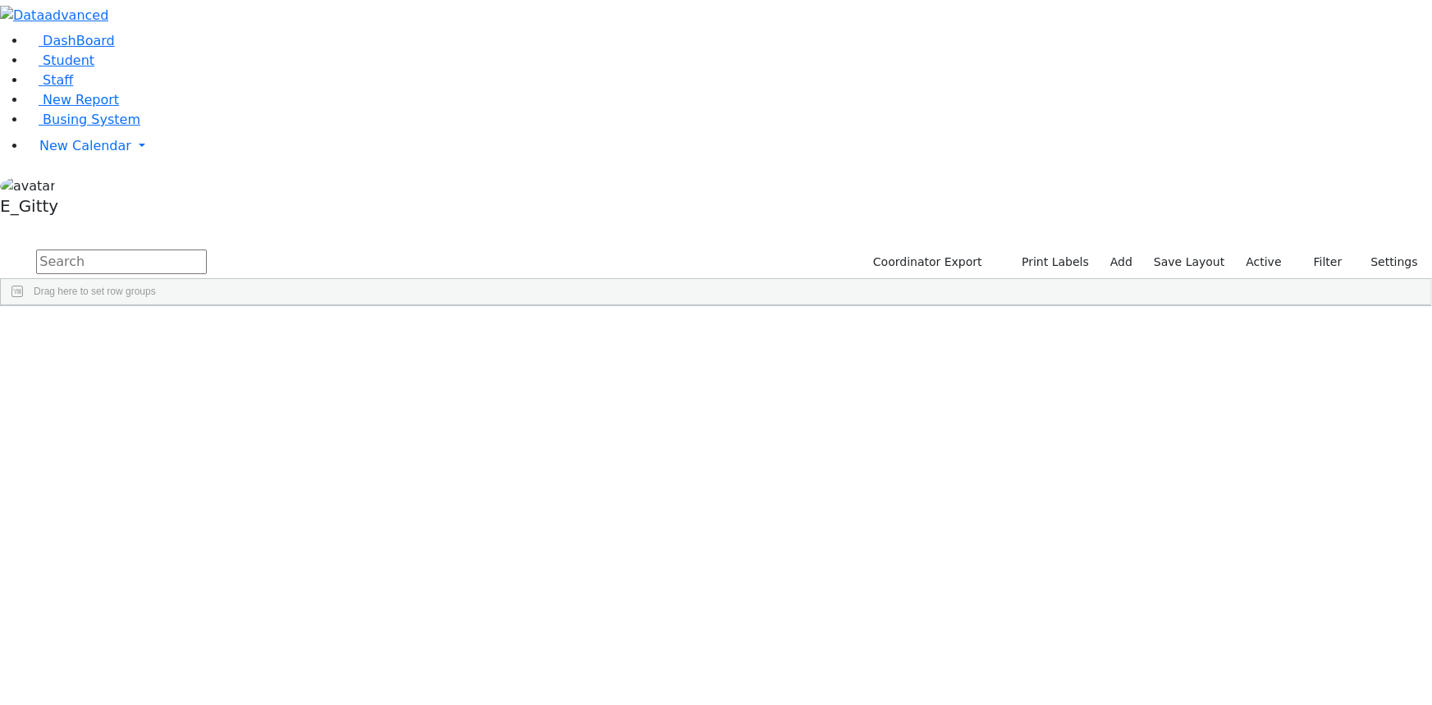
click at [207, 250] on input "text" at bounding box center [121, 262] width 171 height 25
click at [462, 442] on div "Orenstein Yisroel (Laibel)" at bounding box center [415, 453] width 93 height 22
click at [207, 250] on input "dovi" at bounding box center [121, 262] width 171 height 25
type input "d"
click at [66, 127] on span "Busing System" at bounding box center [92, 120] width 98 height 16
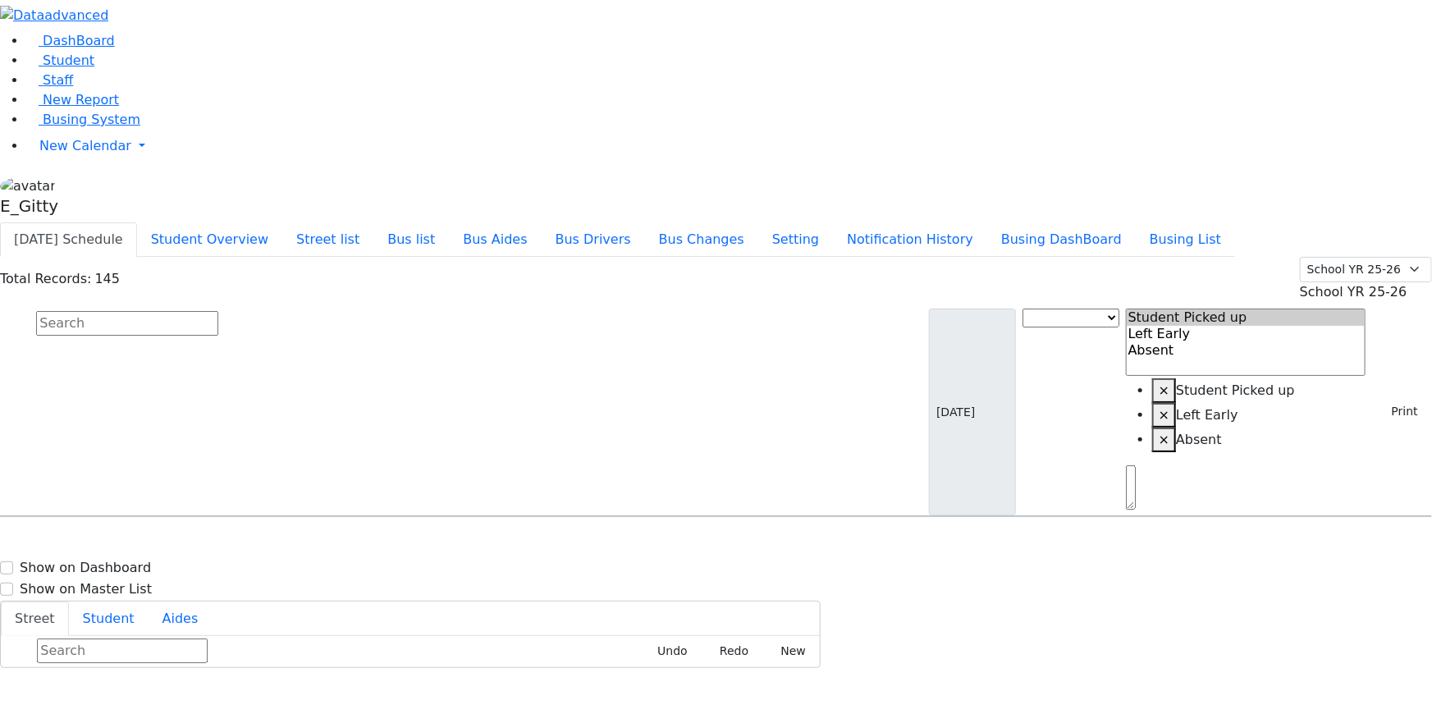
click at [218, 311] on input "text" at bounding box center [127, 323] width 182 height 25
type input "ber"
click at [611, 625] on div "KJ-7 13 Hamburg Way #203 - 8455375022" at bounding box center [509, 645] width 204 height 41
select select
click at [611, 625] on div "KJ-7 13 Hamburg Way #203 - 8455375022" at bounding box center [509, 645] width 204 height 41
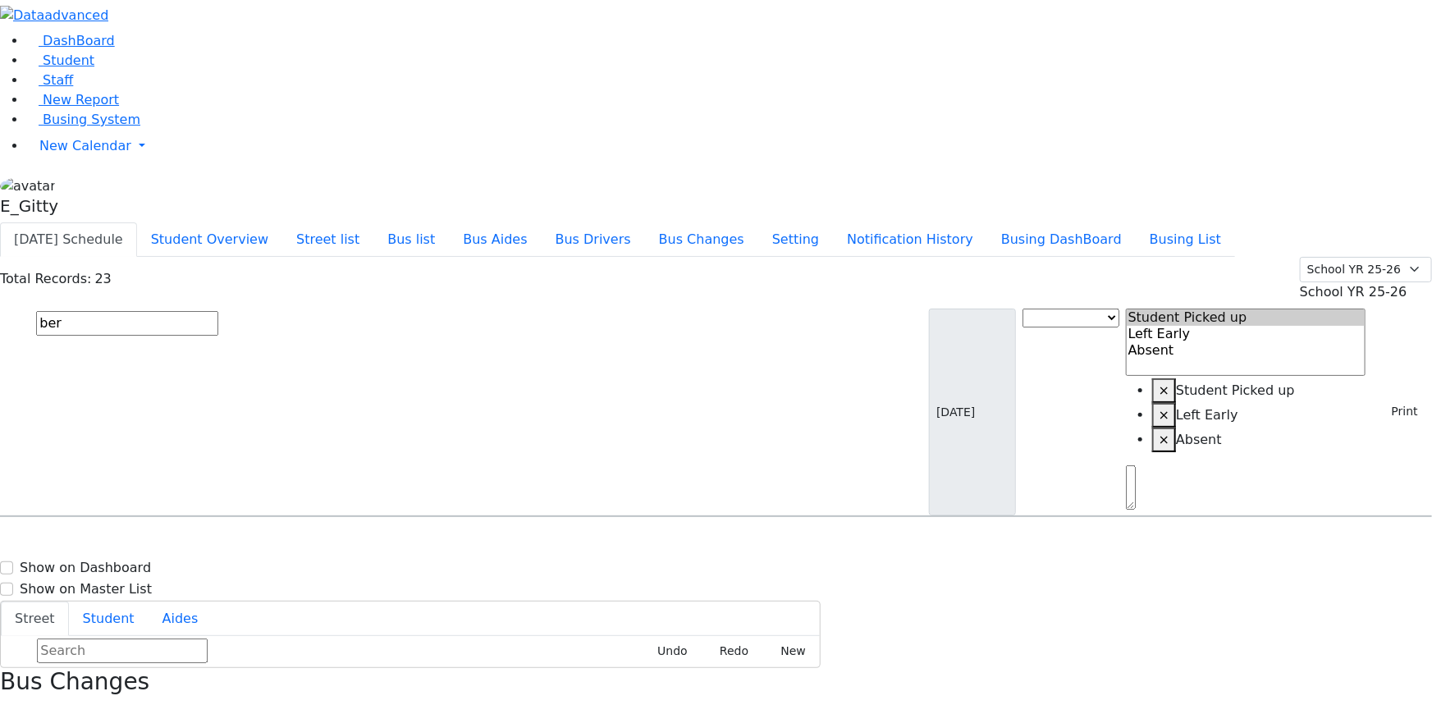
select select "1"
click at [218, 311] on input "text" at bounding box center [127, 323] width 182 height 25
type input "berko"
click at [131, 645] on h6 "6/28/2006 8457820723" at bounding box center [71, 653] width 121 height 16
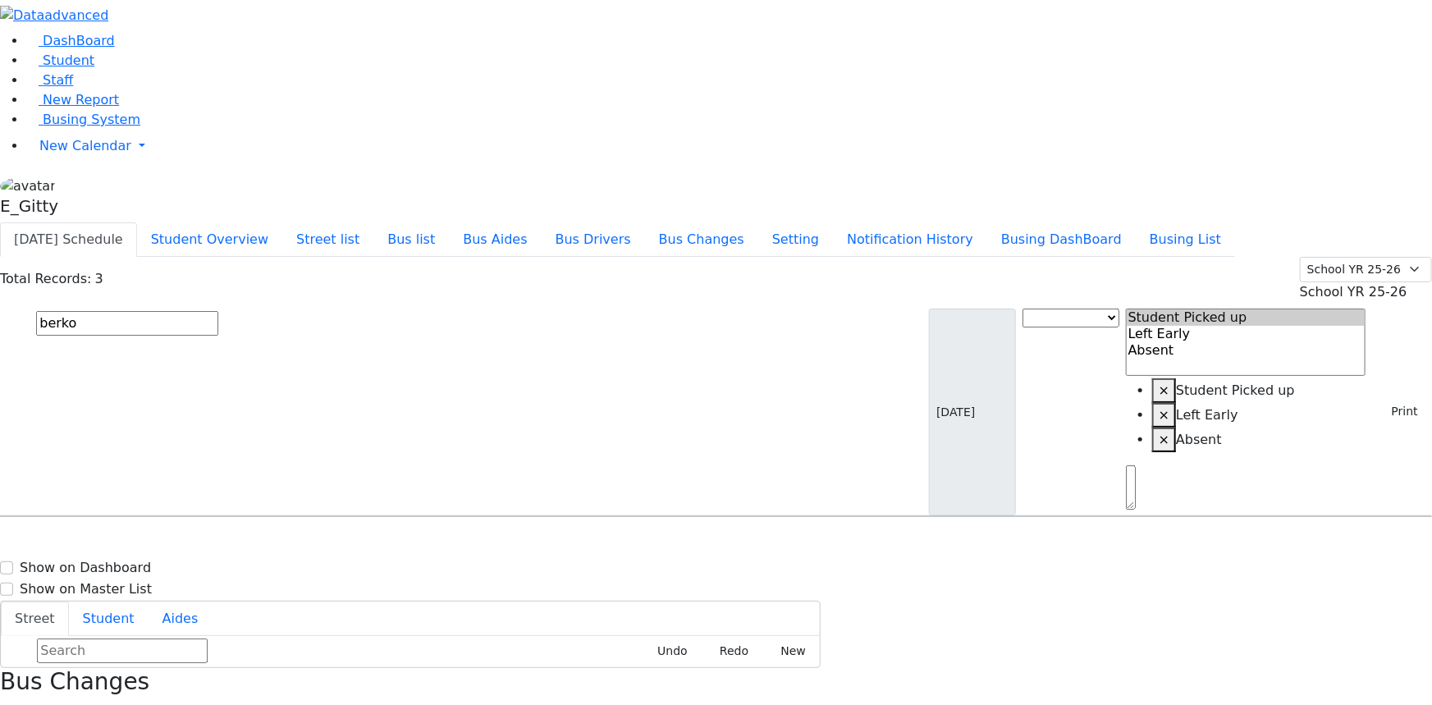
select select
click at [131, 645] on h6 "6/28/2006 8457820723" at bounding box center [71, 653] width 121 height 16
select select "1"
click at [218, 311] on input "text" at bounding box center [127, 323] width 182 height 25
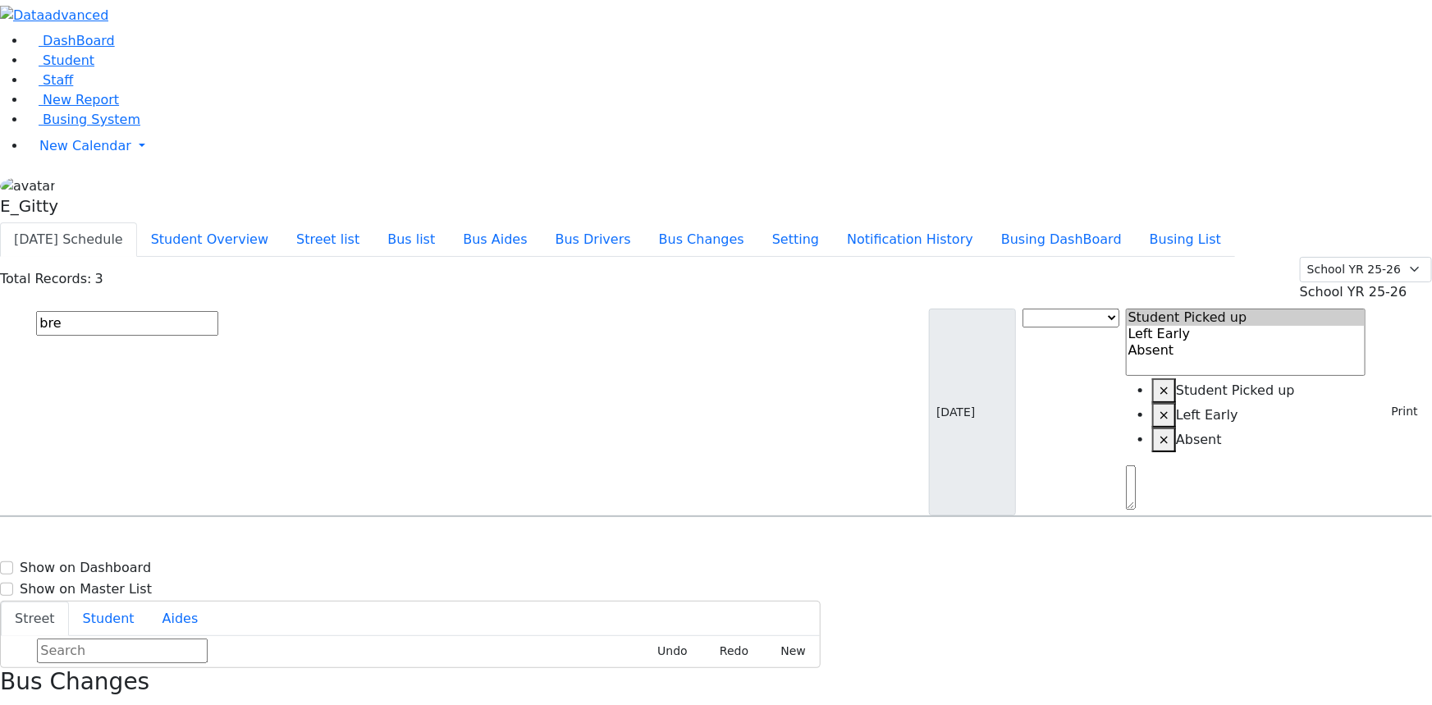
type input "bre"
click at [665, 622] on h6 "ER-12" at bounding box center [555, 630] width 262 height 16
select select "1"
click at [447, 257] on div "Total Records: 145 Summer YR 25 School YR 25-26 Summer YR 25 School YR 24-25 Su…" at bounding box center [716, 387] width 1432 height 260
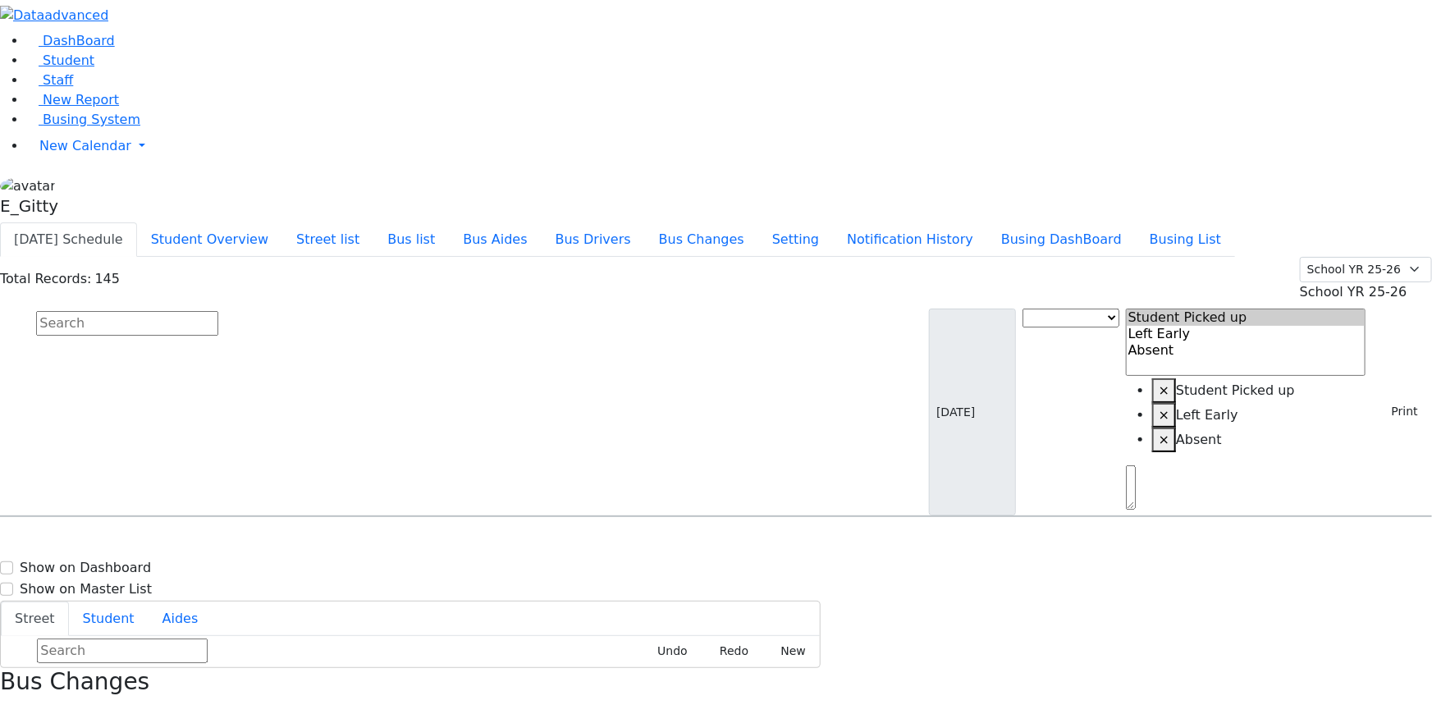
click at [218, 311] on input "text" at bounding box center [127, 323] width 182 height 25
type input "fal"
click at [407, 543] on div "16 Fillmore Ct. #406" at bounding box center [306, 563] width 204 height 41
select select "1"
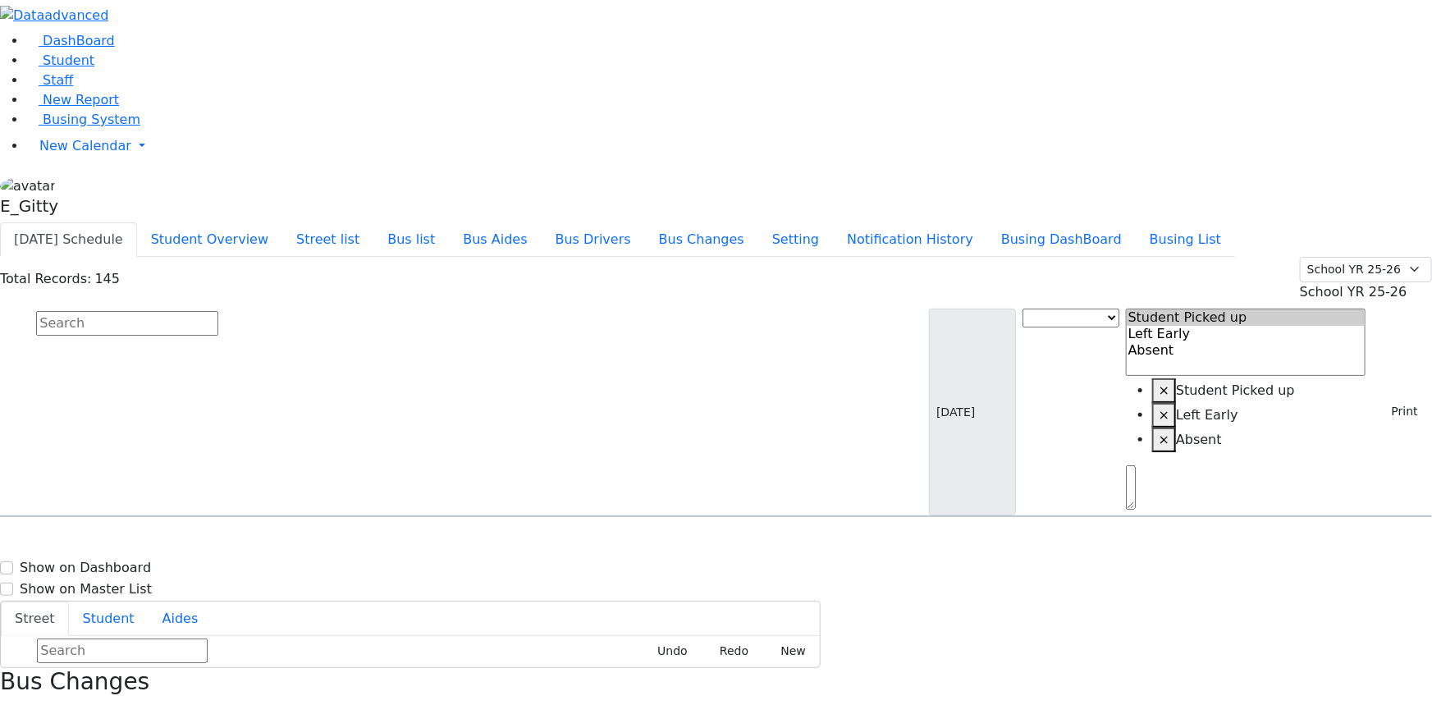
click at [218, 311] on input "text" at bounding box center [127, 323] width 182 height 25
type input "fish"
click at [407, 584] on div "43 Cragmere Road" at bounding box center [306, 604] width 204 height 41
select select "1"
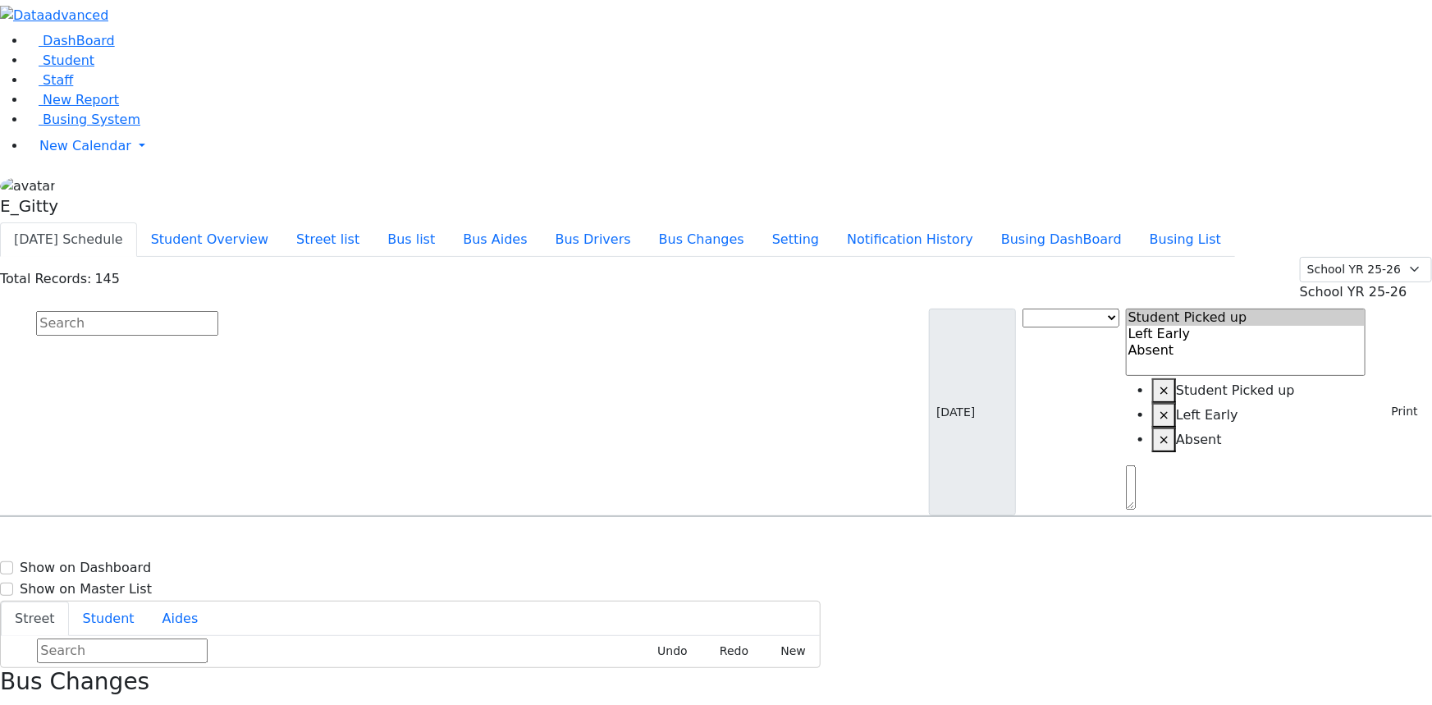
click at [218, 311] on input "text" at bounding box center [127, 323] width 182 height 25
type input "gel"
click at [131, 564] on span "8457821781" at bounding box center [93, 571] width 76 height 14
select select "1"
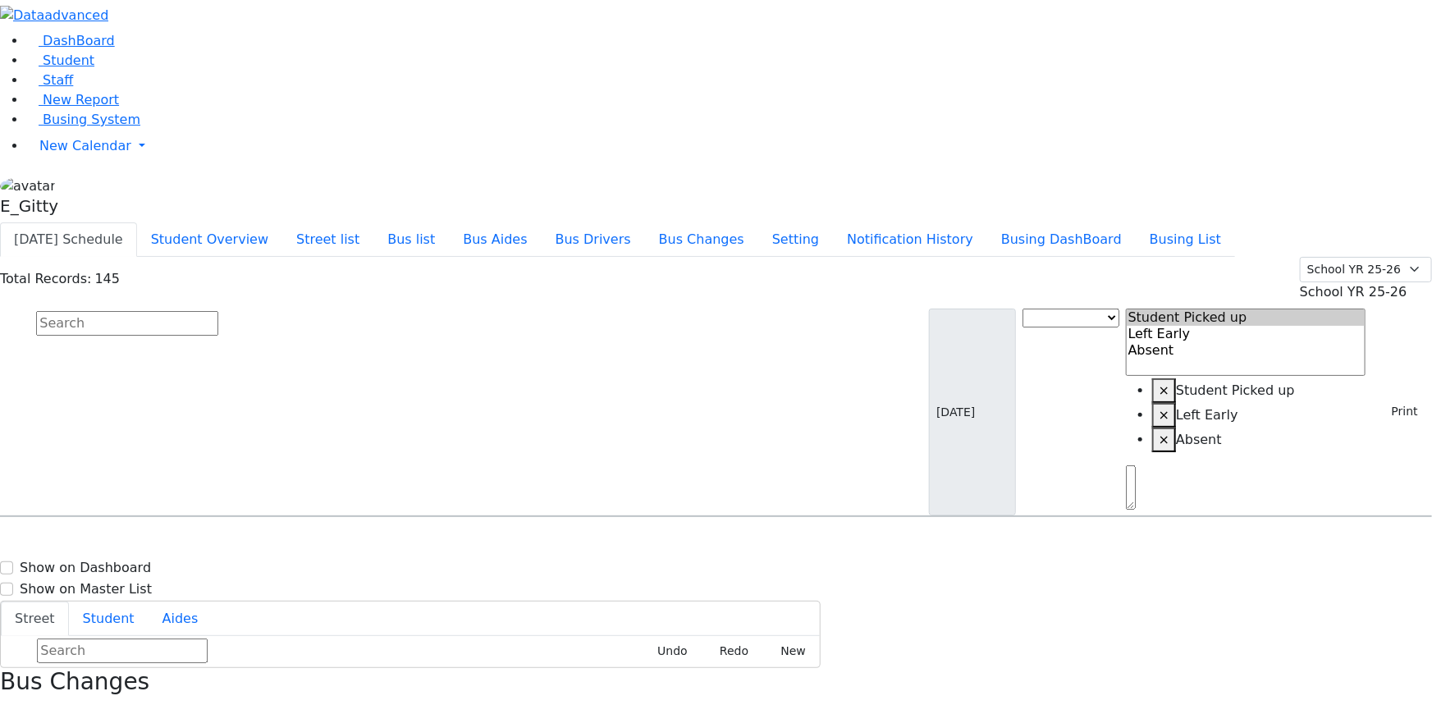
click at [218, 311] on input "text" at bounding box center [127, 323] width 182 height 25
type input "hir"
click at [131, 540] on h6 "Hirsch Ruthy" at bounding box center [71, 548] width 121 height 16
select select "1"
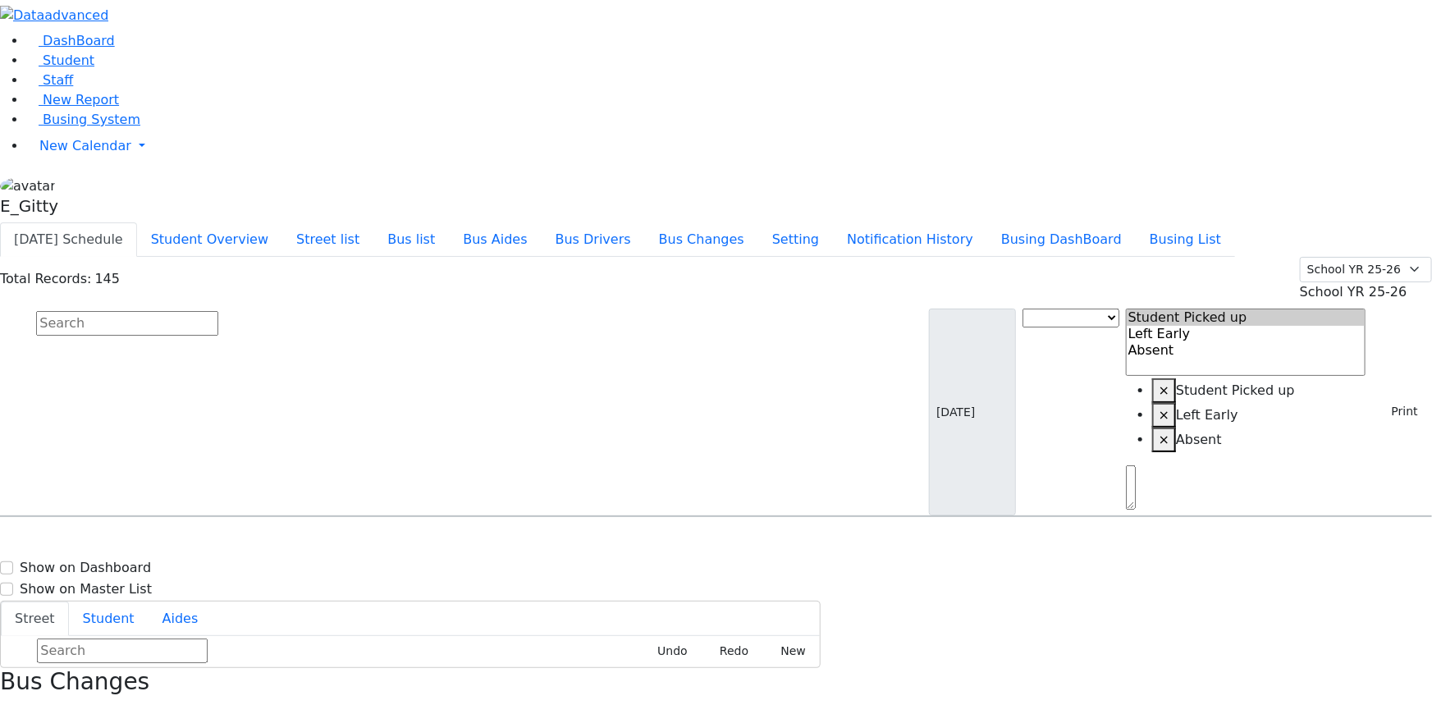
click at [218, 311] on input "text" at bounding box center [127, 323] width 182 height 25
type input "rech"
click at [131, 540] on h6 "Hoffman Rechy" at bounding box center [71, 548] width 121 height 16
drag, startPoint x: 1354, startPoint y: 80, endPoint x: 1340, endPoint y: 94, distance: 20.9
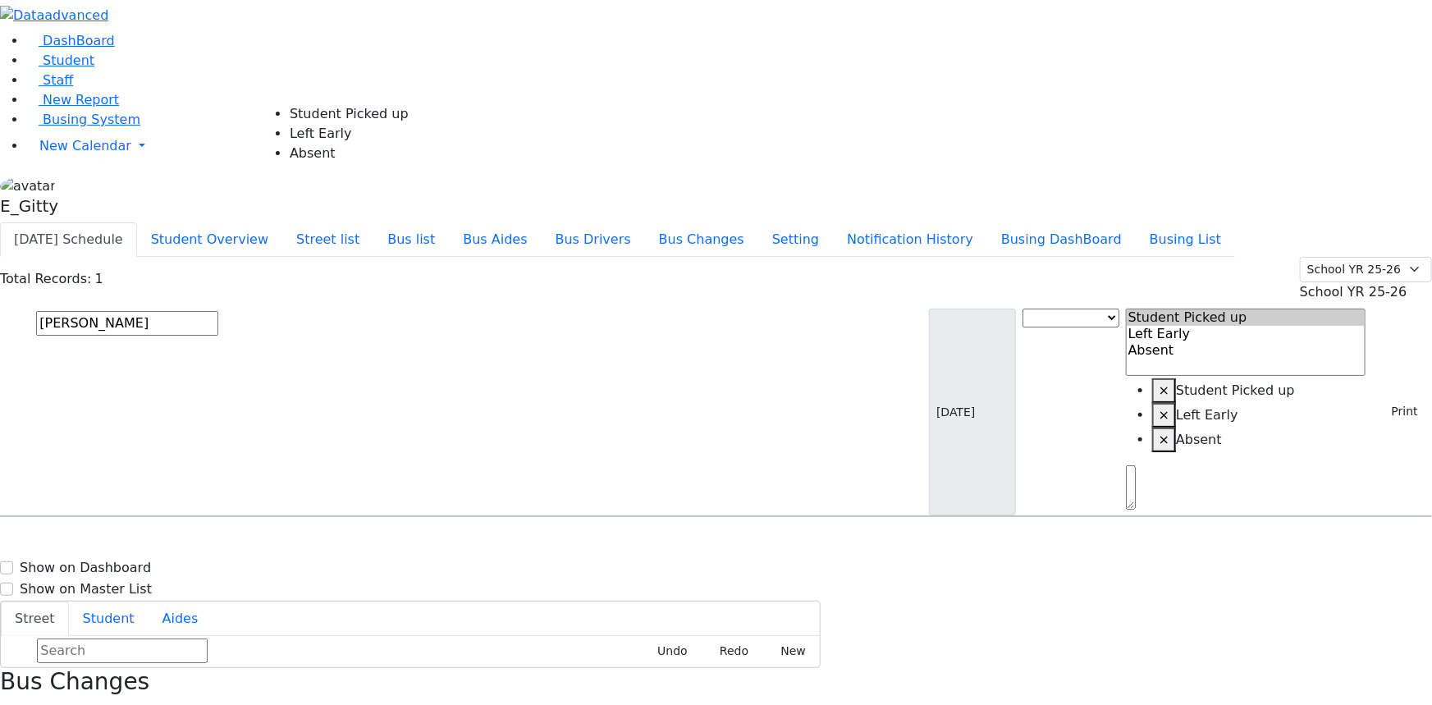
select select "1"
click at [218, 311] on input "text" at bounding box center [127, 323] width 182 height 25
type input "katz"
click at [131, 564] on span "8457828534" at bounding box center [93, 571] width 76 height 14
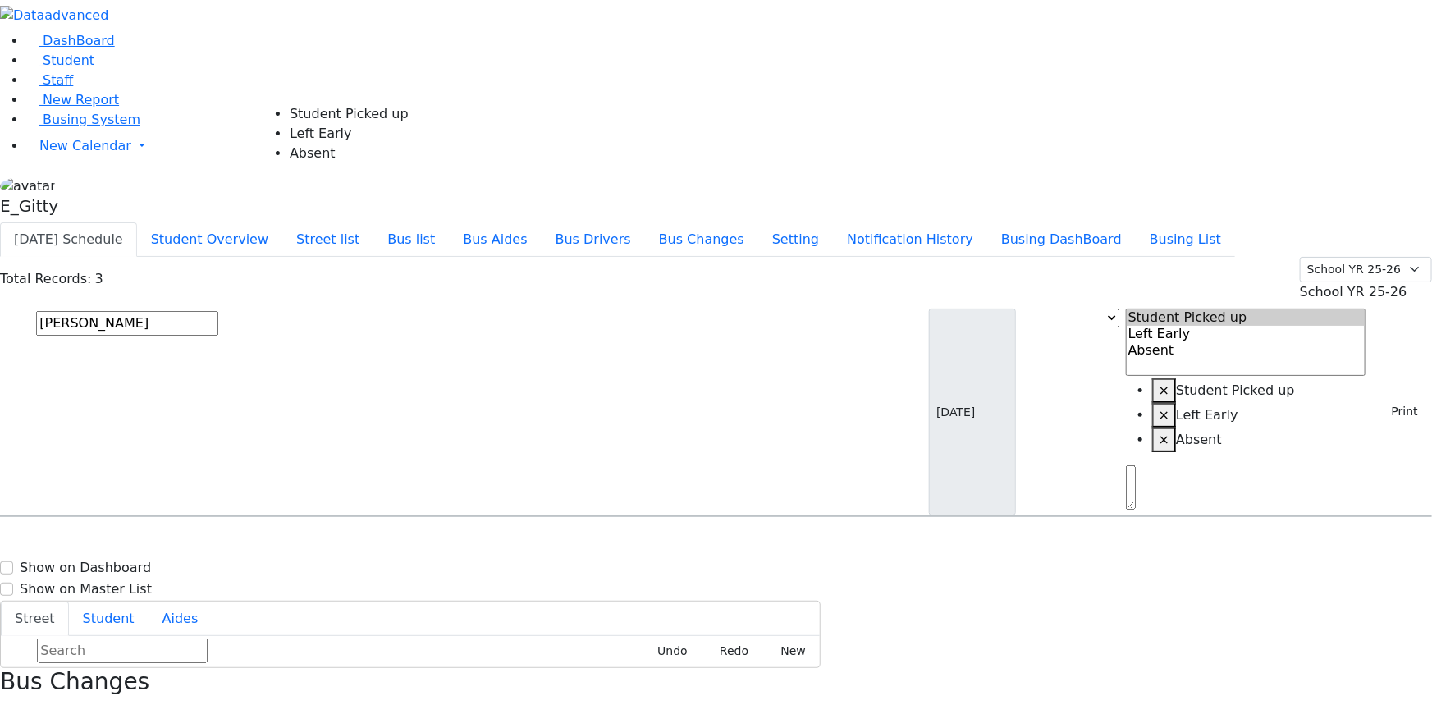
select select "1"
click at [218, 311] on input "text" at bounding box center [127, 323] width 182 height 25
type input "k"
type input "kola"
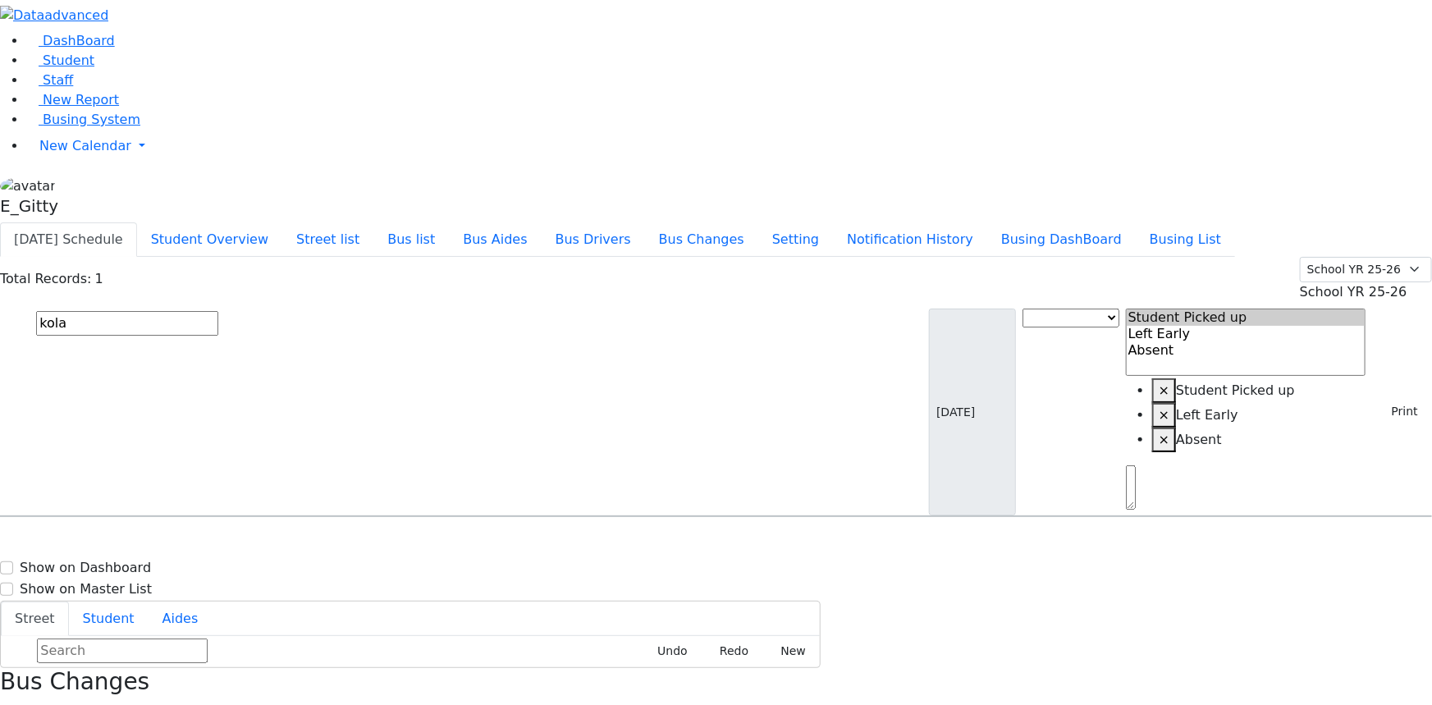
click at [119, 540] on h6 "Kolakowski Moses" at bounding box center [65, 548] width 108 height 16
select select "1"
drag, startPoint x: 226, startPoint y: 89, endPoint x: 211, endPoint y: 106, distance: 22.1
click at [218, 311] on input "text" at bounding box center [127, 323] width 182 height 25
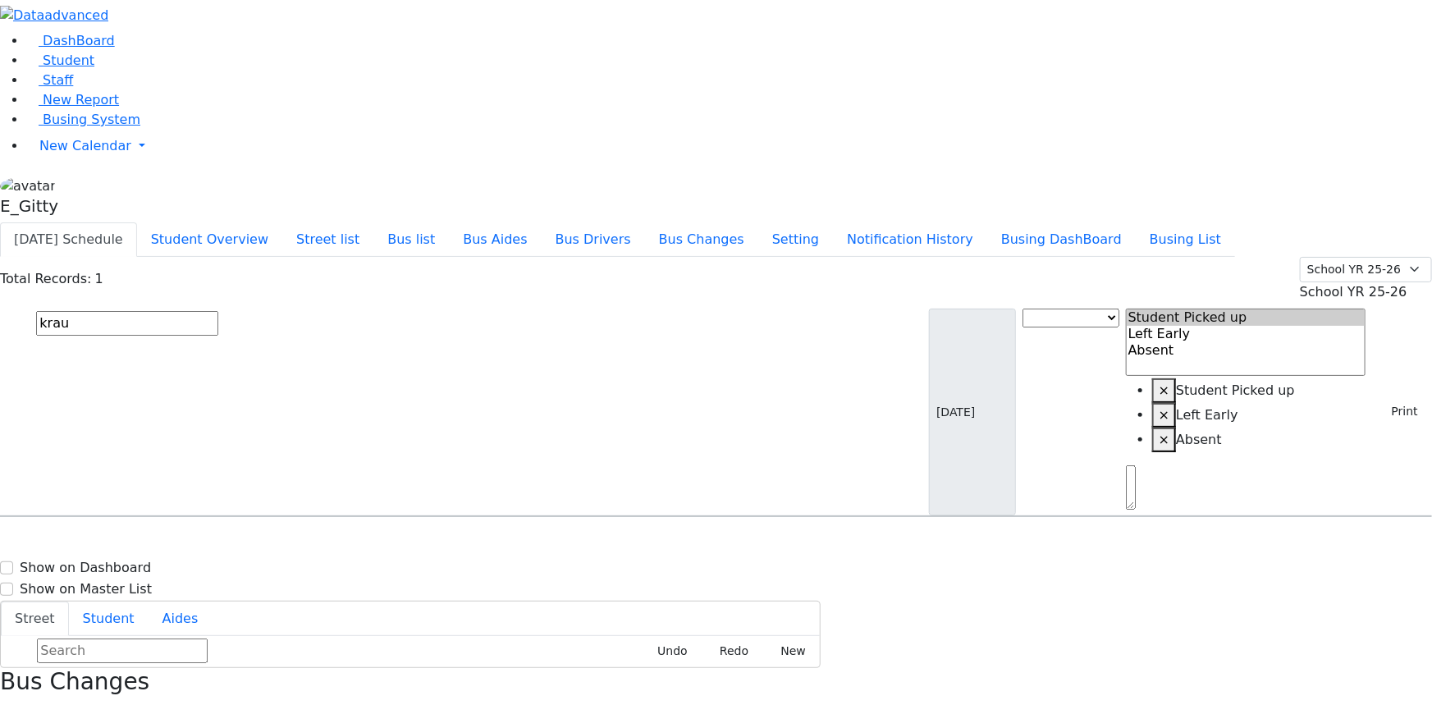
type input "krau"
click at [204, 543] on div "Kraus Usher 7/13/2011" at bounding box center [102, 563] width 203 height 41
select select "1"
click at [218, 311] on input "text" at bounding box center [127, 323] width 182 height 25
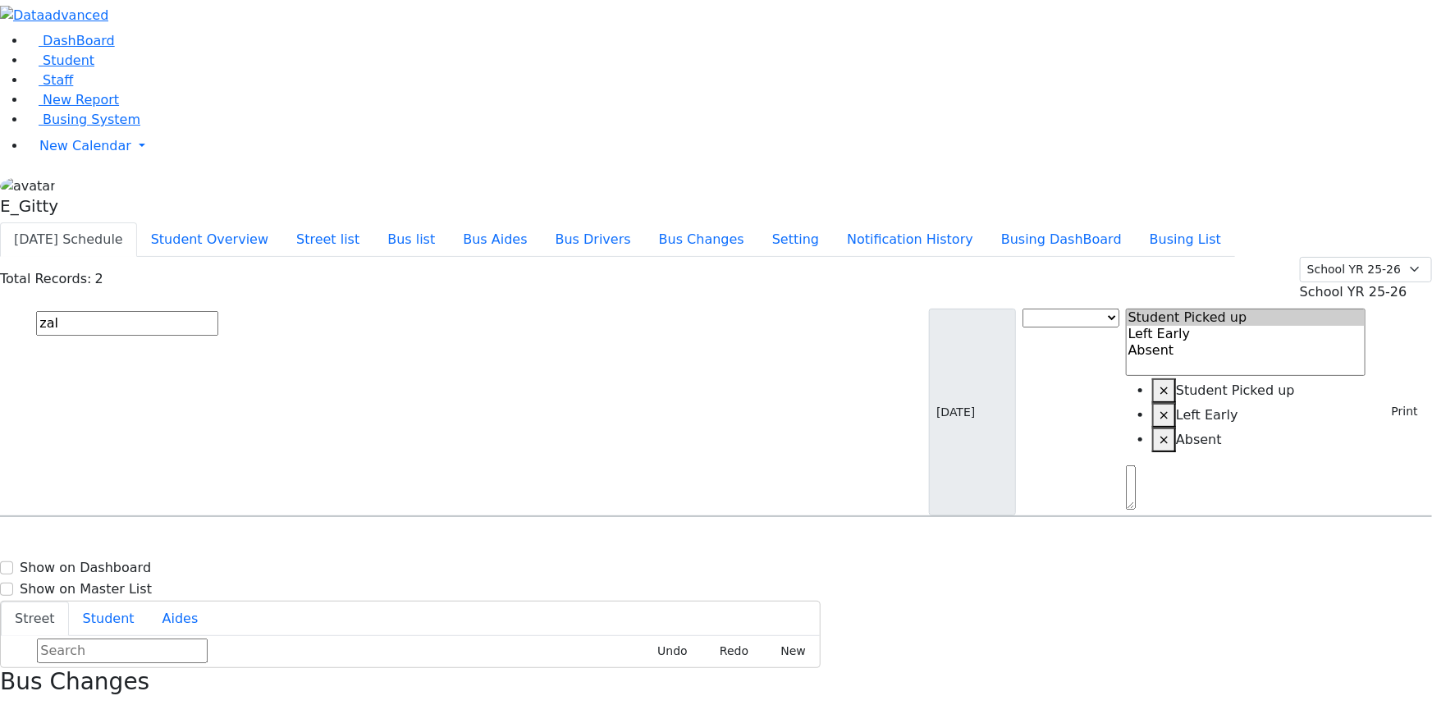
type input "zal"
click at [407, 584] on div "6 Meron Drive #202" at bounding box center [306, 604] width 204 height 41
select select "1"
click at [218, 311] on input "text" at bounding box center [127, 323] width 182 height 25
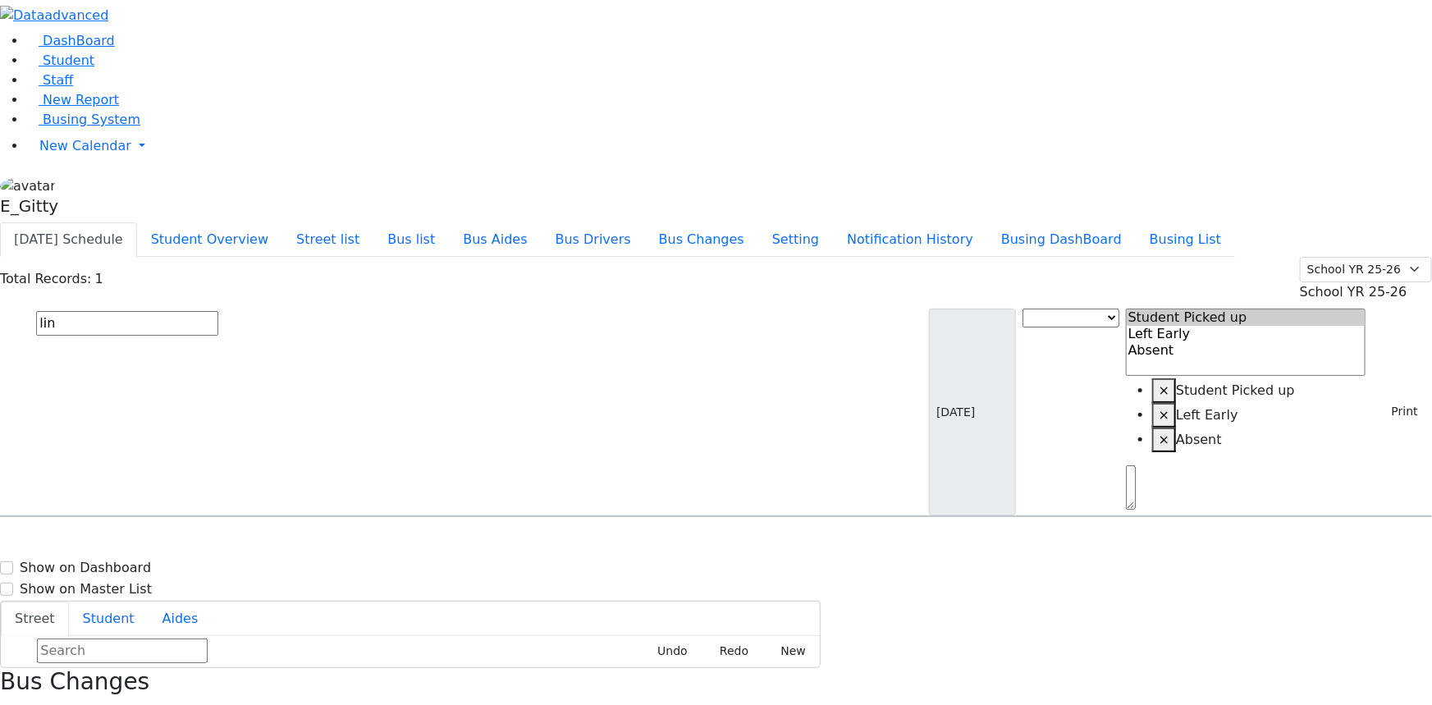
type input "lin"
drag, startPoint x: 355, startPoint y: 165, endPoint x: 359, endPoint y: 172, distance: 8.5
click at [146, 540] on span "Link Ezriel 10/28/2007 8455472434" at bounding box center [78, 562] width 135 height 44
select select "1"
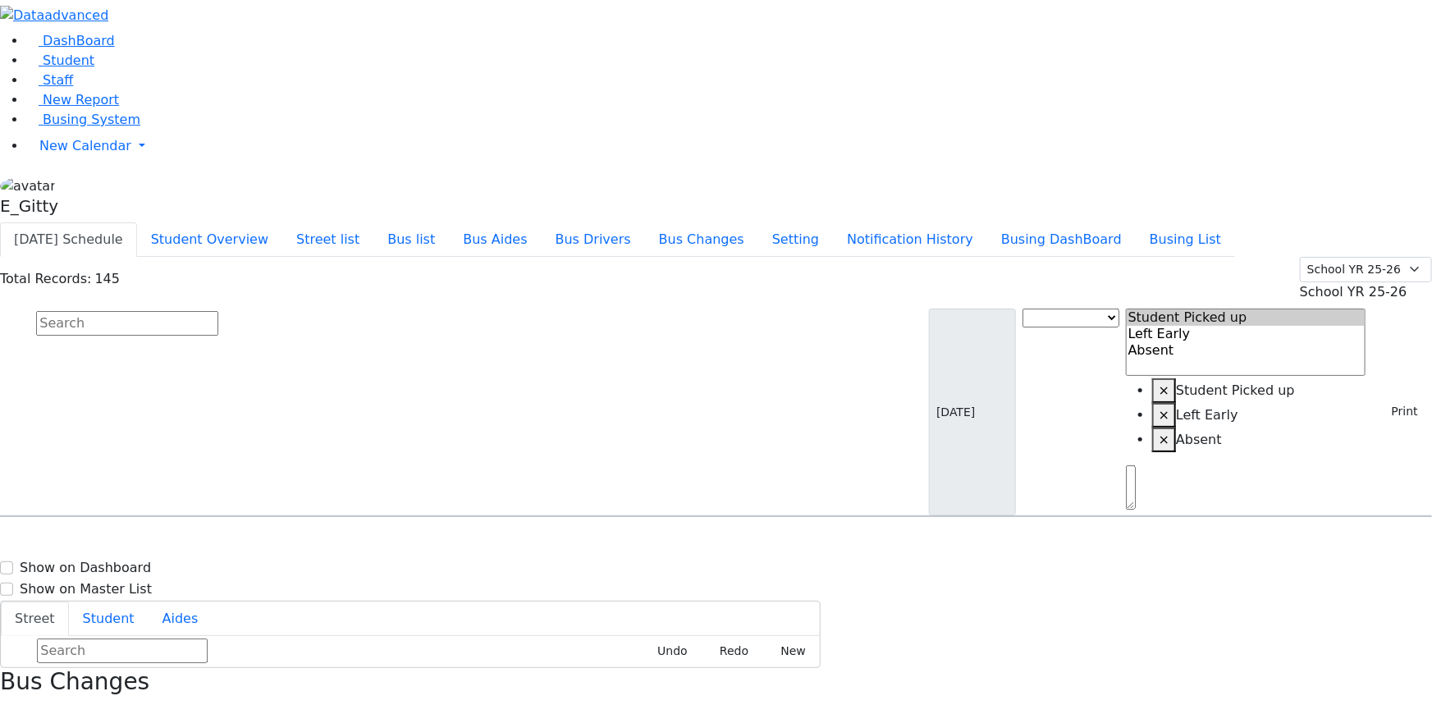
click at [218, 311] on input "text" at bounding box center [127, 323] width 182 height 25
type input "mez"
click at [204, 543] on div "Mezei Henny 12/8/2017 8457944348" at bounding box center [102, 563] width 203 height 41
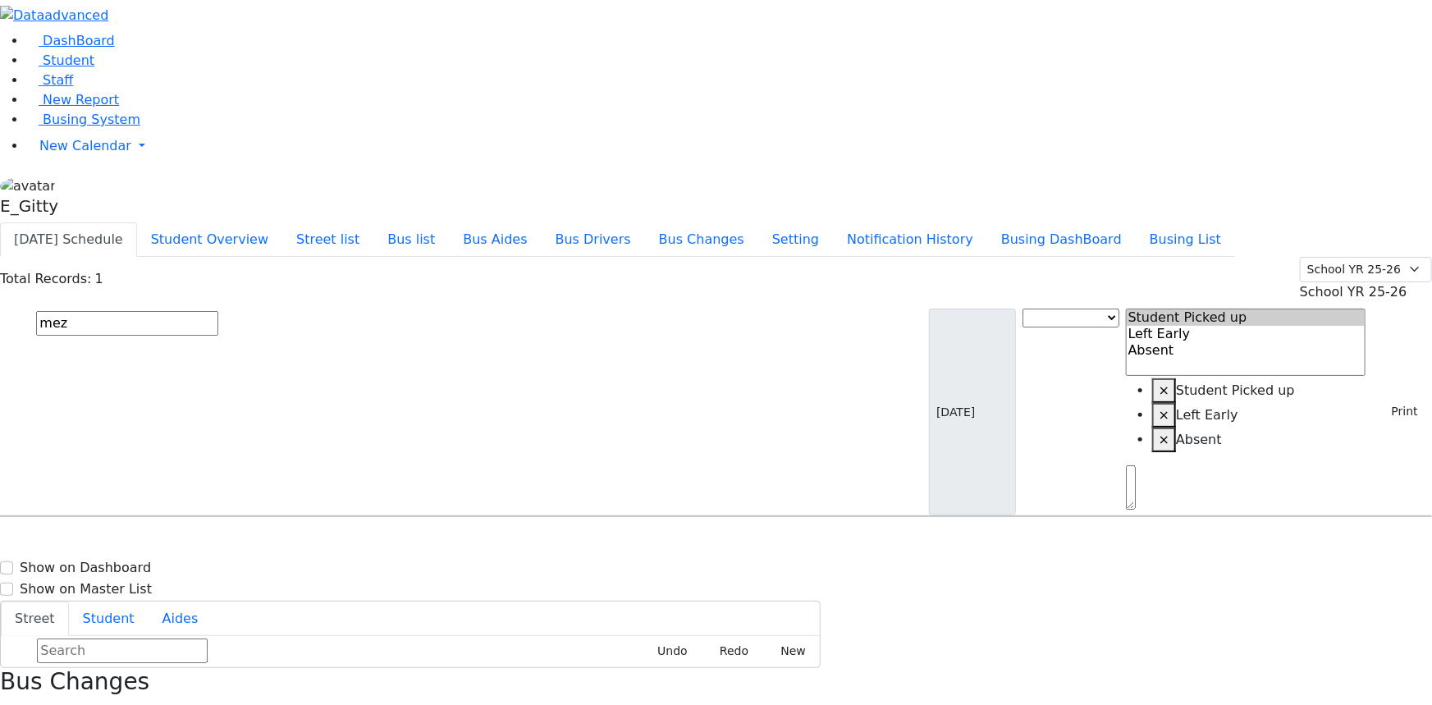
select select "1"
click at [218, 311] on input "text" at bounding box center [127, 323] width 182 height 25
type input "polc"
click at [398, 543] on div "4 Toltchav Way #101" at bounding box center [306, 563] width 204 height 41
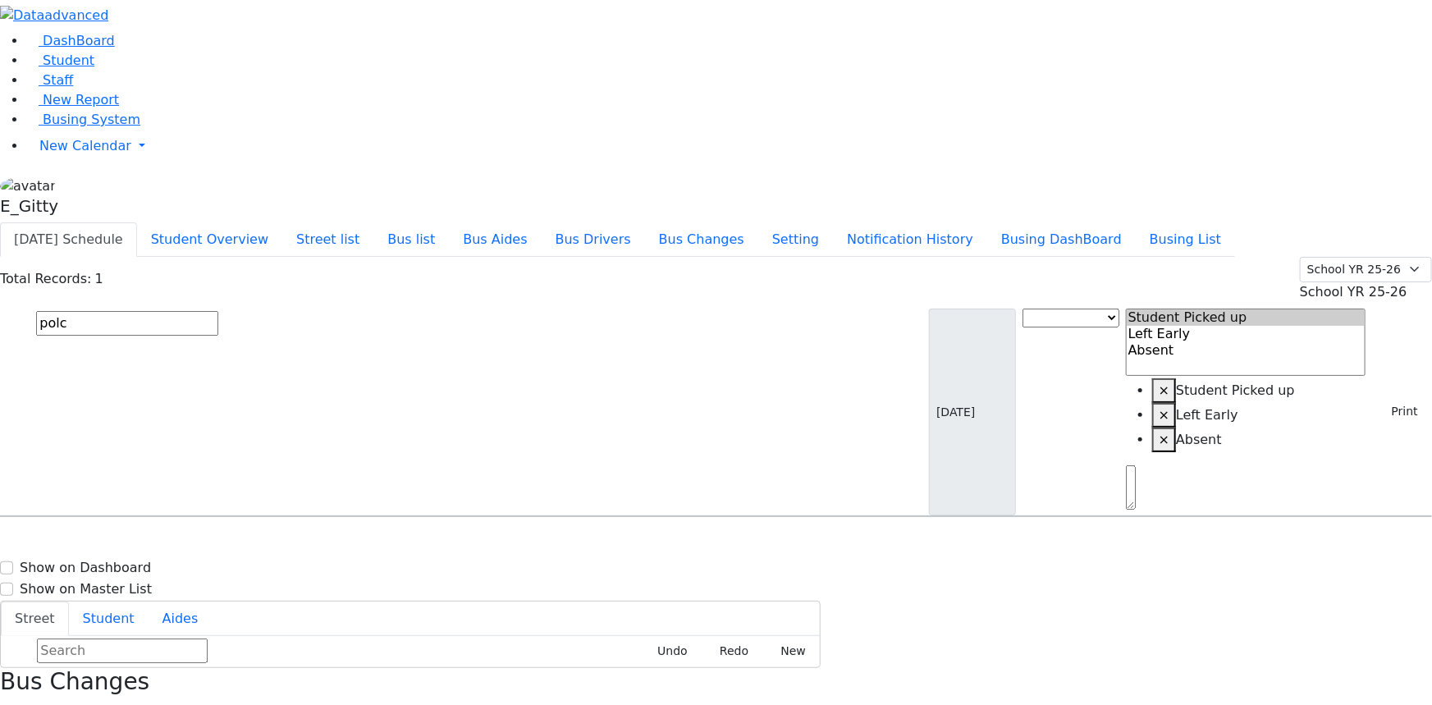
select select "1"
click at [218, 311] on input "text" at bounding box center [127, 323] width 182 height 25
type input "rube"
click at [407, 543] on div "5 Pine Hill Rd." at bounding box center [306, 563] width 204 height 41
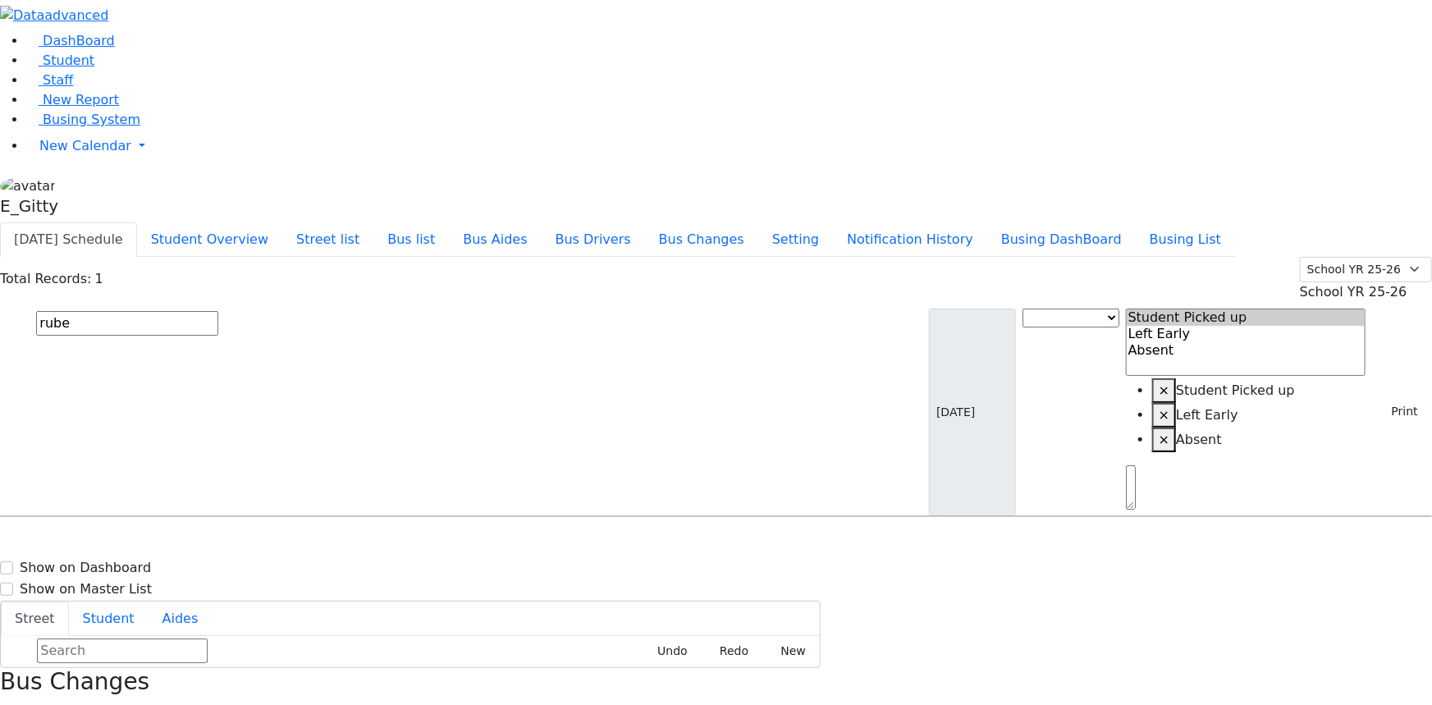
select select "1"
click at [218, 311] on input "text" at bounding box center [127, 323] width 182 height 25
type input "schw"
click at [398, 543] on div "30 Jill Road" at bounding box center [306, 563] width 204 height 41
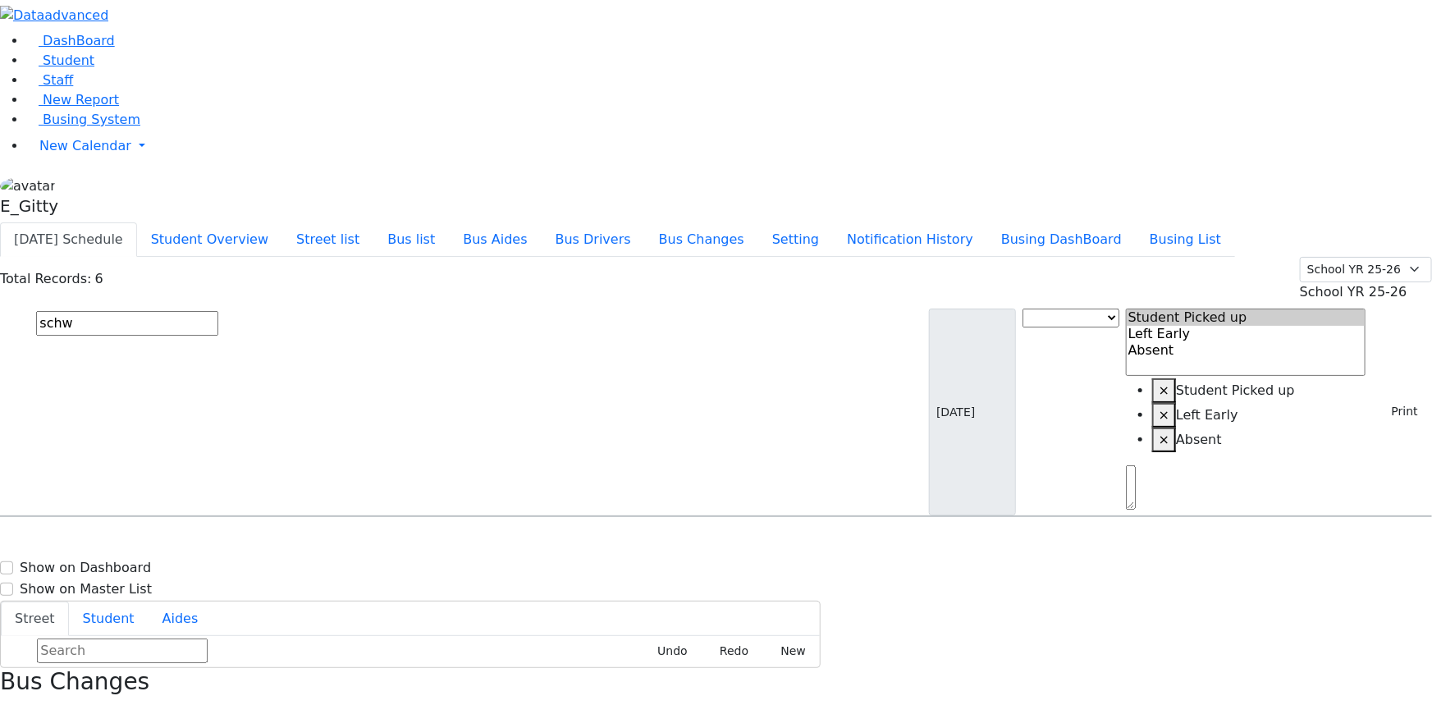
select select "1"
click at [218, 311] on input "text" at bounding box center [127, 323] width 182 height 25
type input "simch"
click at [407, 584] on div "10 D A Weider Blvd. #203" at bounding box center [306, 604] width 204 height 41
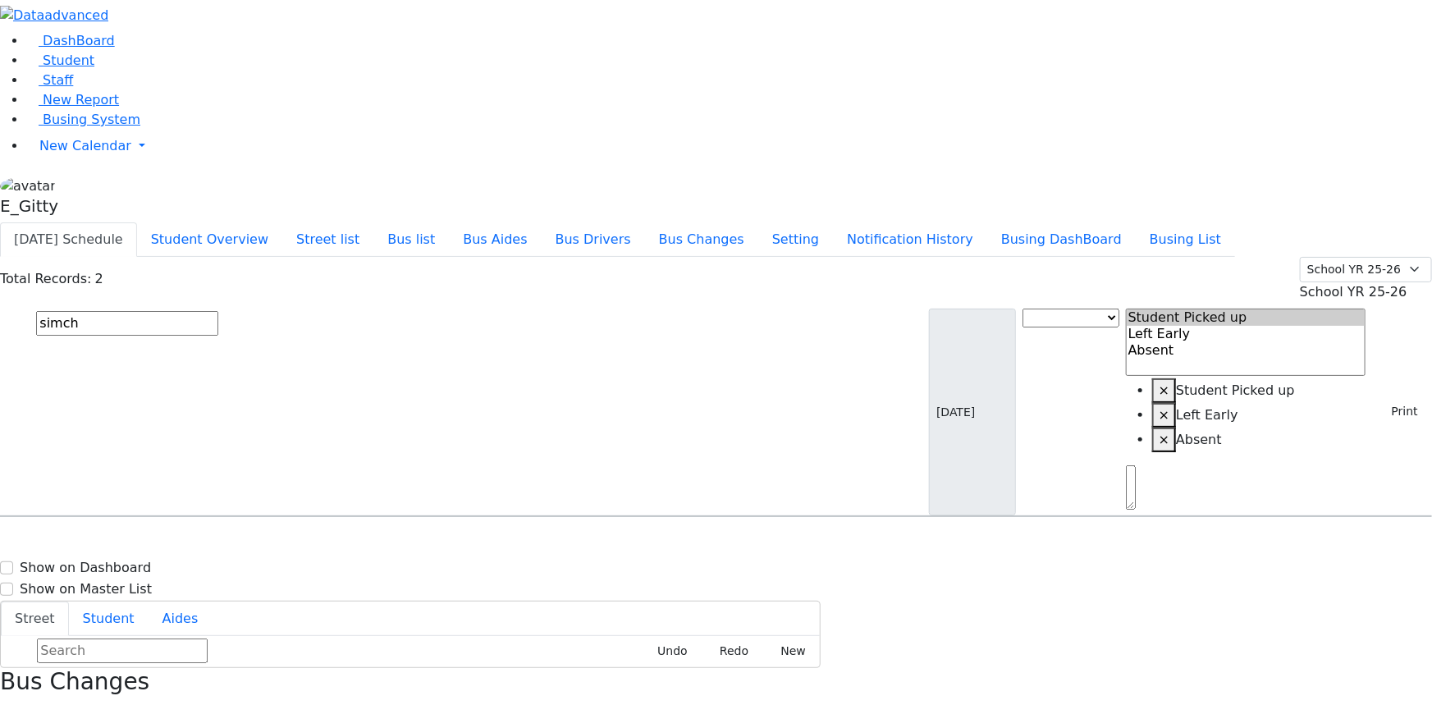
select select "1"
click at [218, 311] on input "text" at bounding box center [127, 323] width 182 height 25
type input "srug"
click at [131, 540] on h6 "Srugo Avrum" at bounding box center [71, 548] width 121 height 16
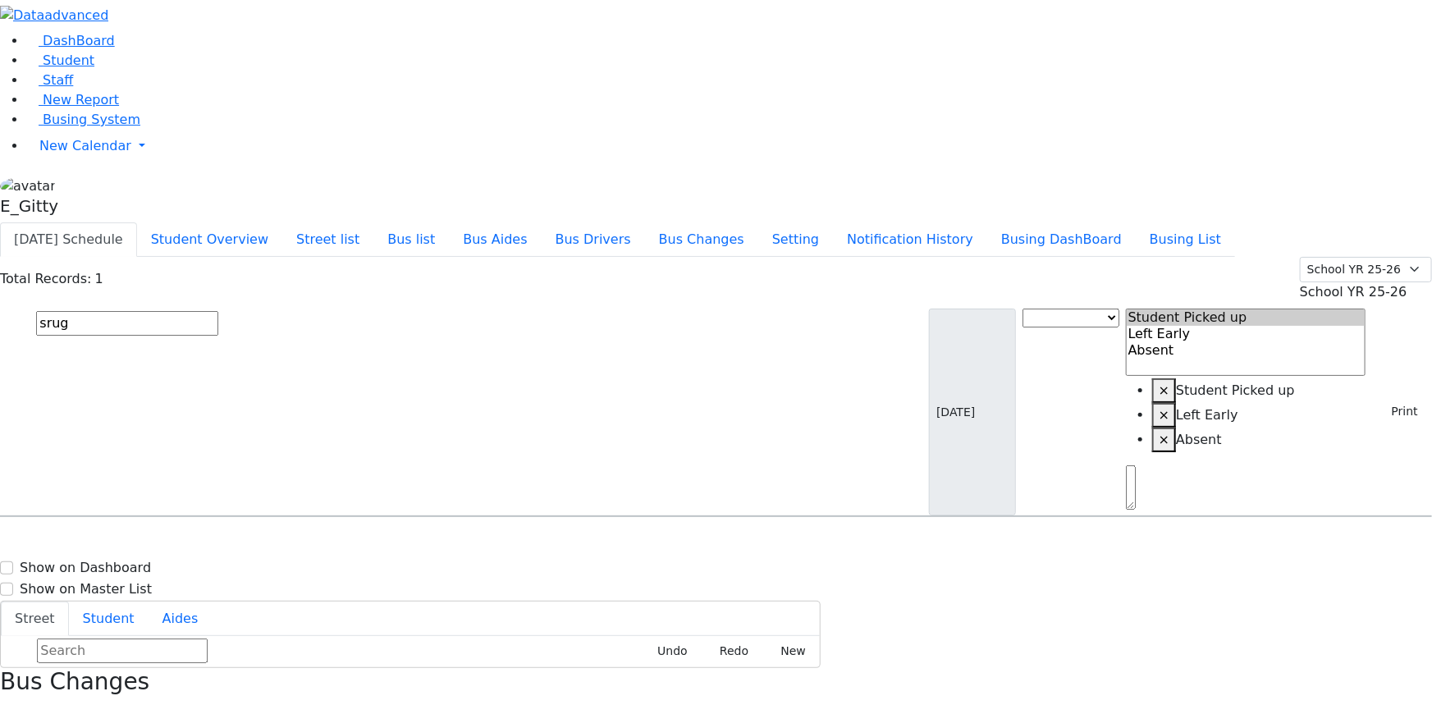
select select "1"
click at [218, 311] on input "text" at bounding box center [127, 323] width 182 height 25
type input "webe"
click at [131, 540] on span "Weber Shloimy 12/26/2013 9179038126" at bounding box center [71, 562] width 121 height 44
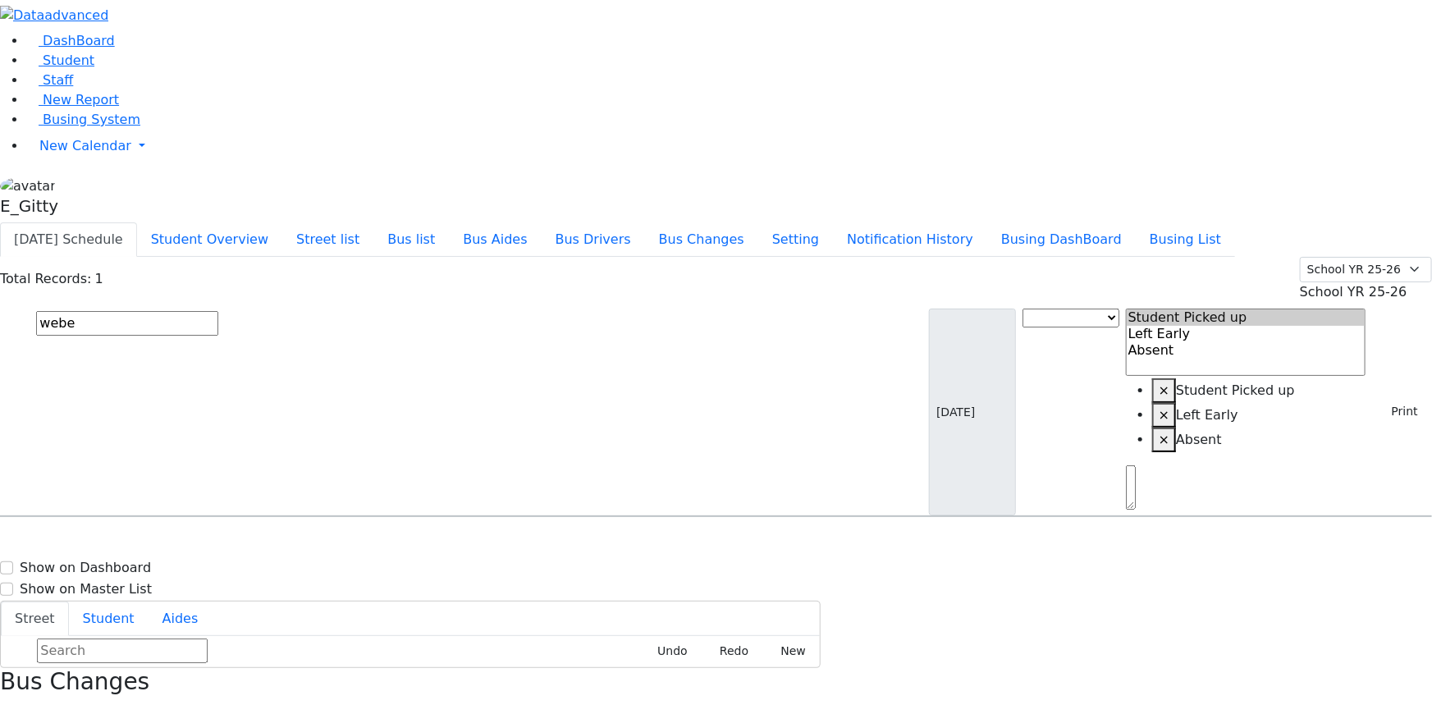
select select "1"
click at [218, 311] on input "text" at bounding box center [127, 323] width 182 height 25
type input "wein"
click at [407, 543] on div "22 Laurel Park Rd" at bounding box center [306, 563] width 204 height 41
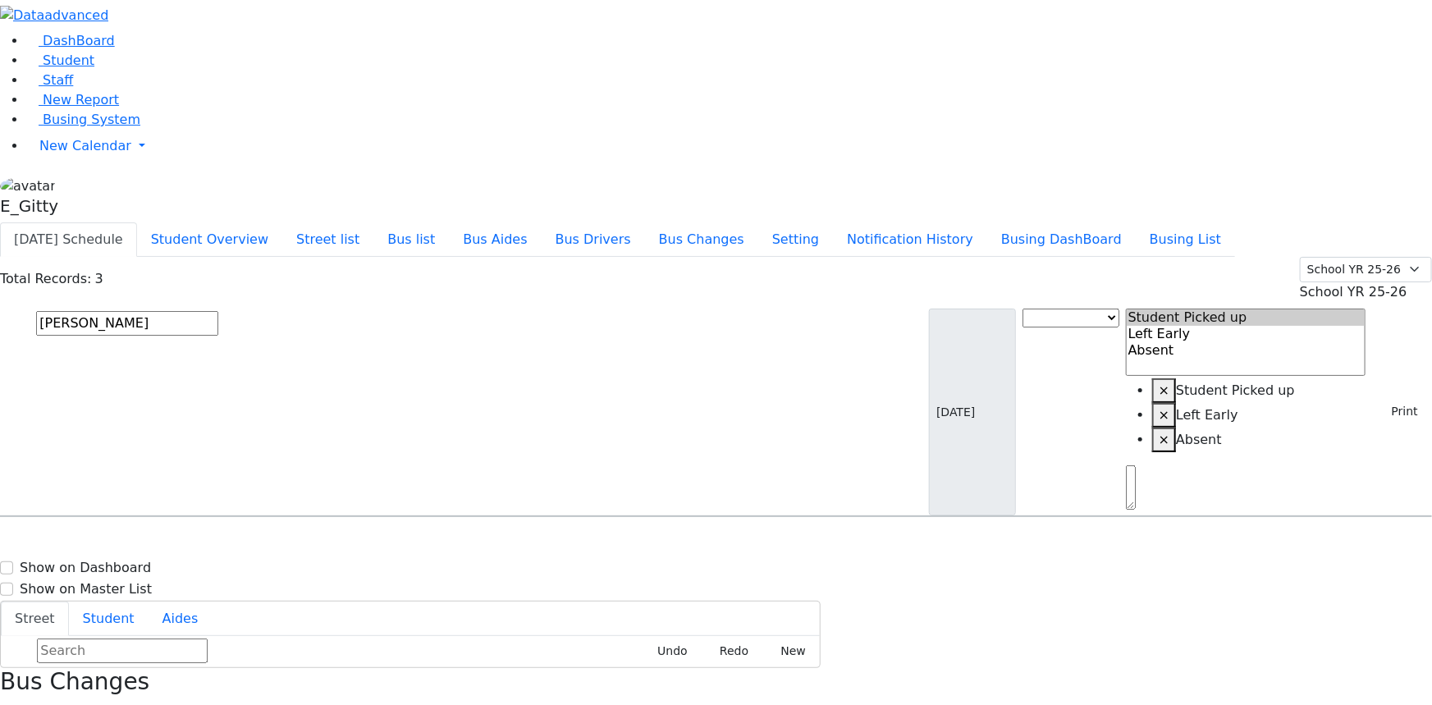
select select "1"
click at [218, 311] on input "text" at bounding box center [127, 323] width 182 height 25
type input "wer"
click at [131, 687] on span "0113248722" at bounding box center [93, 694] width 76 height 14
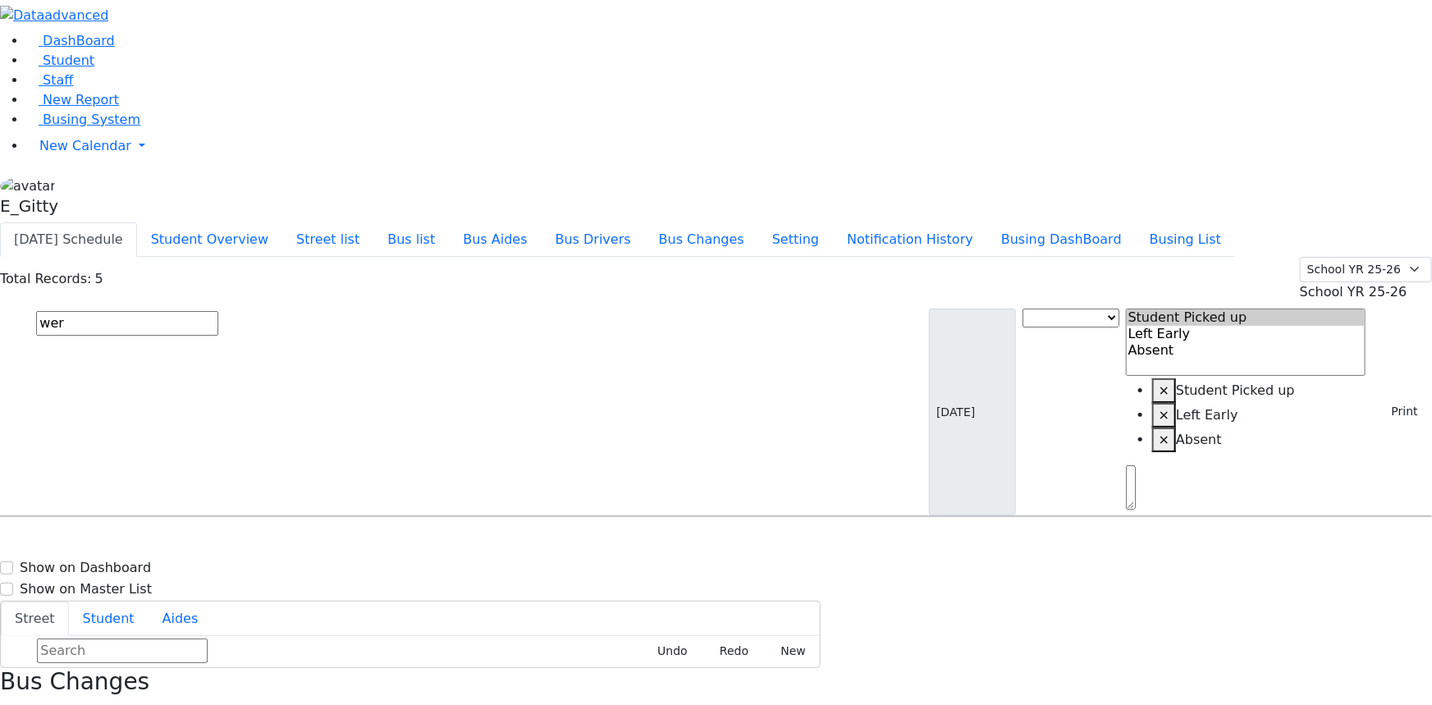
select select "1"
click at [218, 311] on input "text" at bounding box center [127, 323] width 182 height 25
type input "wer"
drag, startPoint x: 384, startPoint y: 355, endPoint x: 389, endPoint y: 346, distance: 10.3
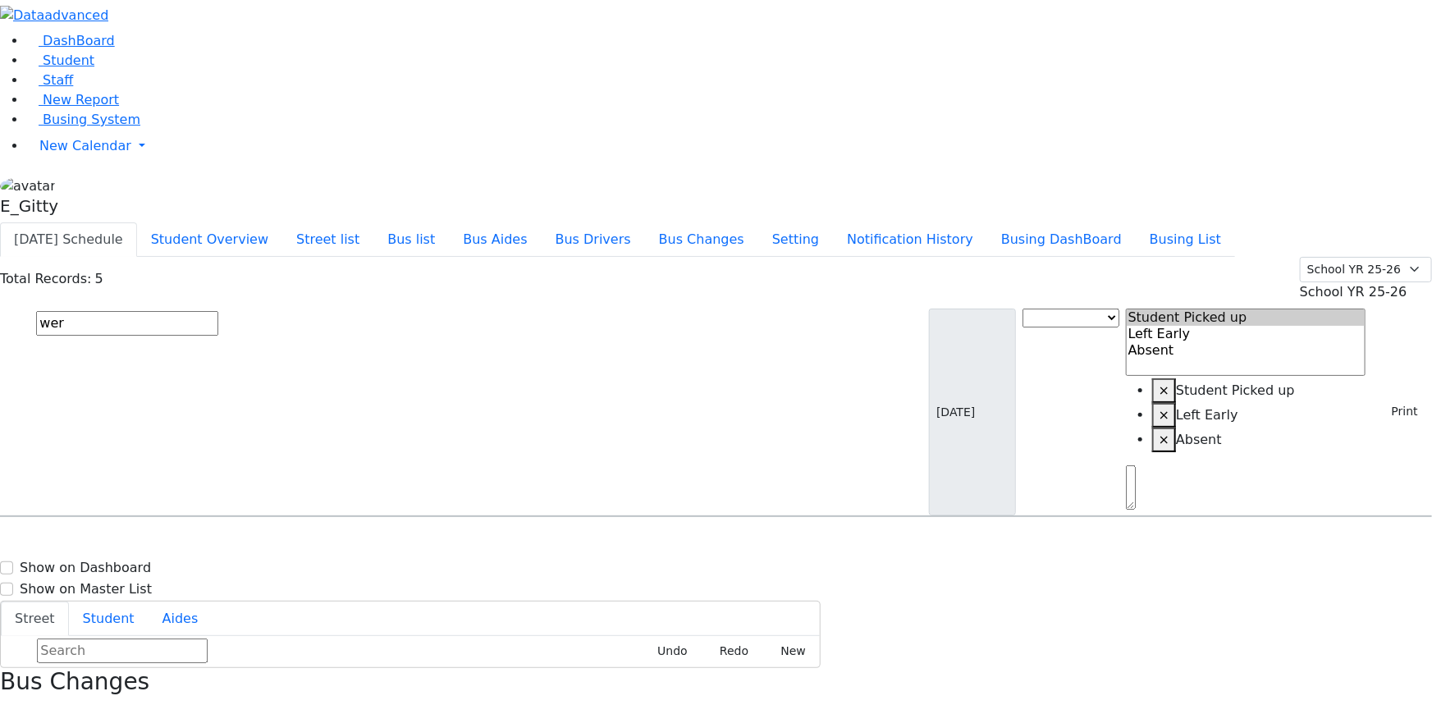
select select "1"
click at [218, 311] on input "text" at bounding box center [127, 323] width 182 height 25
type input "woll"
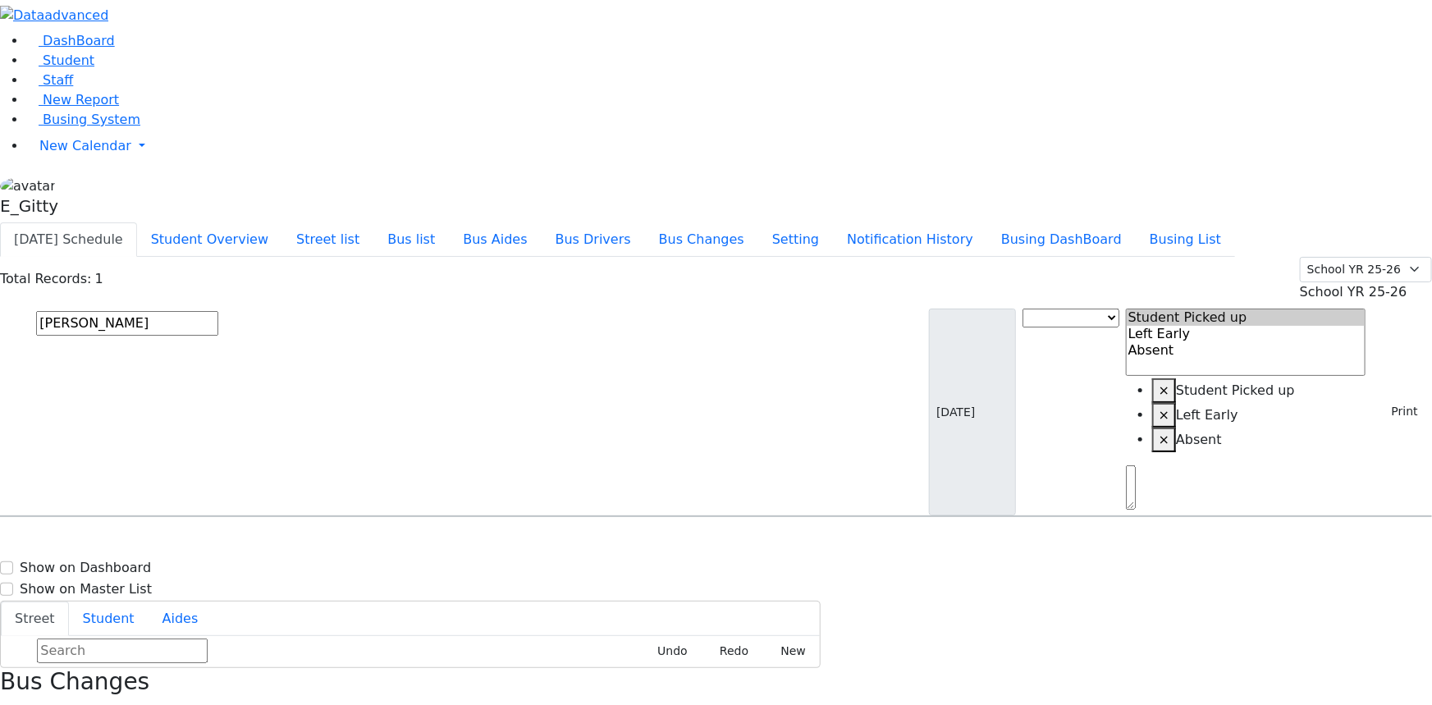
click at [131, 540] on h6 "Wollner Shulam" at bounding box center [71, 548] width 121 height 16
select select "1"
click at [844, 257] on div "Total Records: 145 Summer YR 25 School YR 25-26 Summer YR 25 School YR 24-25 Su…" at bounding box center [716, 279] width 1432 height 45
click at [588, 516] on div "AM Bus" at bounding box center [502, 528] width 171 height 25
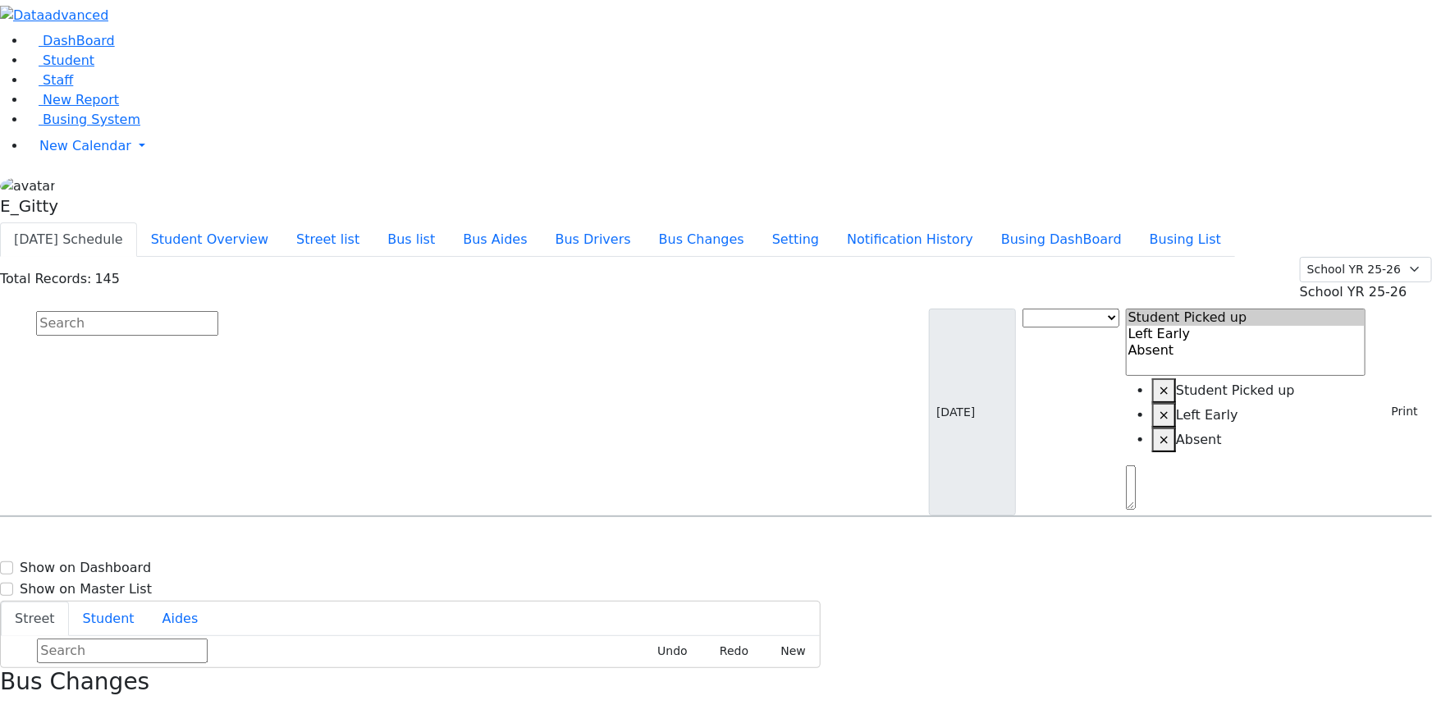
click at [541, 222] on li "Bus Aides" at bounding box center [495, 239] width 92 height 34
click at [407, 625] on div "2 Maglenitz St #401" at bounding box center [306, 645] width 204 height 41
select select "1"
click at [218, 311] on input "text" at bounding box center [127, 323] width 182 height 25
click at [26, 163] on link "New Calendar" at bounding box center [729, 146] width 1406 height 33
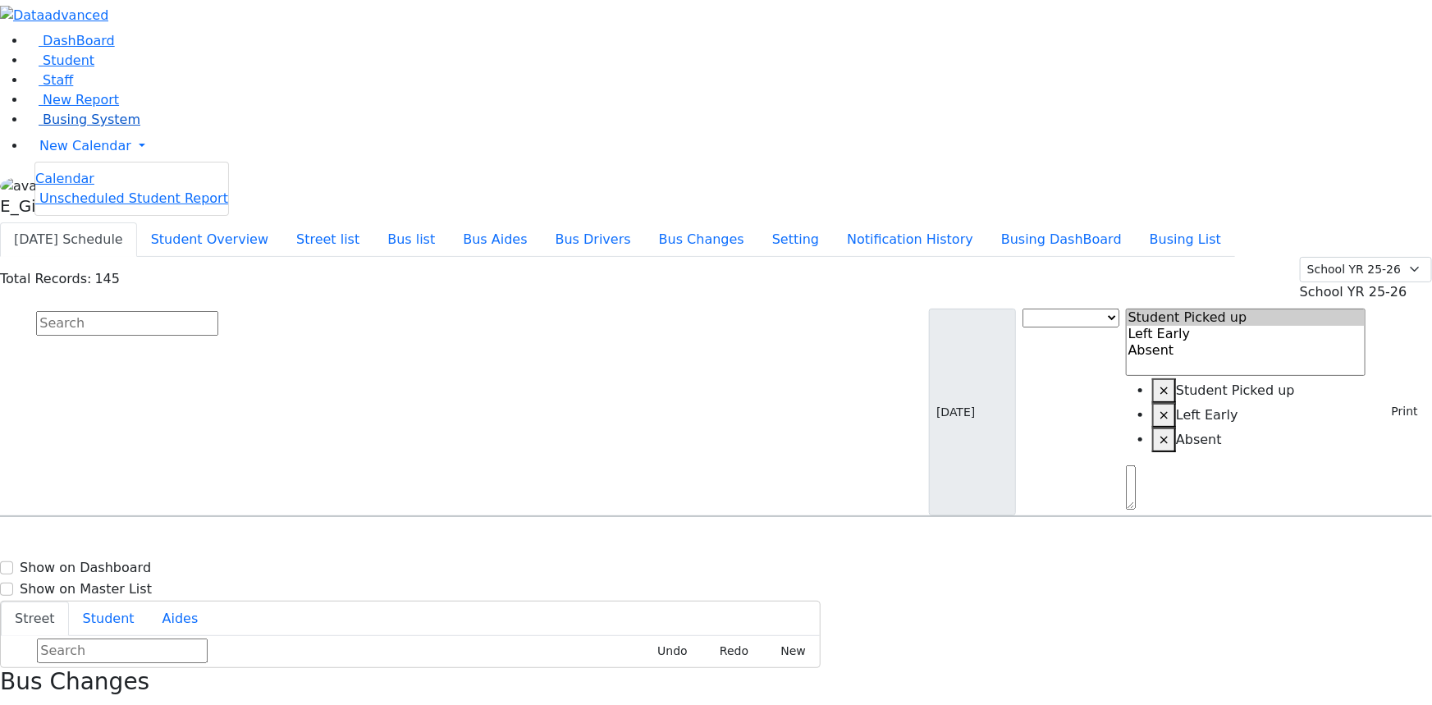
click at [57, 127] on span "Busing System" at bounding box center [92, 120] width 98 height 16
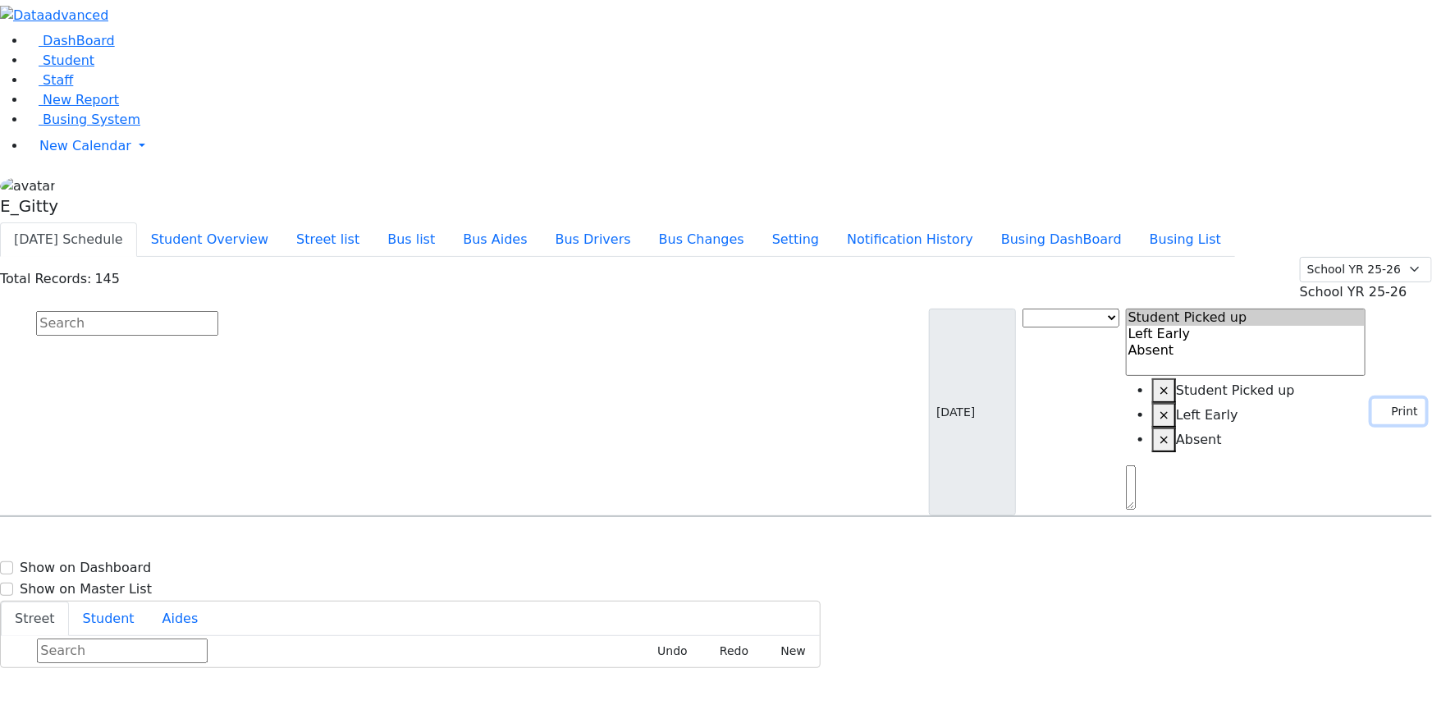
click at [1403, 399] on button "Print" at bounding box center [1399, 411] width 53 height 25
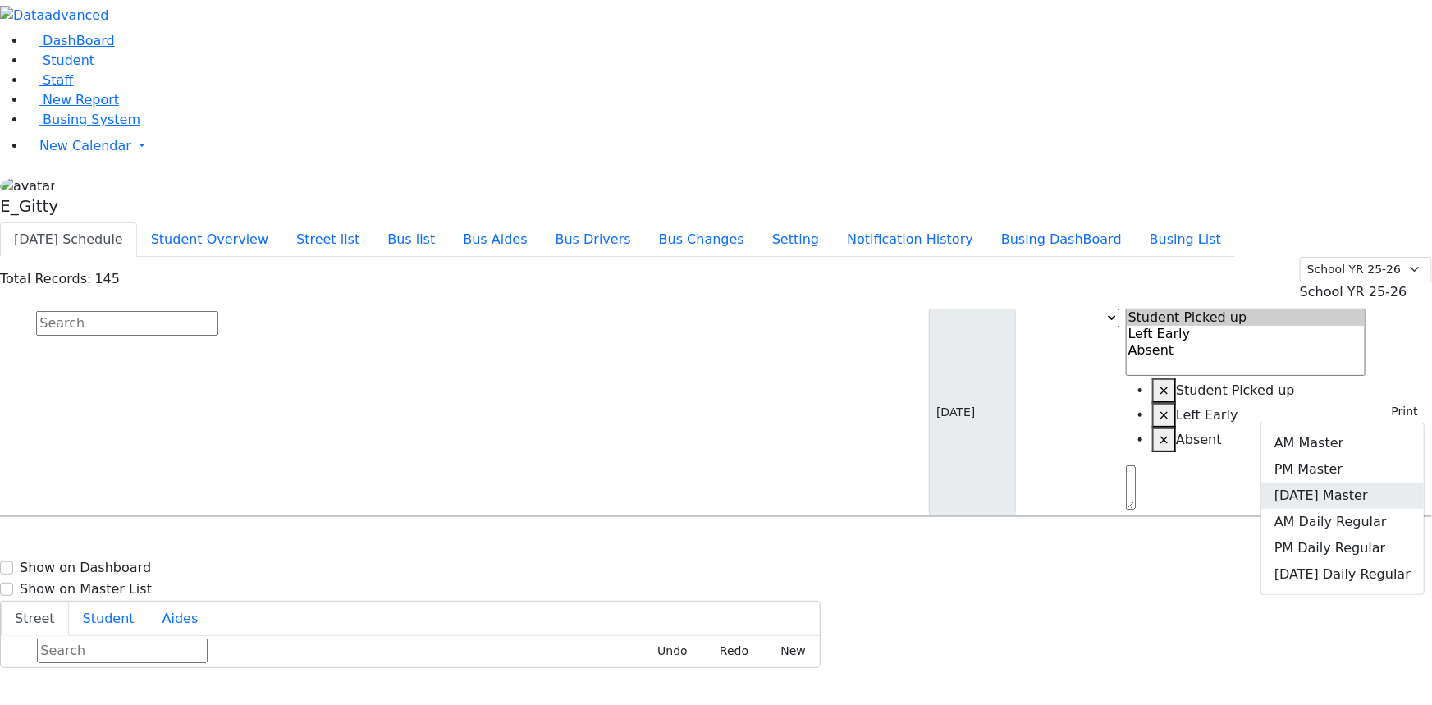
click at [1359, 483] on link "[DATE] Master" at bounding box center [1343, 496] width 163 height 26
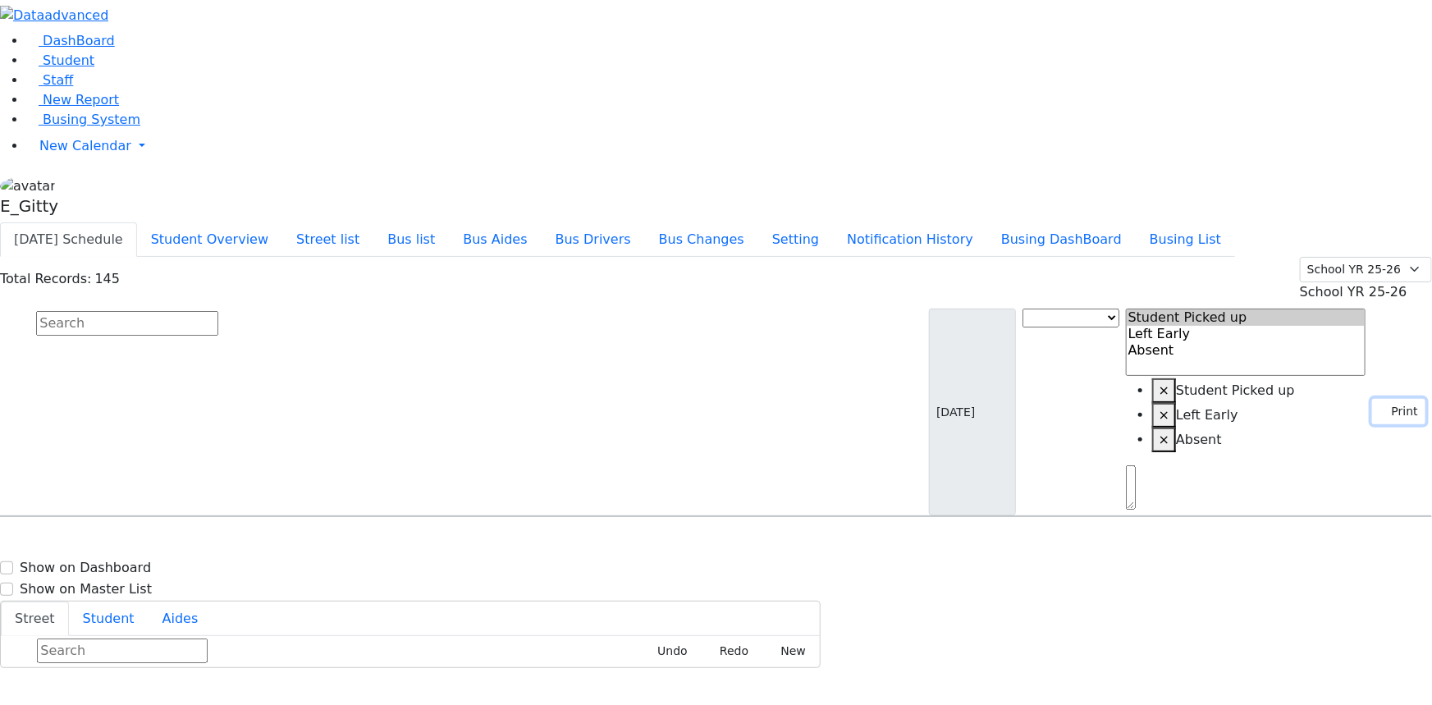
click at [1387, 399] on button "Print" at bounding box center [1399, 411] width 53 height 25
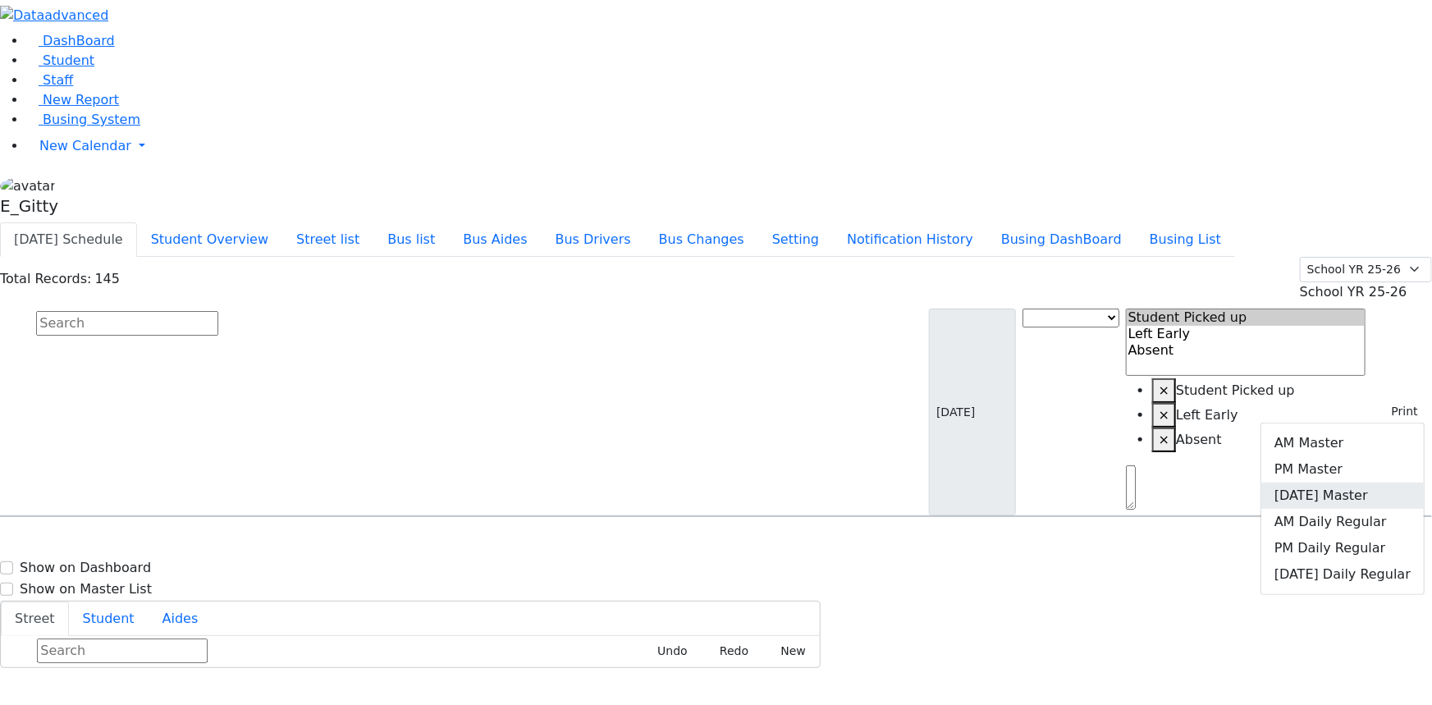
click at [1384, 483] on link "[DATE] Master" at bounding box center [1343, 496] width 163 height 26
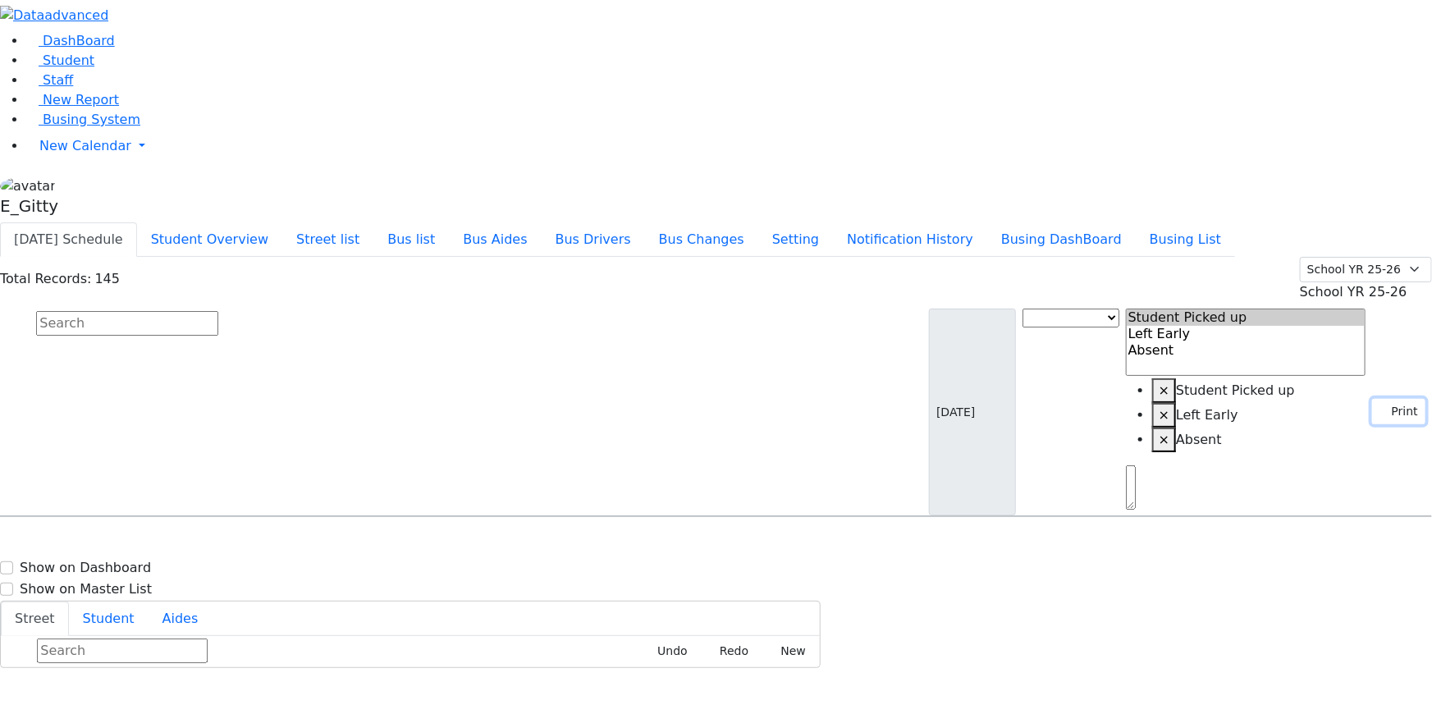
click at [1388, 399] on button "Print" at bounding box center [1399, 411] width 53 height 25
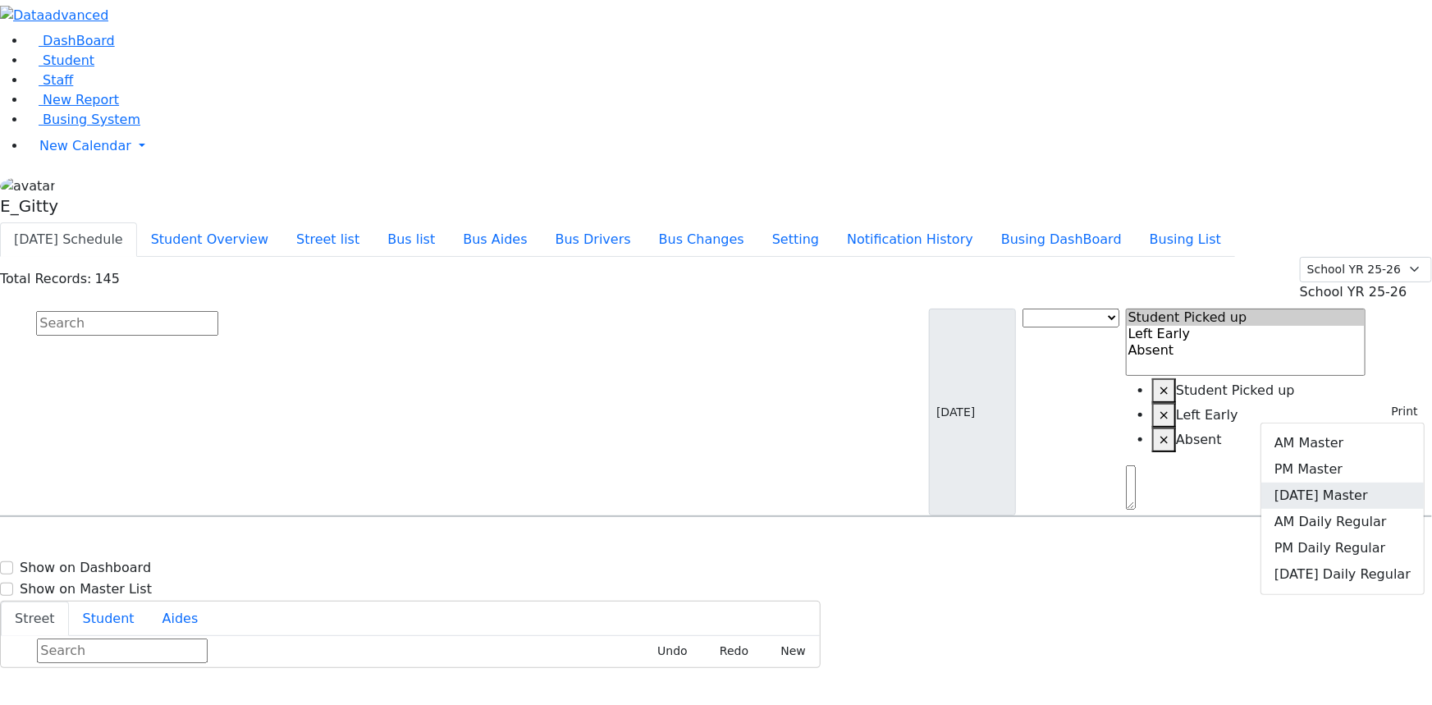
click at [1348, 483] on link "[DATE] Master" at bounding box center [1343, 496] width 163 height 26
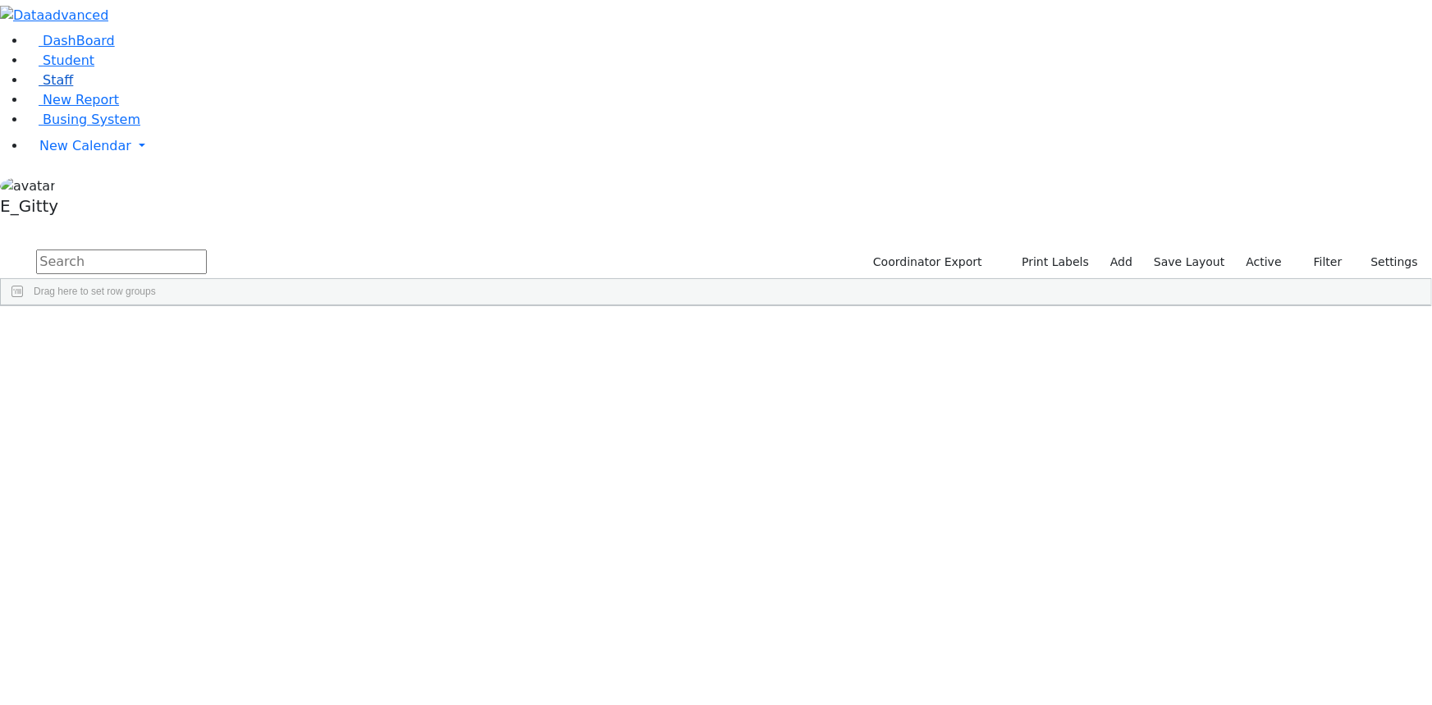
click at [73, 88] on link "Staff" at bounding box center [49, 80] width 47 height 16
click at [207, 250] on input "text" at bounding box center [121, 262] width 171 height 25
type input "w"
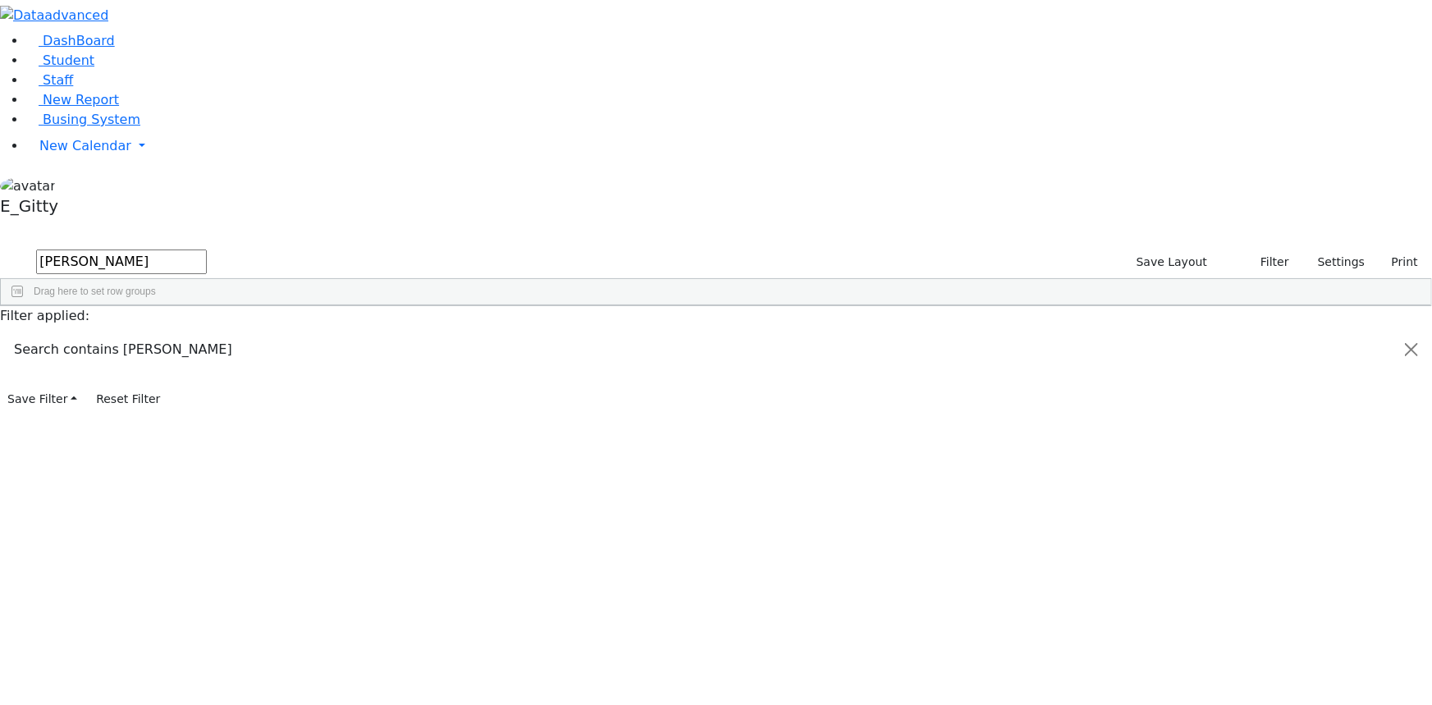
type input "[PERSON_NAME]"
